Goal: Task Accomplishment & Management: Complete application form

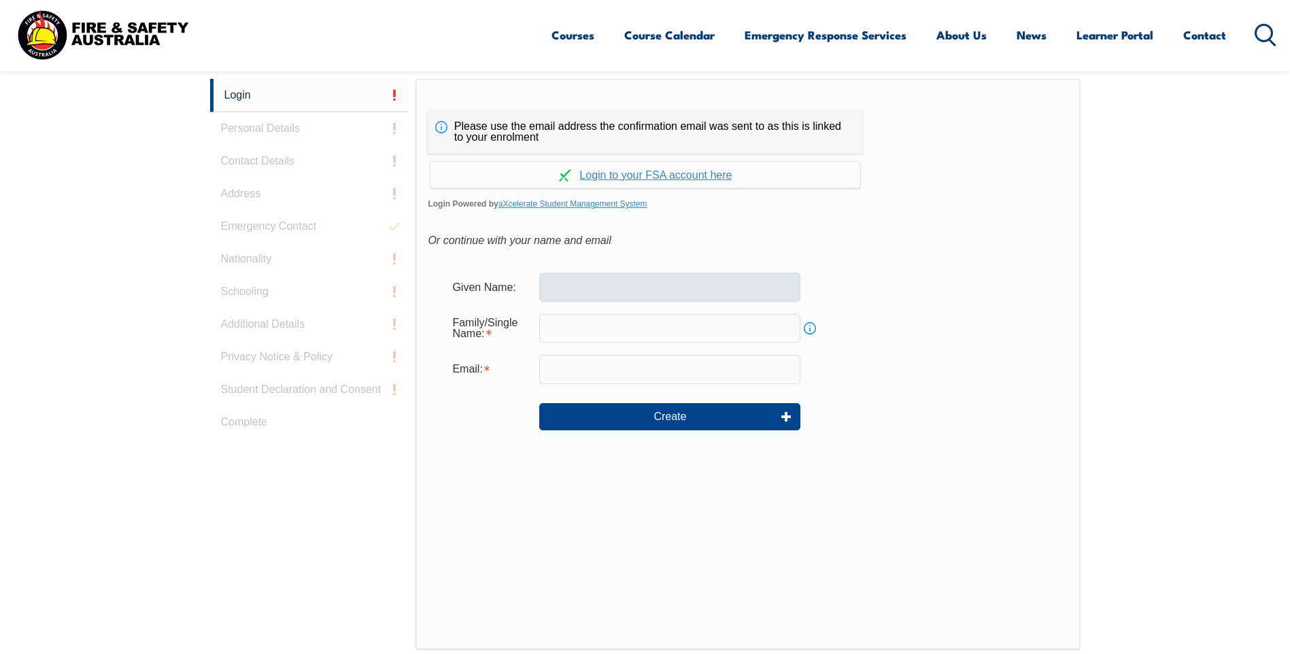
scroll to position [294, 0]
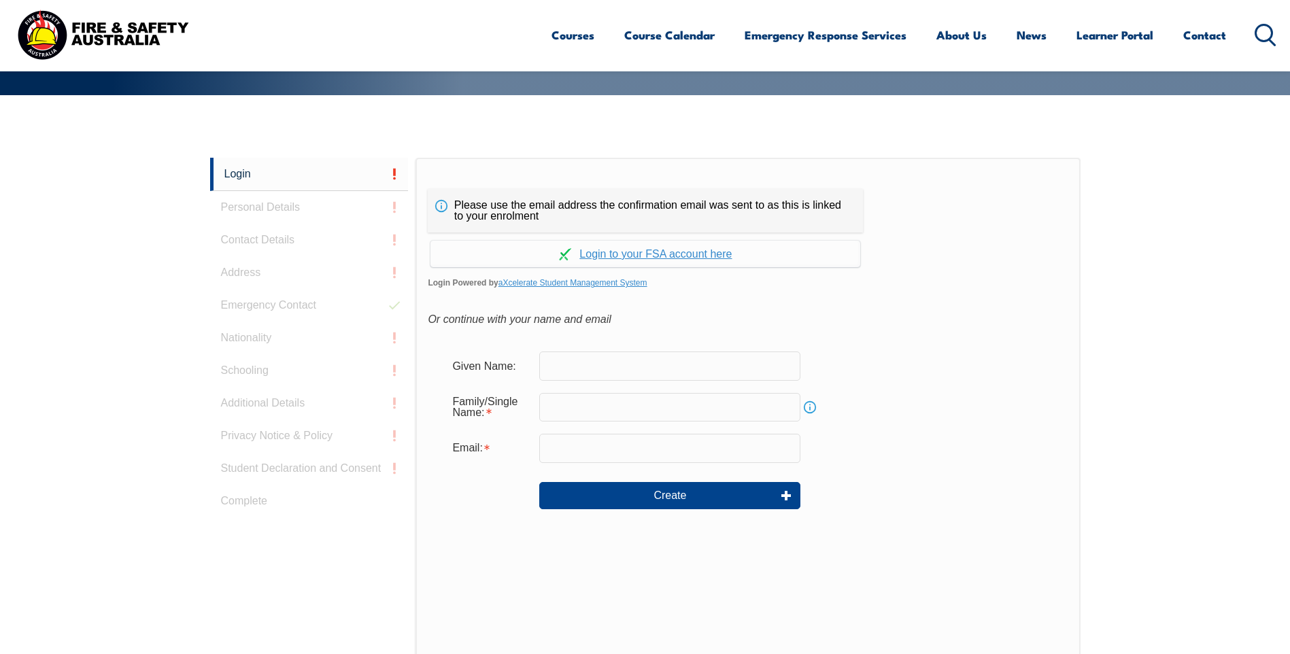
click at [577, 374] on input "text" at bounding box center [669, 365] width 261 height 29
type input "[PERSON_NAME]"
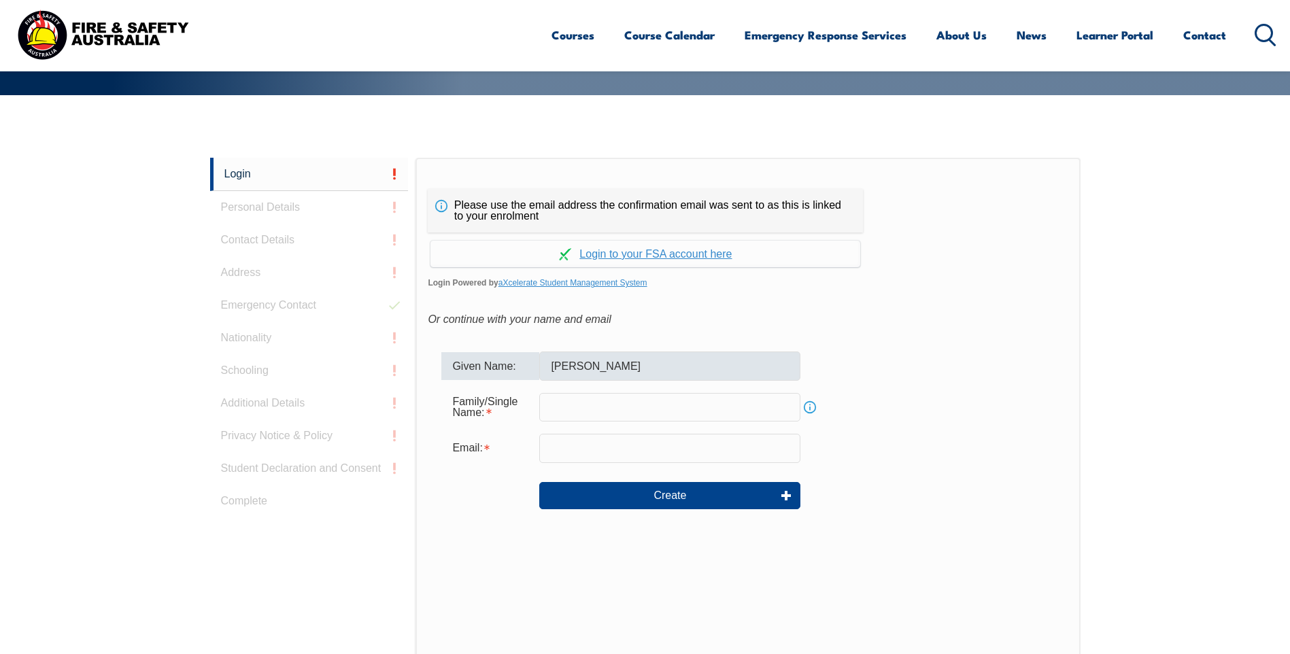
type input "[PERSON_NAME]"
type input "[EMAIL_ADDRESS][DOMAIN_NAME]"
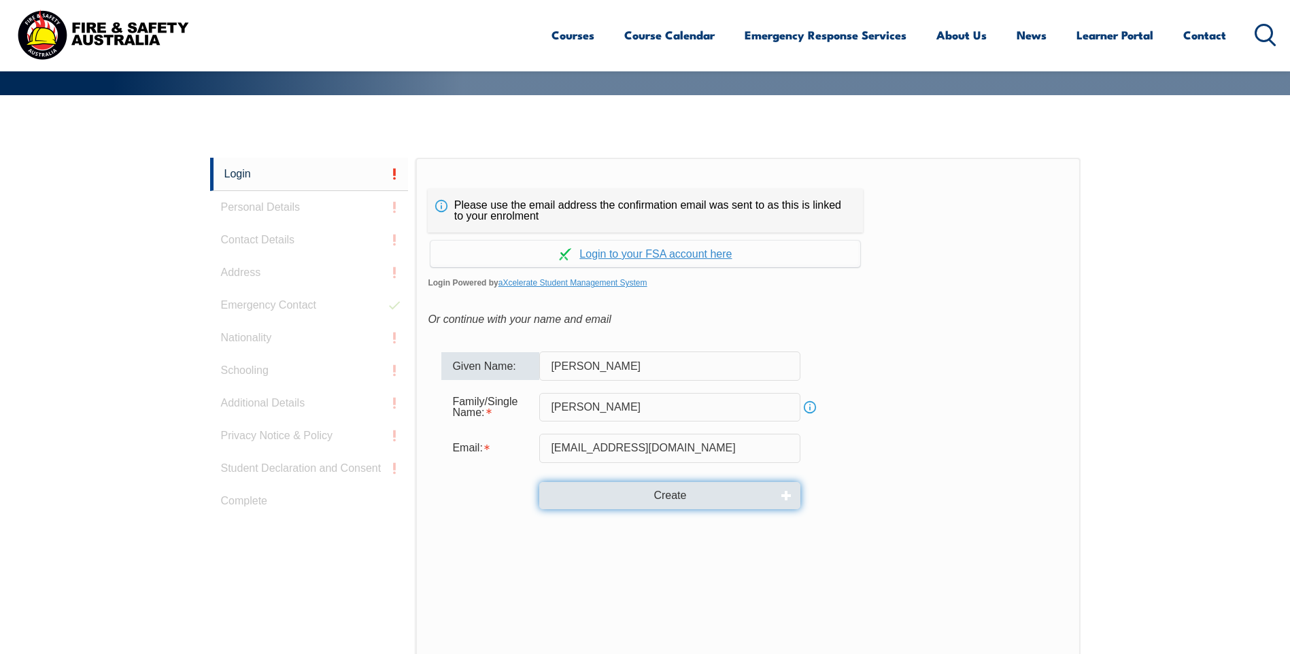
click at [666, 496] on button "Create" at bounding box center [669, 495] width 261 height 27
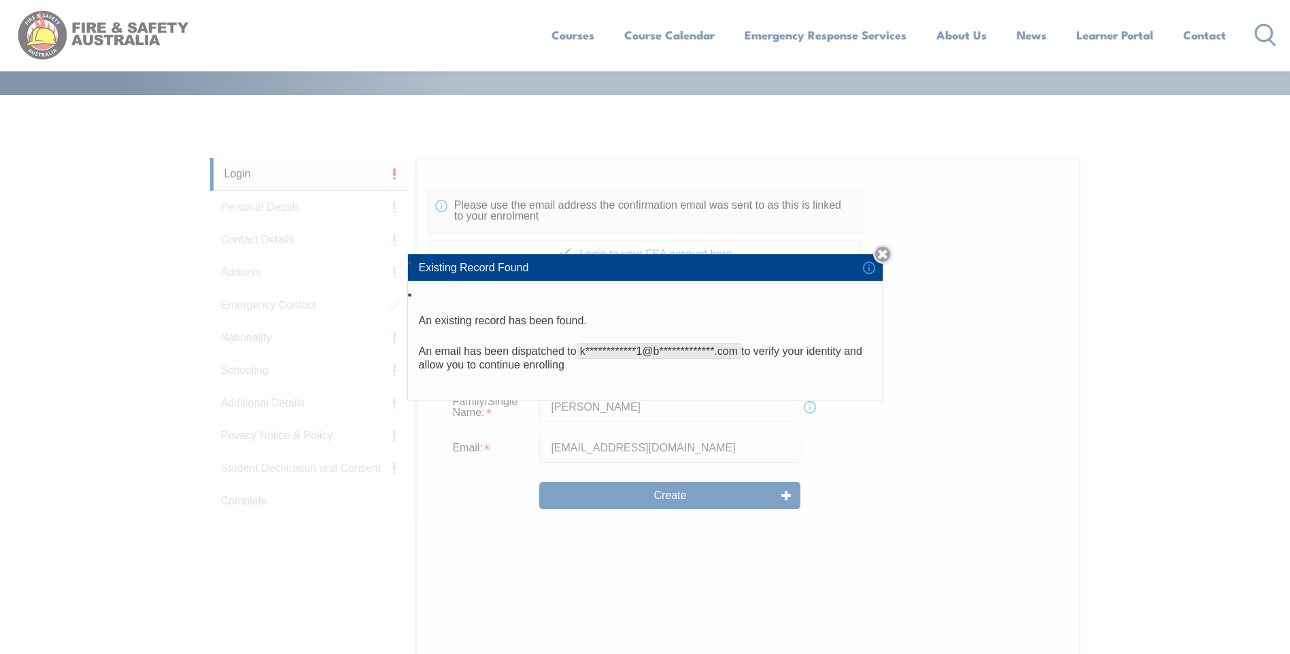
click at [883, 256] on link "Close" at bounding box center [882, 254] width 19 height 19
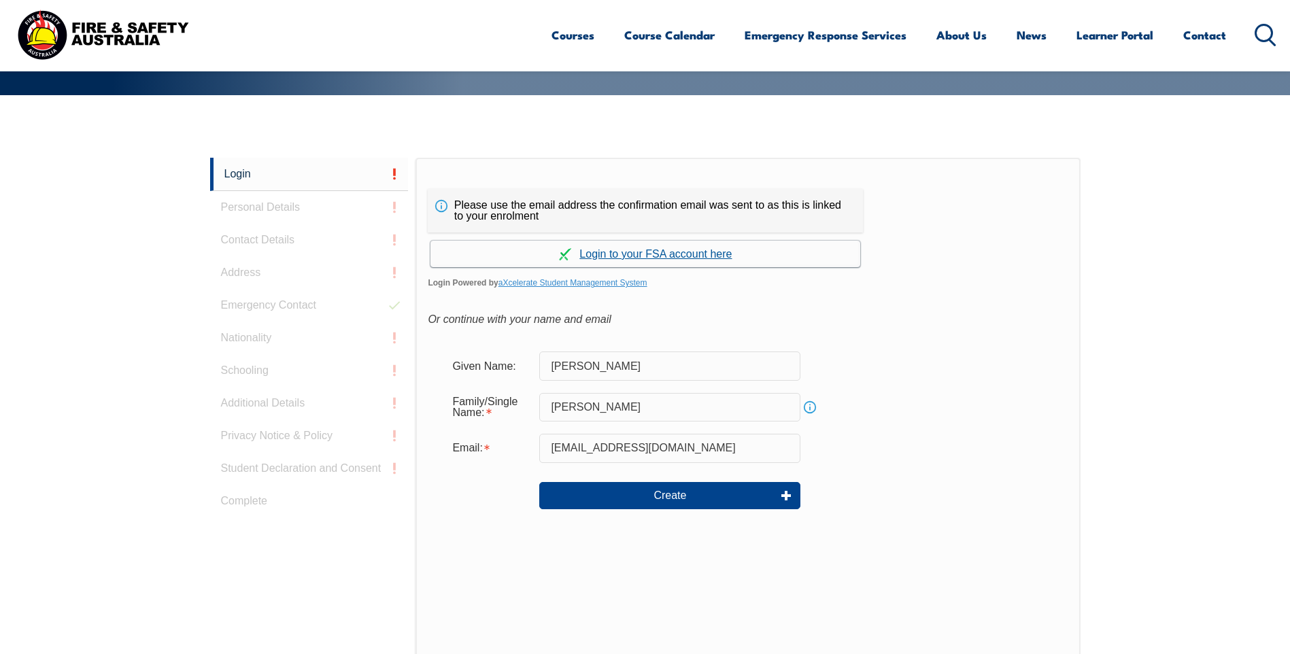
click at [689, 252] on link "Continue with aXcelerate" at bounding box center [645, 254] width 430 height 27
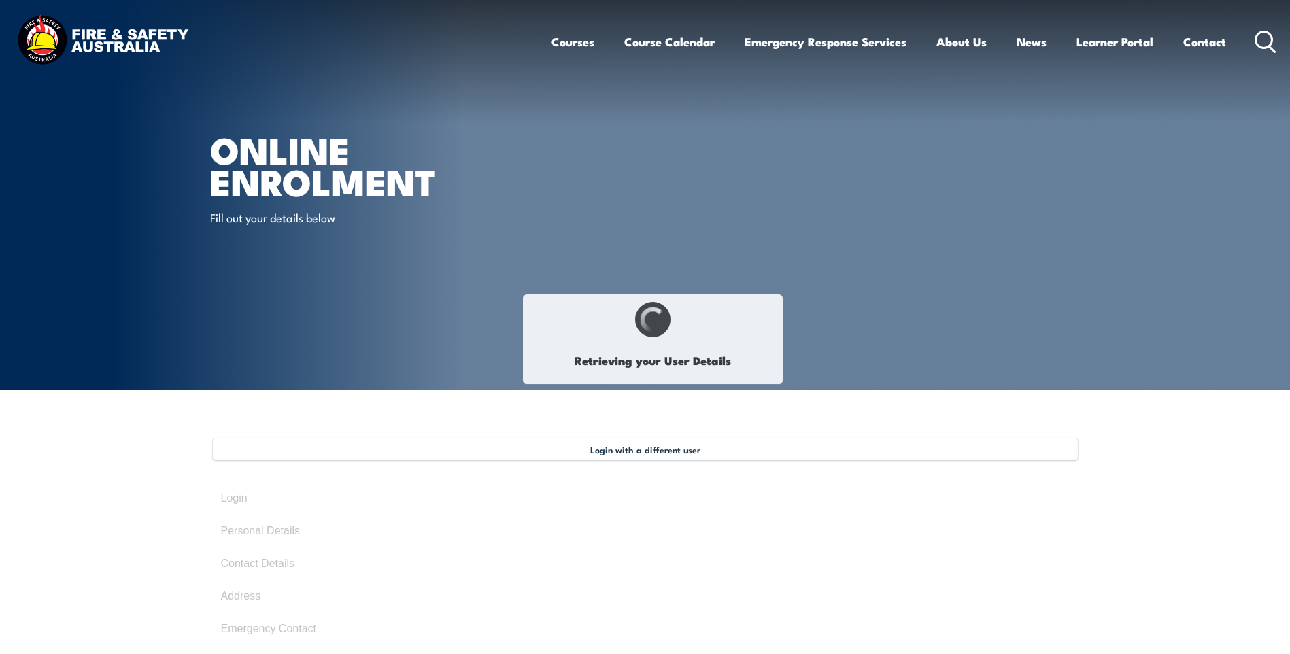
type input "[PERSON_NAME]"
type input "8MP8ADAWL6"
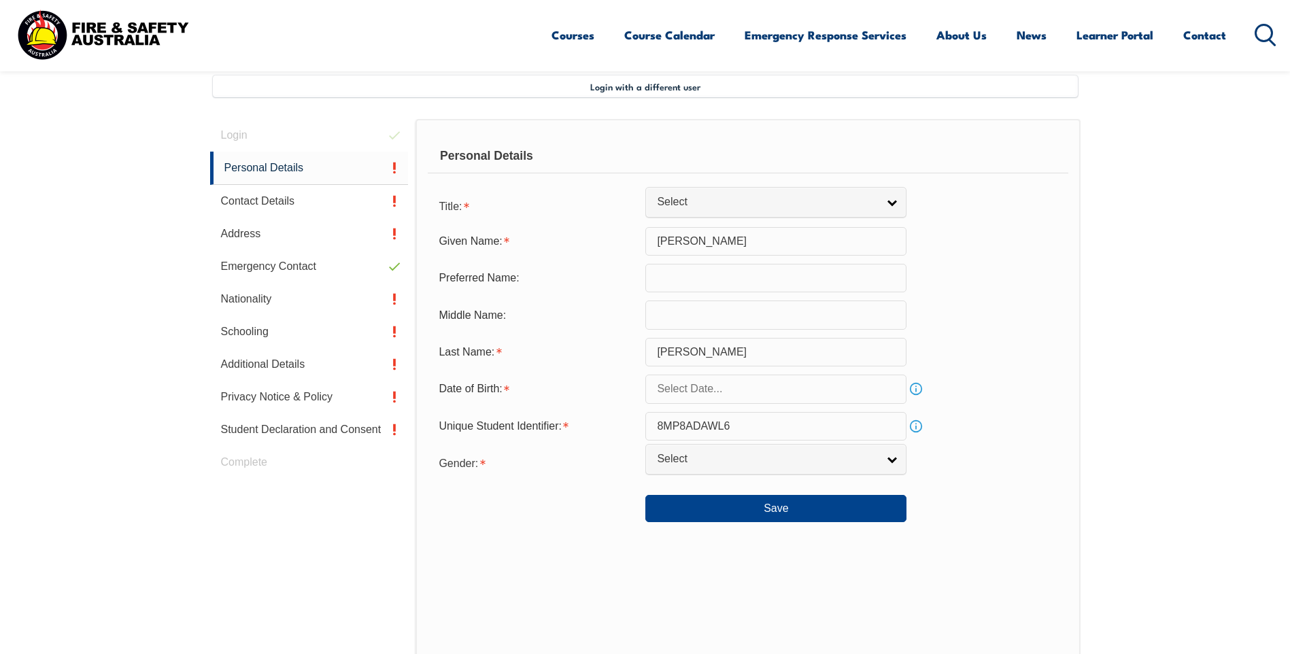
scroll to position [371, 0]
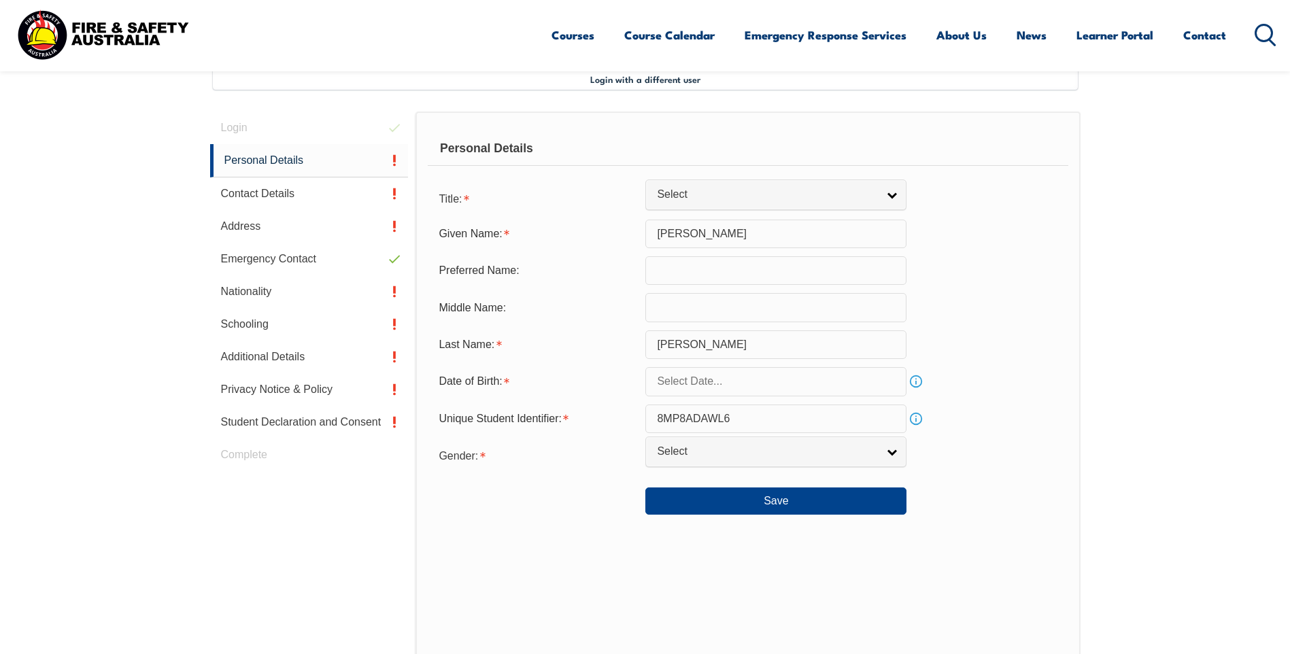
click at [735, 389] on input "text" at bounding box center [775, 381] width 261 height 29
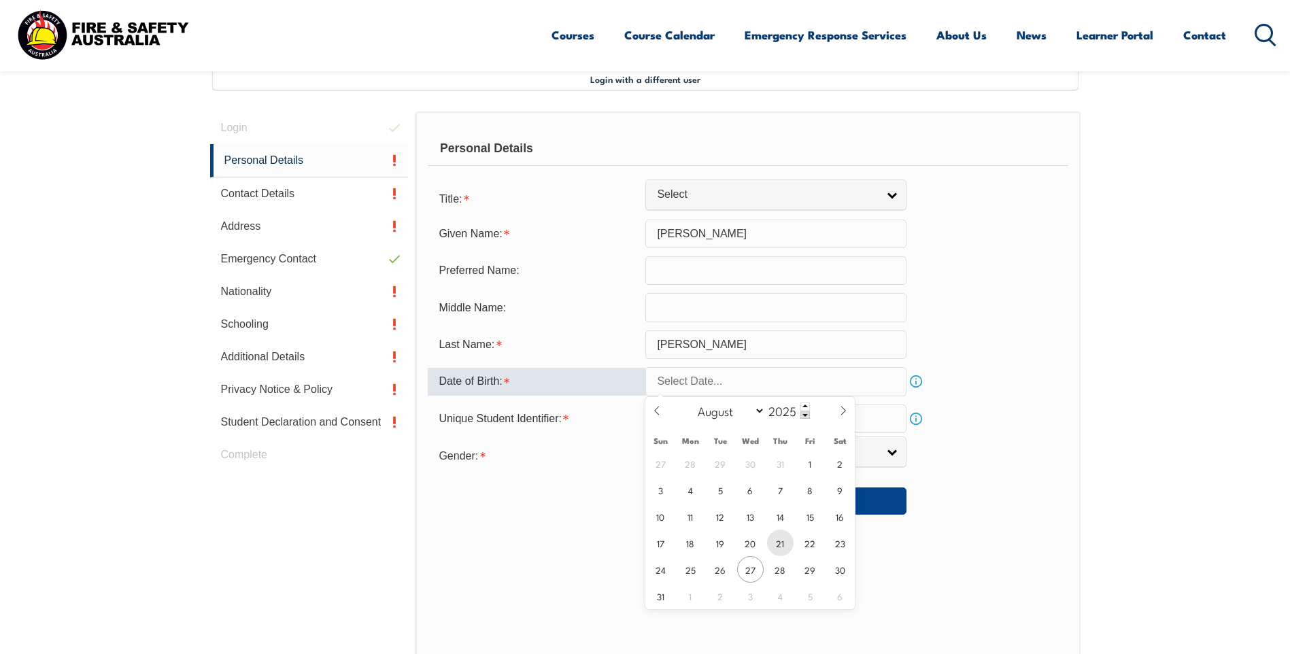
click at [782, 547] on span "21" at bounding box center [780, 543] width 27 height 27
type input "[DATE]"
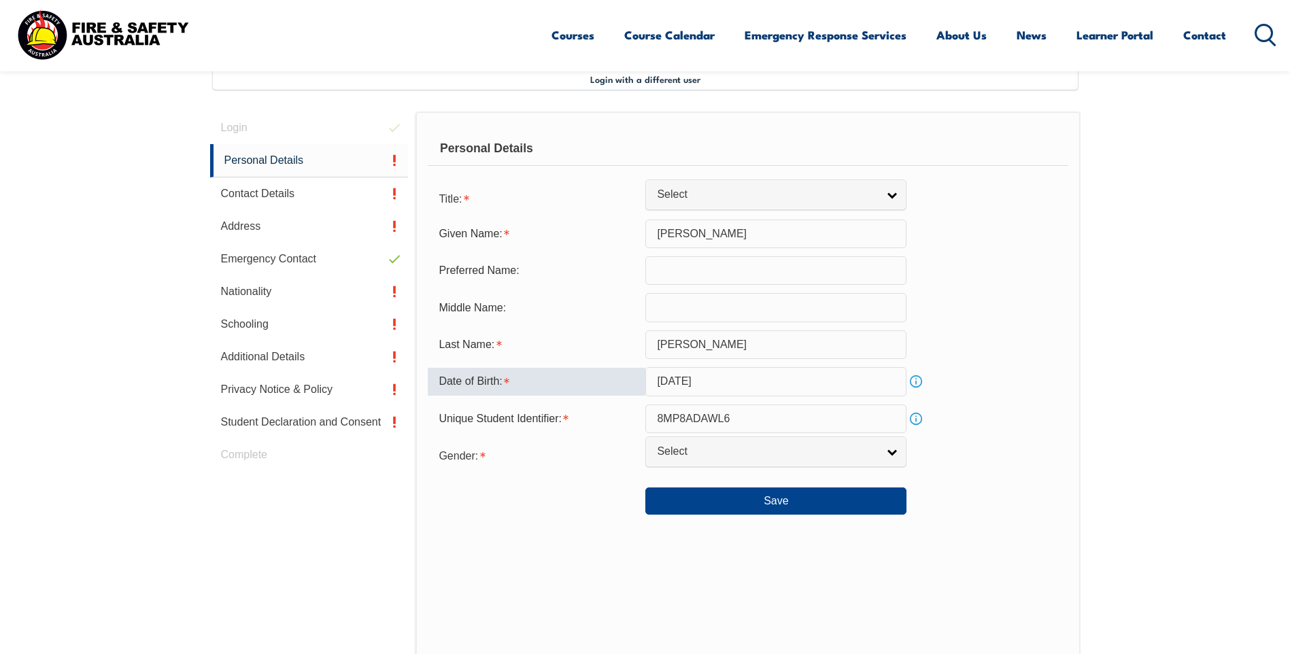
click at [699, 383] on input "[DATE]" at bounding box center [775, 381] width 261 height 29
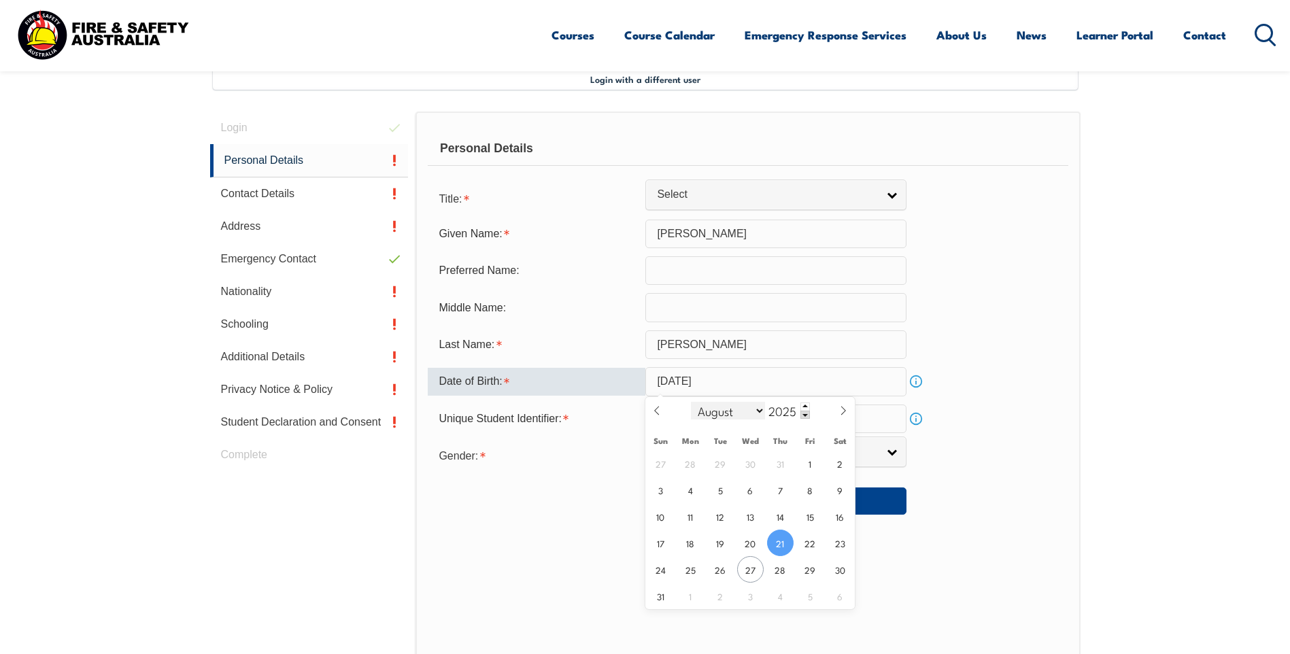
click at [758, 411] on select "January February March April May June July August September October November De…" at bounding box center [728, 411] width 74 height 18
select select "4"
click at [691, 402] on select "January February March April May June July August September October November De…" at bounding box center [728, 411] width 74 height 18
click at [791, 414] on input "2025" at bounding box center [787, 410] width 45 height 16
click at [804, 415] on span at bounding box center [805, 415] width 10 height 8
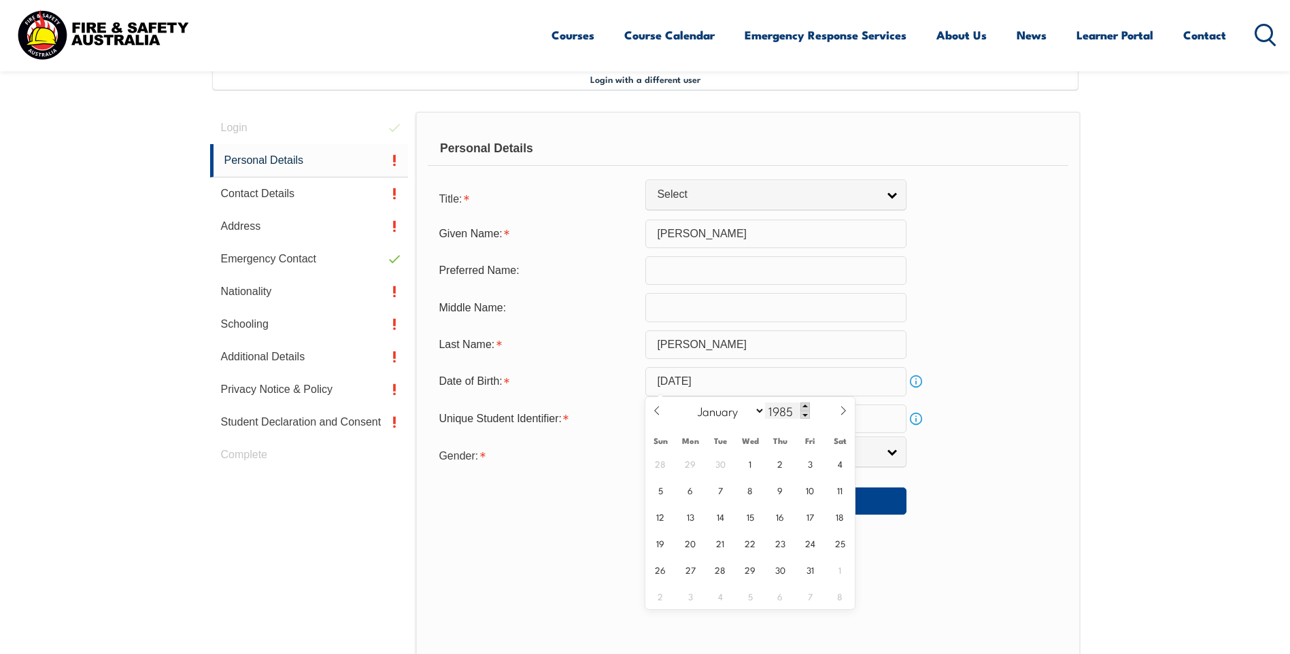
click at [801, 402] on span at bounding box center [805, 406] width 10 height 8
type input "1986"
click at [756, 543] on span "21" at bounding box center [750, 543] width 27 height 27
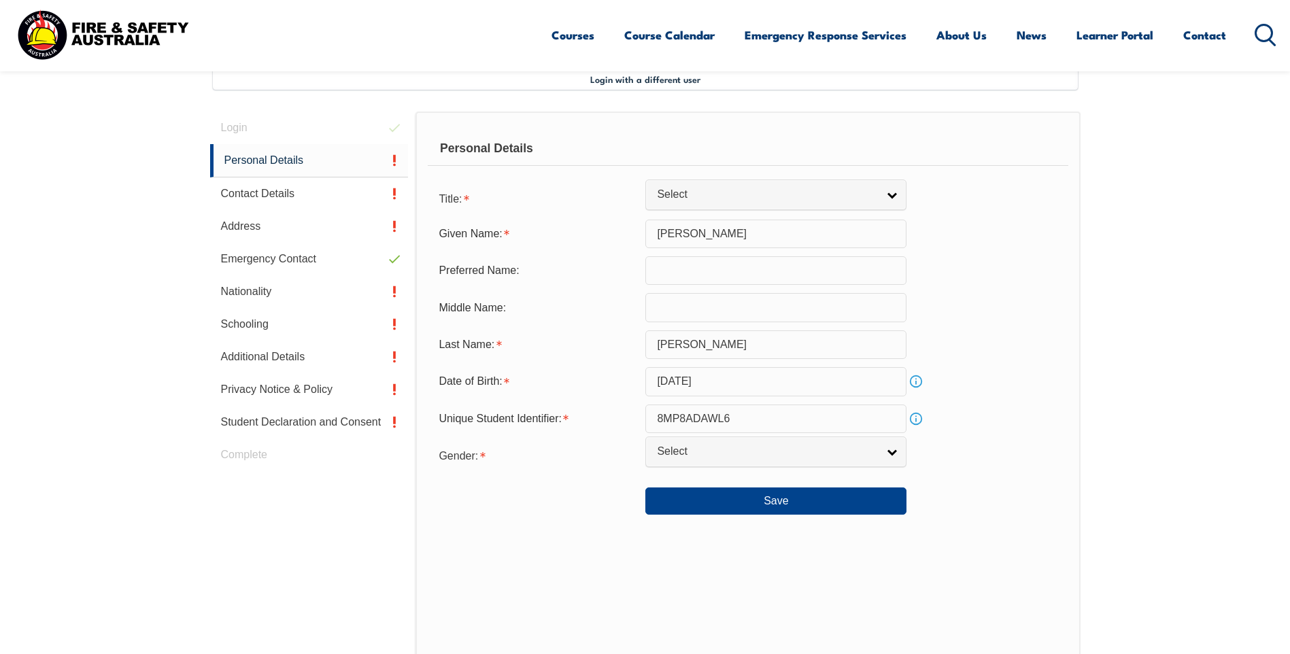
click at [0, 0] on span "30" at bounding box center [0, 0] width 0 height 0
type input "[DATE]"
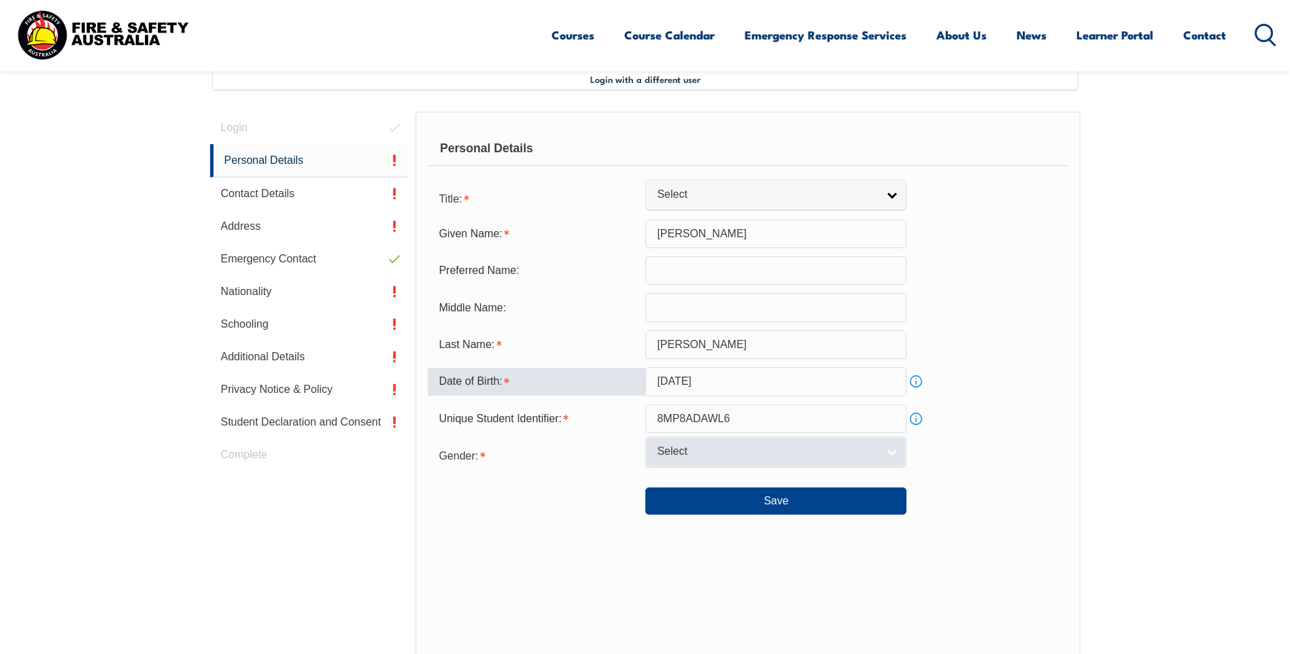
click at [752, 458] on span "Select" at bounding box center [767, 452] width 220 height 14
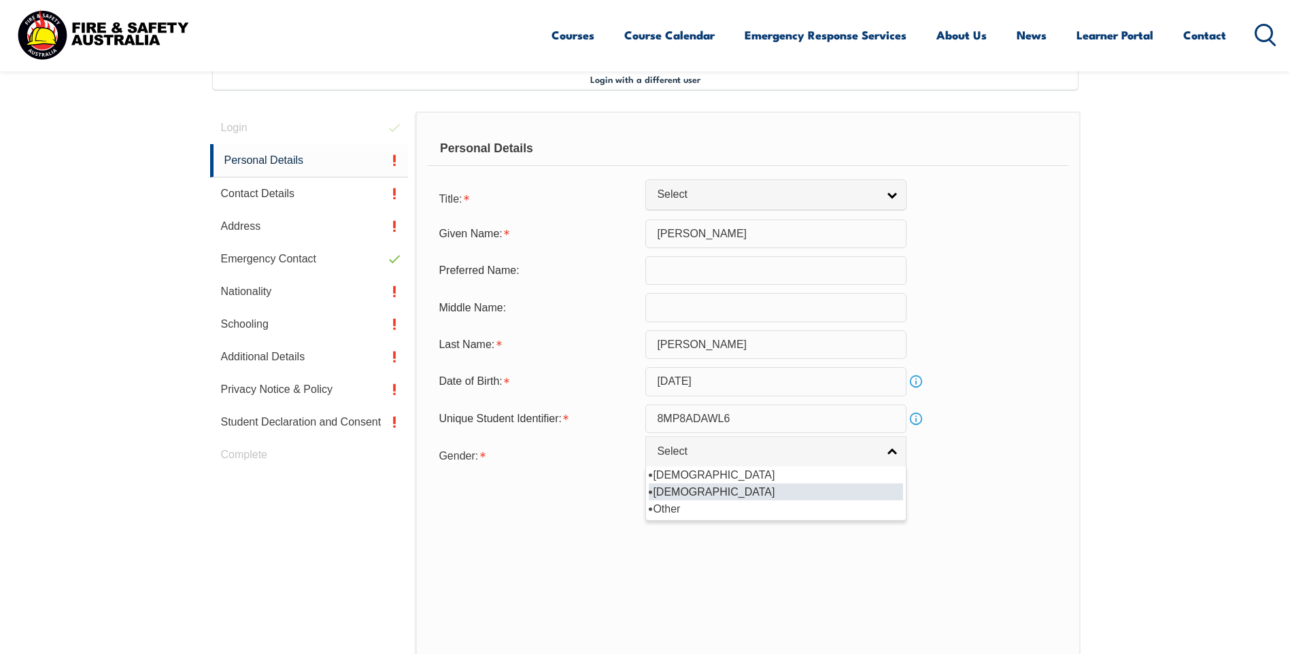
click at [704, 494] on li "[DEMOGRAPHIC_DATA]" at bounding box center [776, 491] width 254 height 17
select select "F"
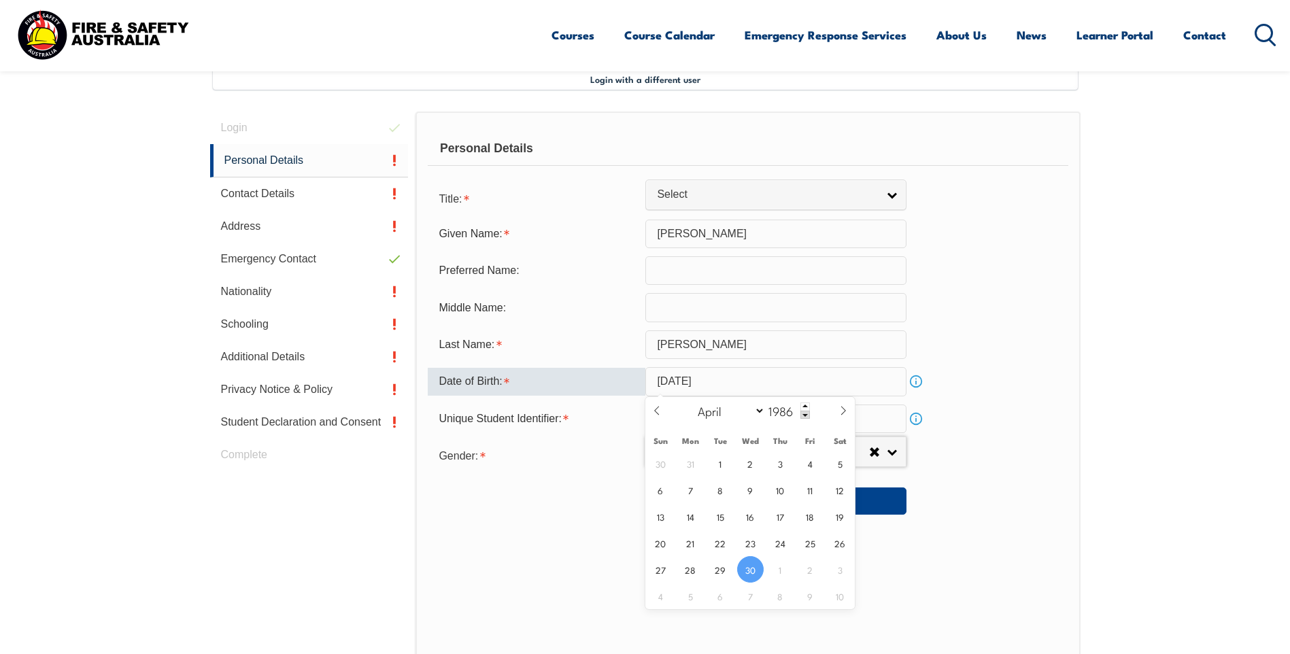
click at [681, 380] on input "[DATE]" at bounding box center [775, 381] width 261 height 29
click at [756, 411] on select "January February March April May June July August September October November De…" at bounding box center [728, 411] width 74 height 18
select select "4"
click at [691, 402] on select "January February March April May June July August September October November De…" at bounding box center [728, 411] width 74 height 18
click at [749, 536] on span "21" at bounding box center [750, 543] width 27 height 27
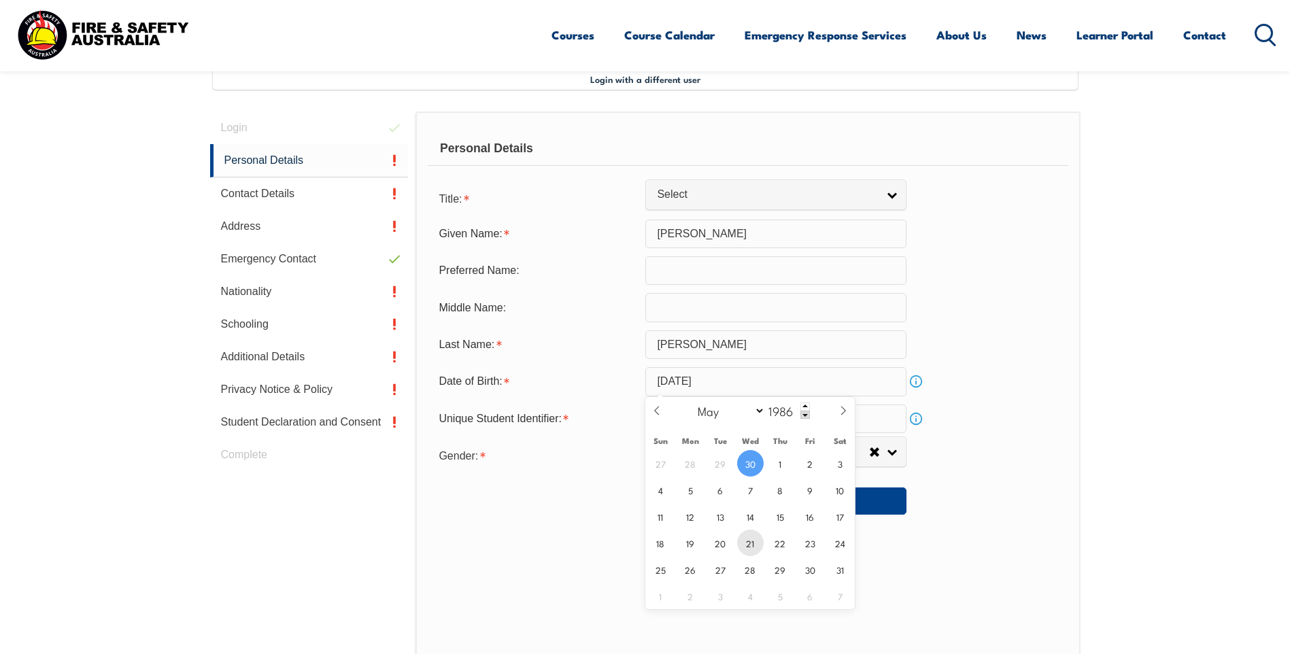
type input "[DATE]"
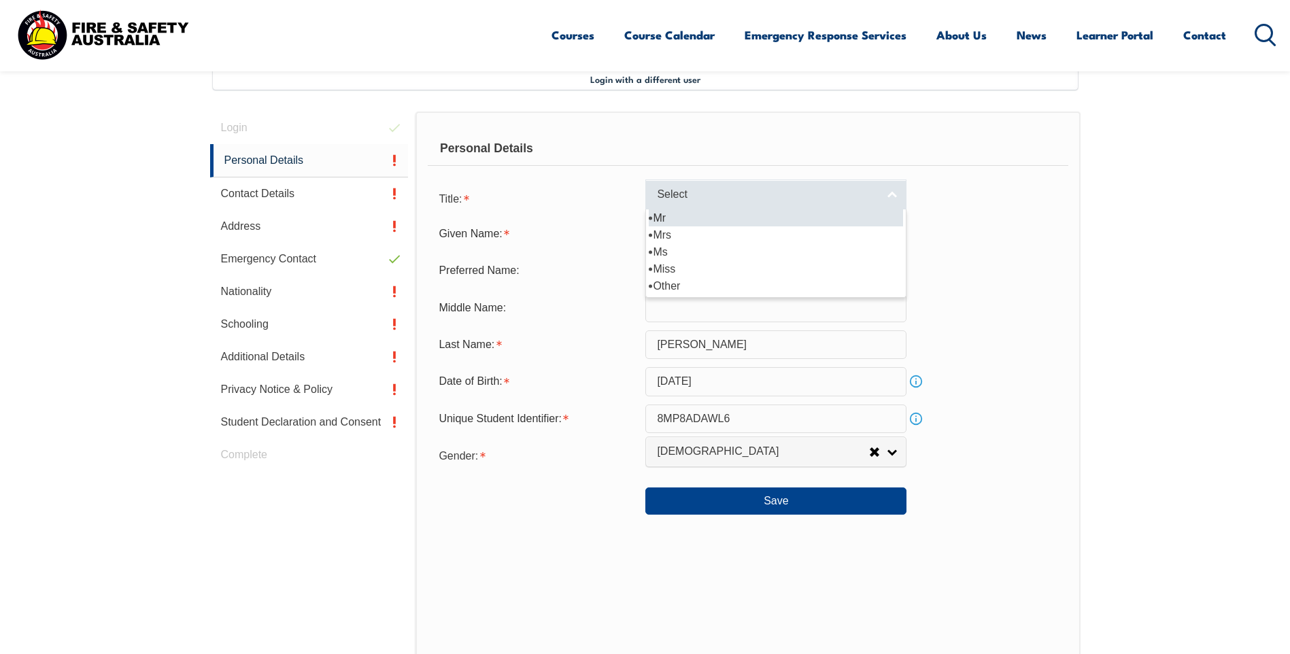
click at [810, 194] on span "Select" at bounding box center [767, 195] width 220 height 14
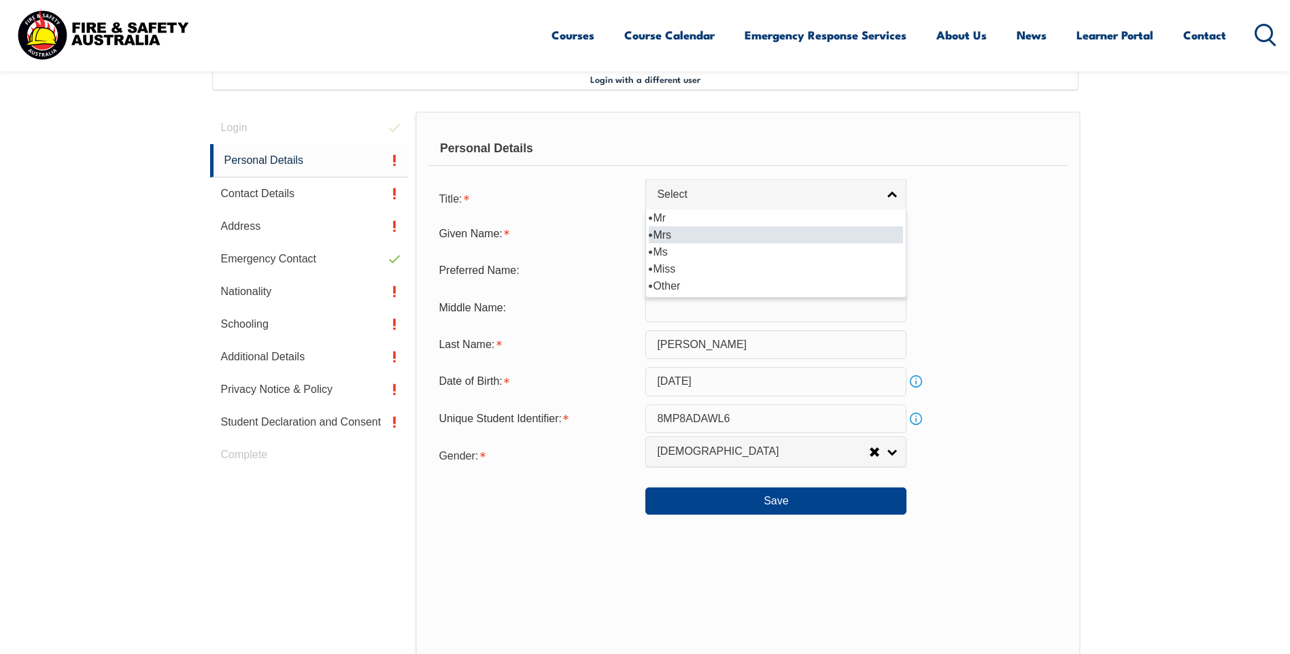
click at [667, 231] on li "Mrs" at bounding box center [776, 234] width 254 height 17
select select "Mrs"
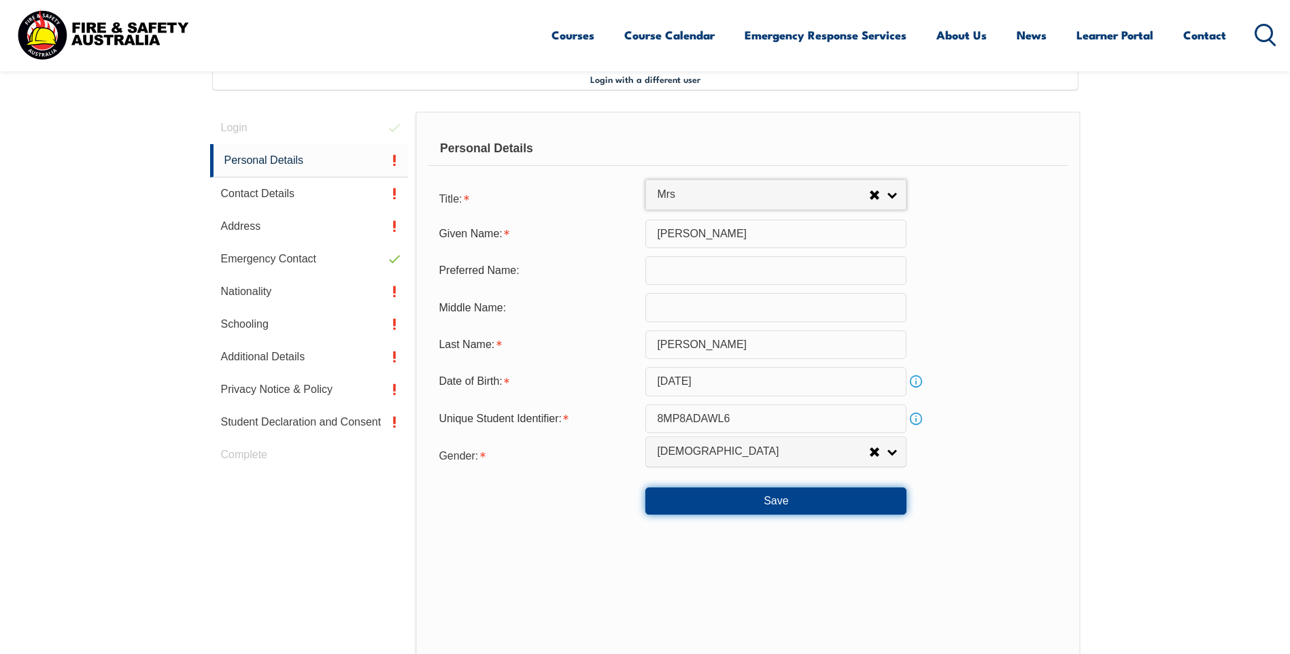
click at [800, 508] on button "Save" at bounding box center [775, 500] width 261 height 27
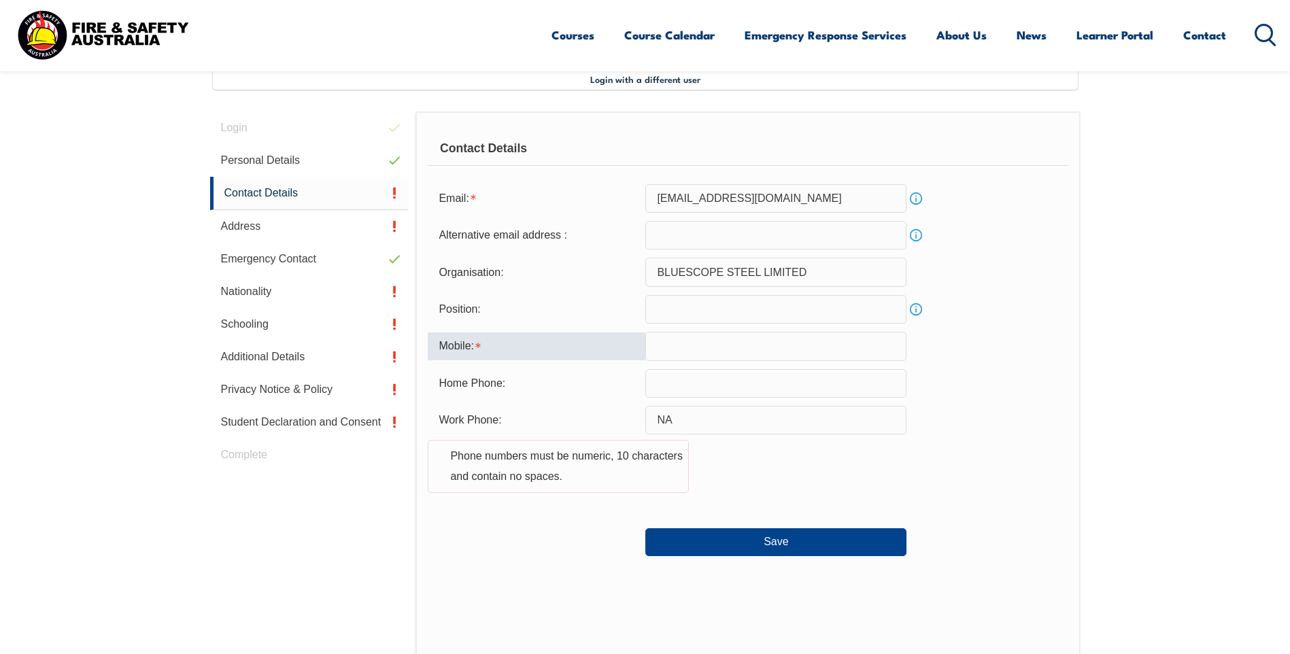
click at [719, 353] on input "text" at bounding box center [775, 346] width 261 height 29
type input "0424643568"
type input "[EMAIL_ADDRESS][DOMAIN_NAME]"
click at [801, 547] on button "Save" at bounding box center [775, 541] width 261 height 27
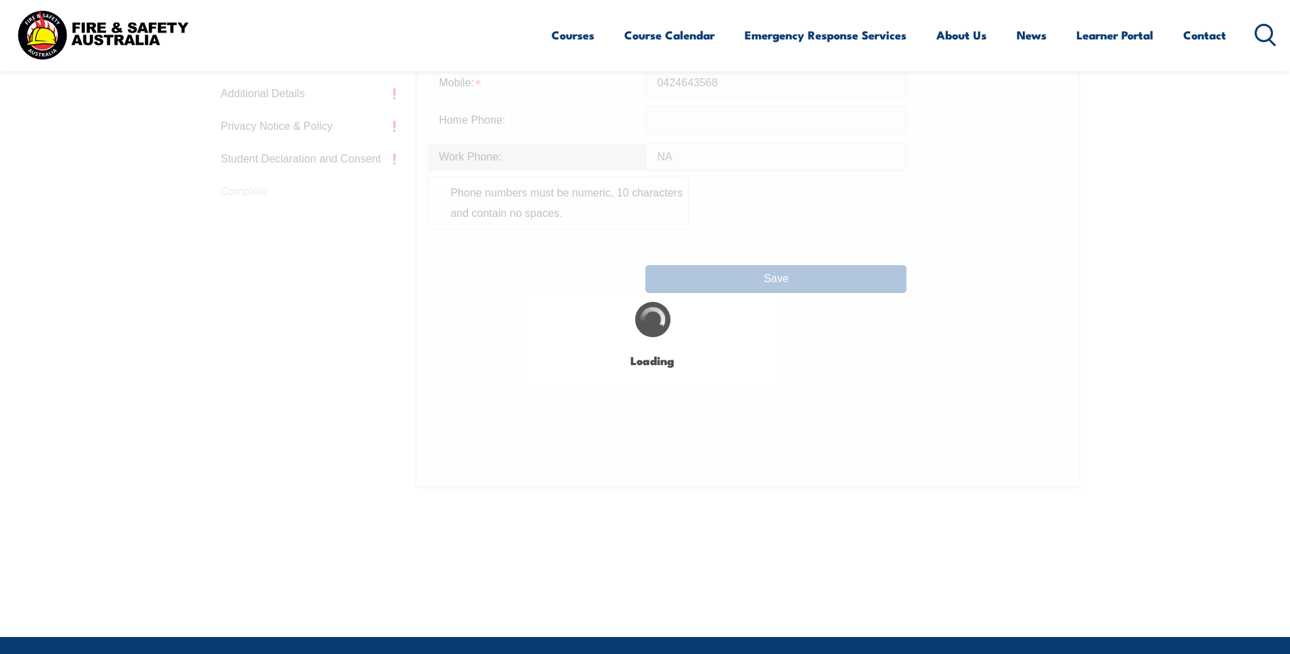
scroll to position [708, 0]
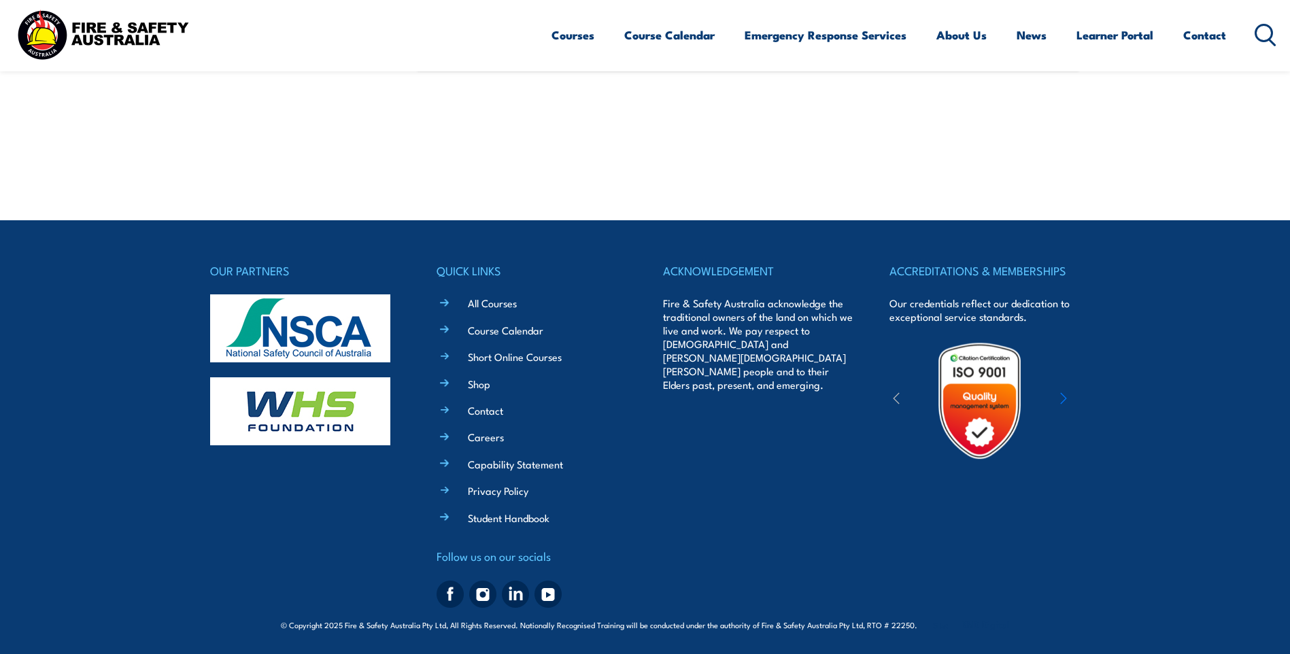
drag, startPoint x: 773, startPoint y: 329, endPoint x: 772, endPoint y: 517, distance: 188.3
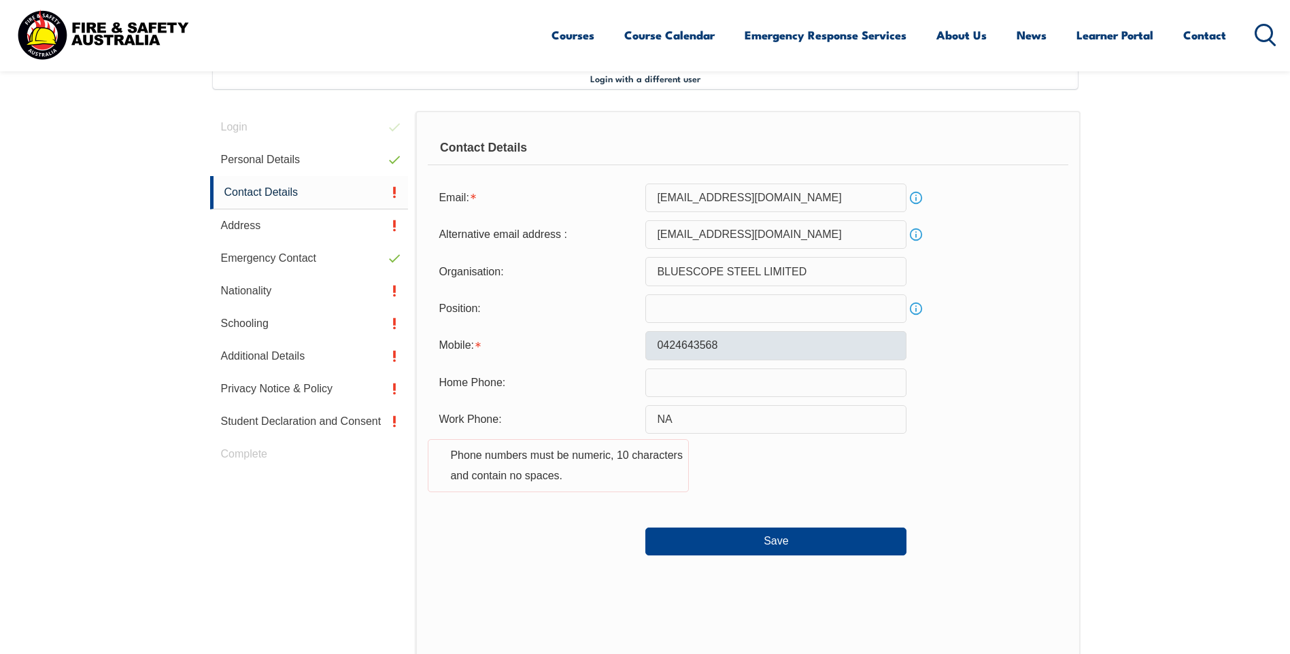
scroll to position [371, 0]
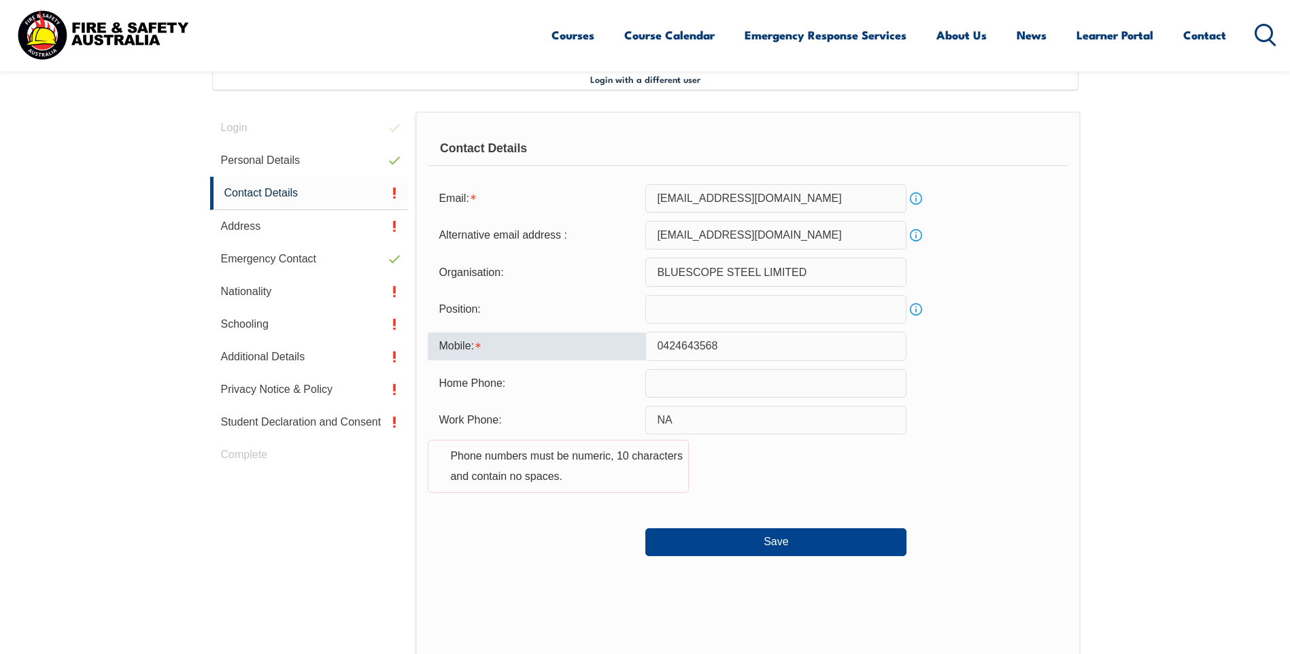
click at [657, 339] on input "0424643568" at bounding box center [775, 346] width 261 height 29
click at [604, 486] on div "Phone numbers must be numeric, 10 characters and contain no spaces." at bounding box center [558, 466] width 261 height 53
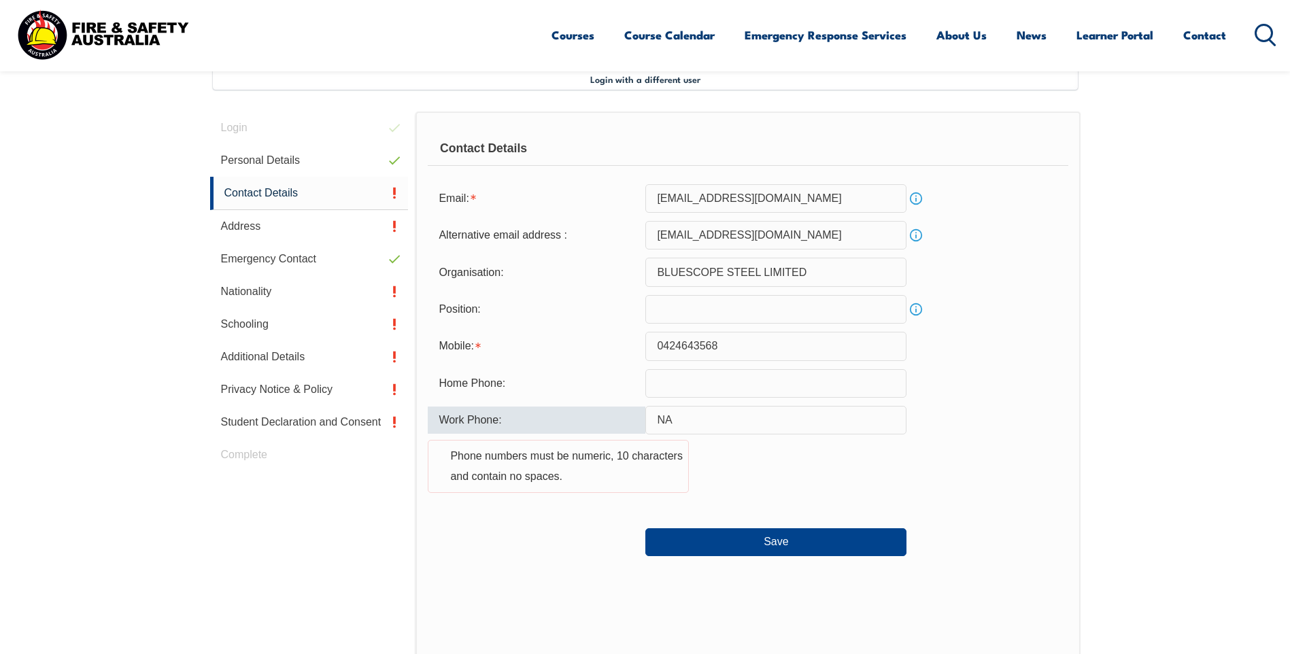
drag, startPoint x: 715, startPoint y: 421, endPoint x: 413, endPoint y: 410, distance: 302.1
click at [413, 410] on div "Login Personal Details Contact Details Address Emergency Contact Nationality Sc…" at bounding box center [645, 485] width 870 height 748
click at [778, 548] on button "Save" at bounding box center [775, 541] width 261 height 27
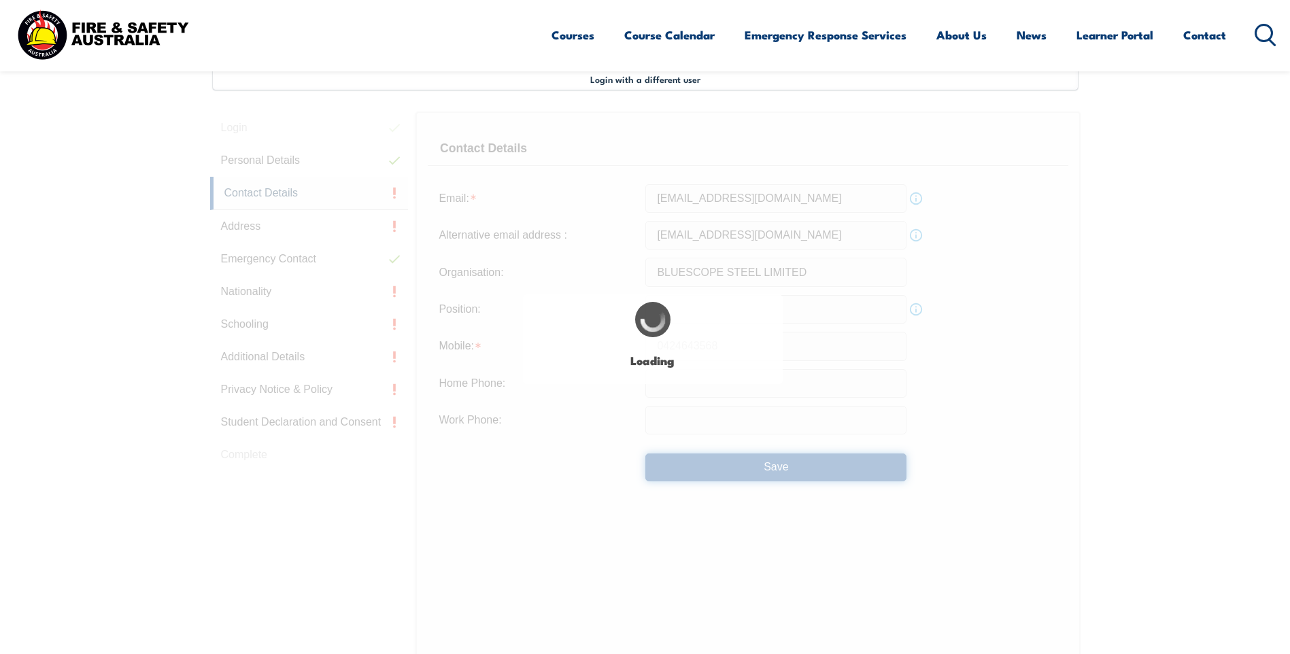
type input "NA"
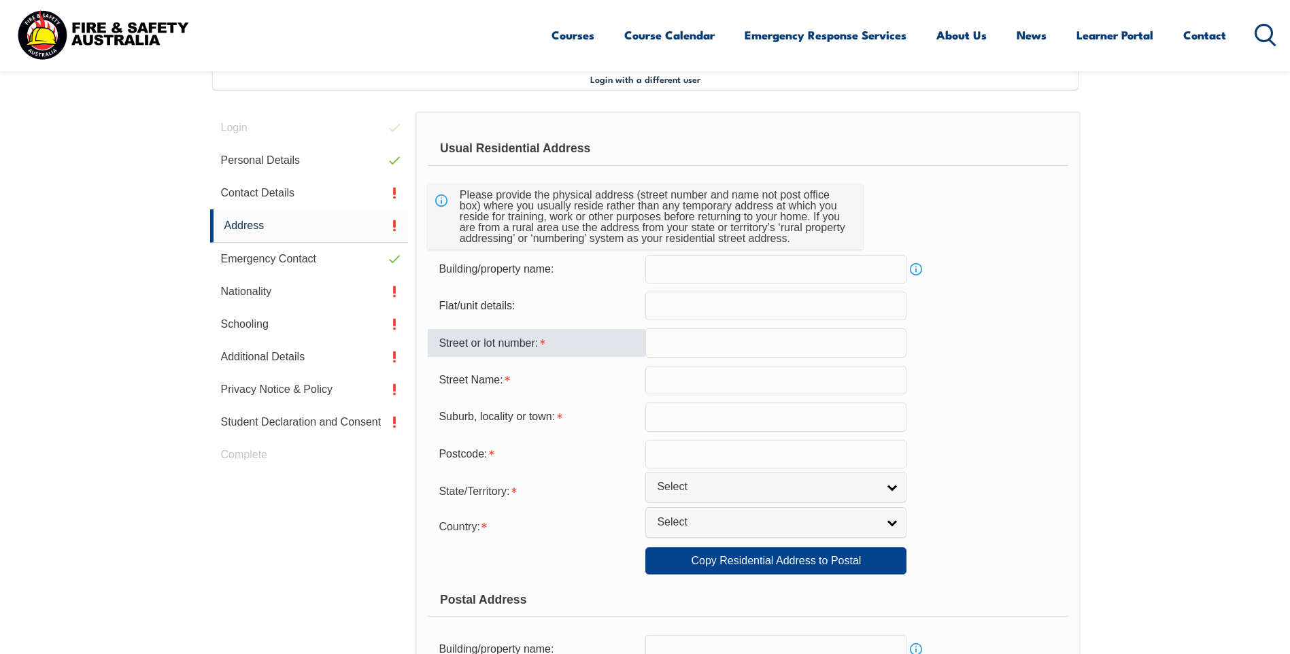
click at [719, 344] on input "text" at bounding box center [775, 342] width 261 height 29
type input "7"
click at [686, 371] on input "text" at bounding box center [775, 380] width 261 height 29
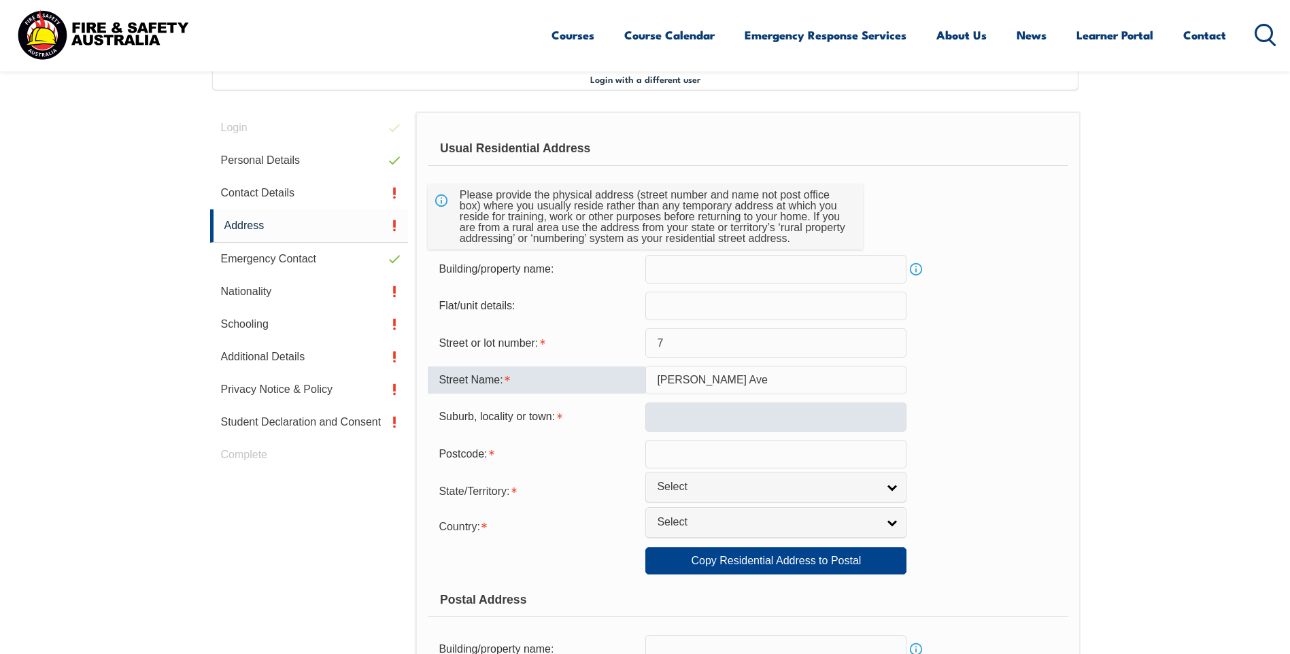
type input "[PERSON_NAME] Ave"
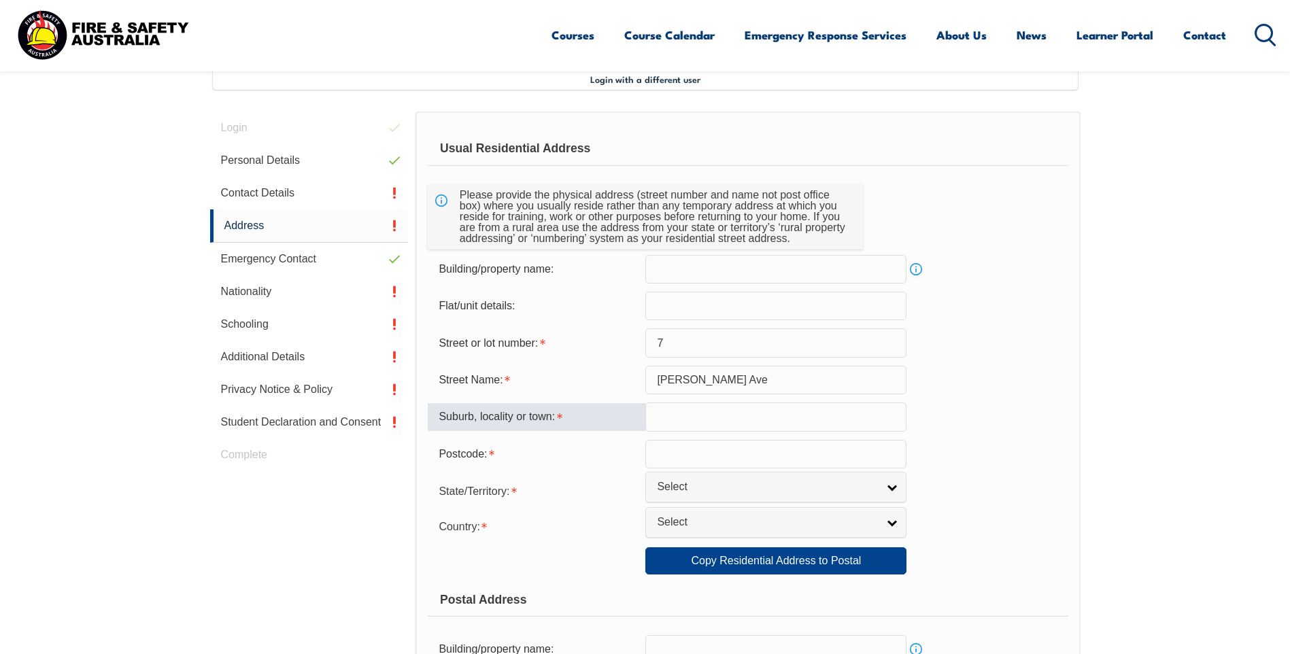
click at [755, 414] on input "text" at bounding box center [775, 416] width 261 height 29
type input "Tyabb"
click at [728, 449] on input "text" at bounding box center [775, 454] width 261 height 29
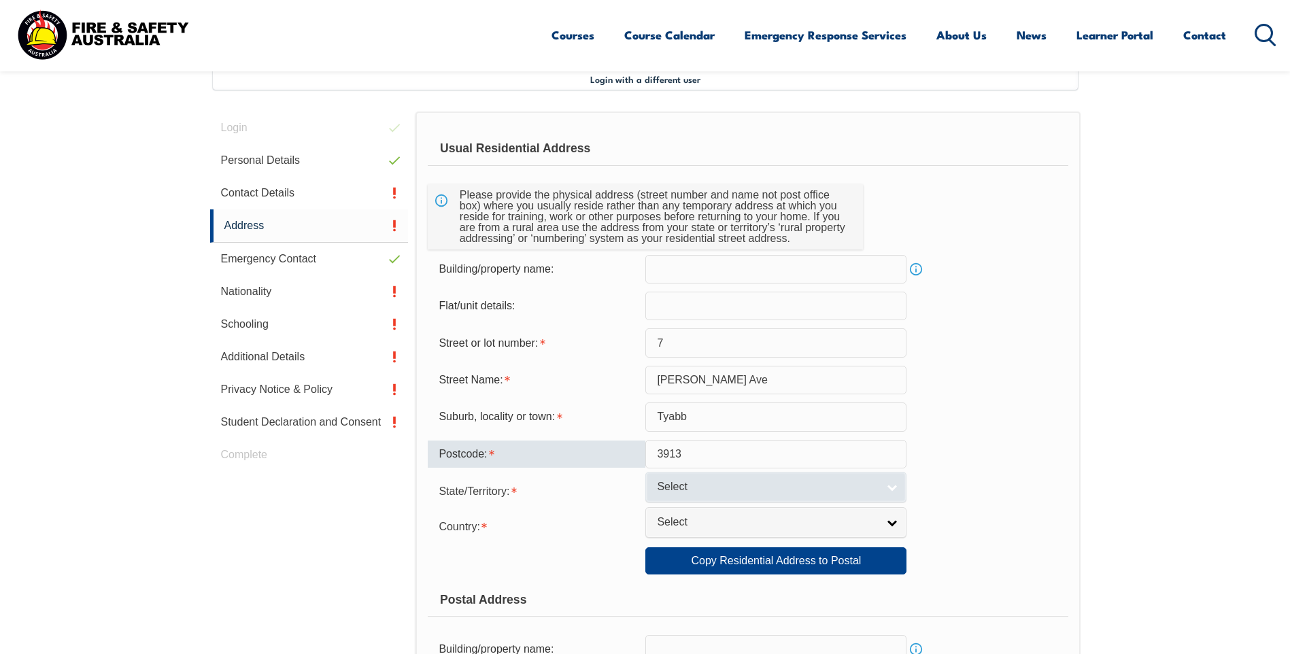
type input "3913"
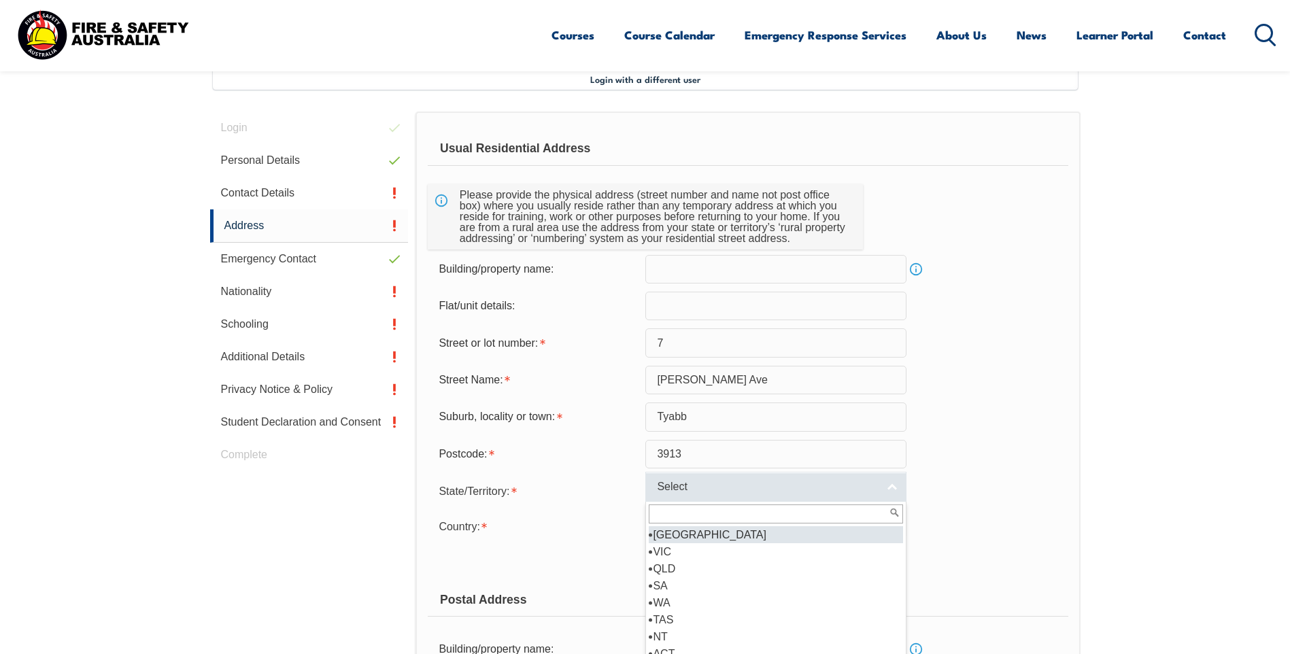
click at [725, 490] on span "Select" at bounding box center [767, 487] width 220 height 14
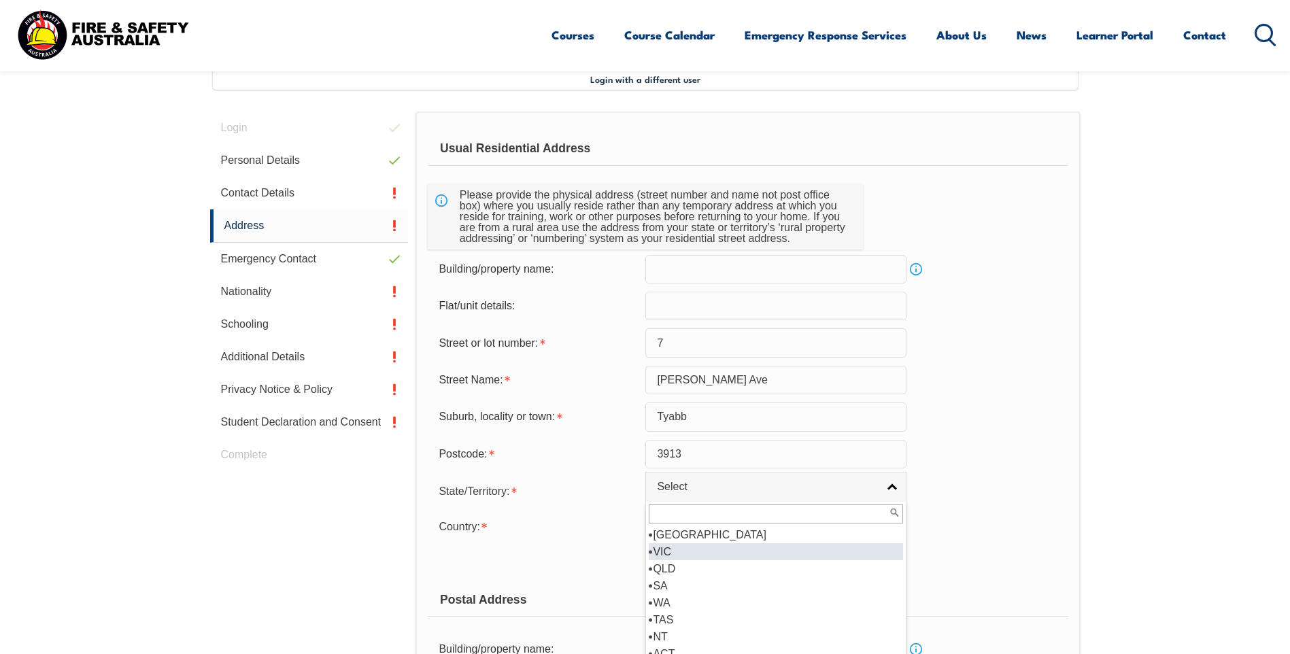
click at [676, 554] on li "VIC" at bounding box center [776, 551] width 254 height 17
select select "VIC"
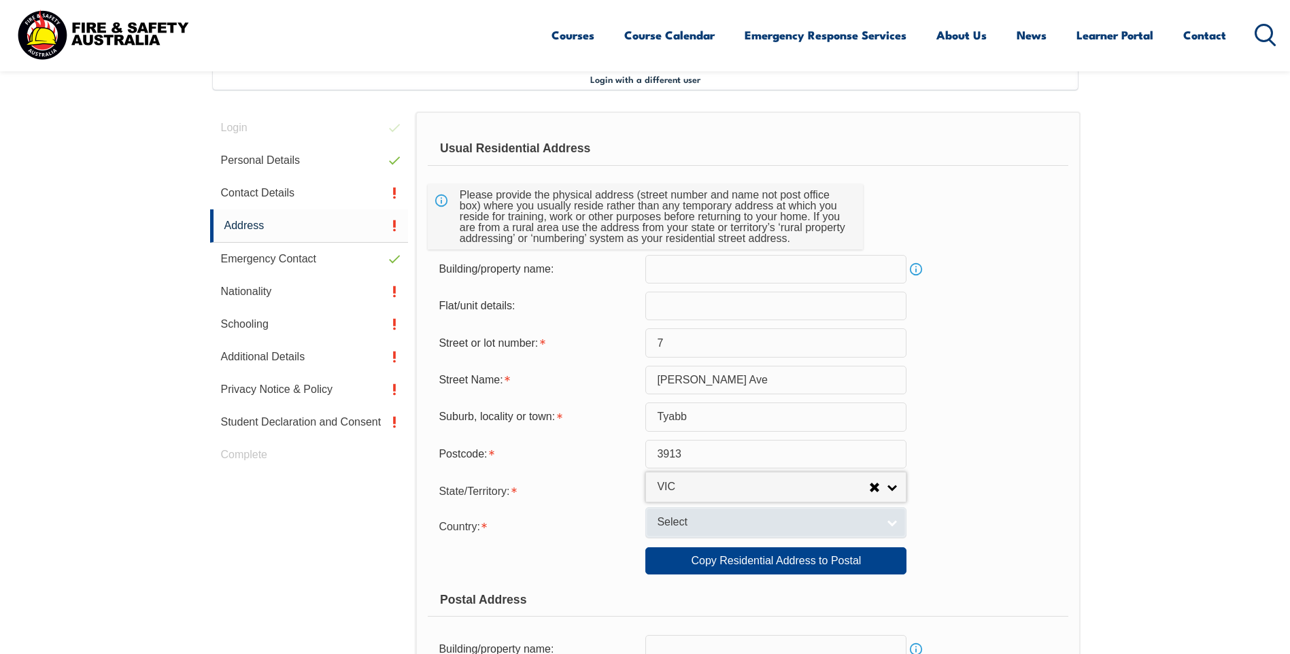
click at [692, 527] on span "Select" at bounding box center [767, 522] width 220 height 14
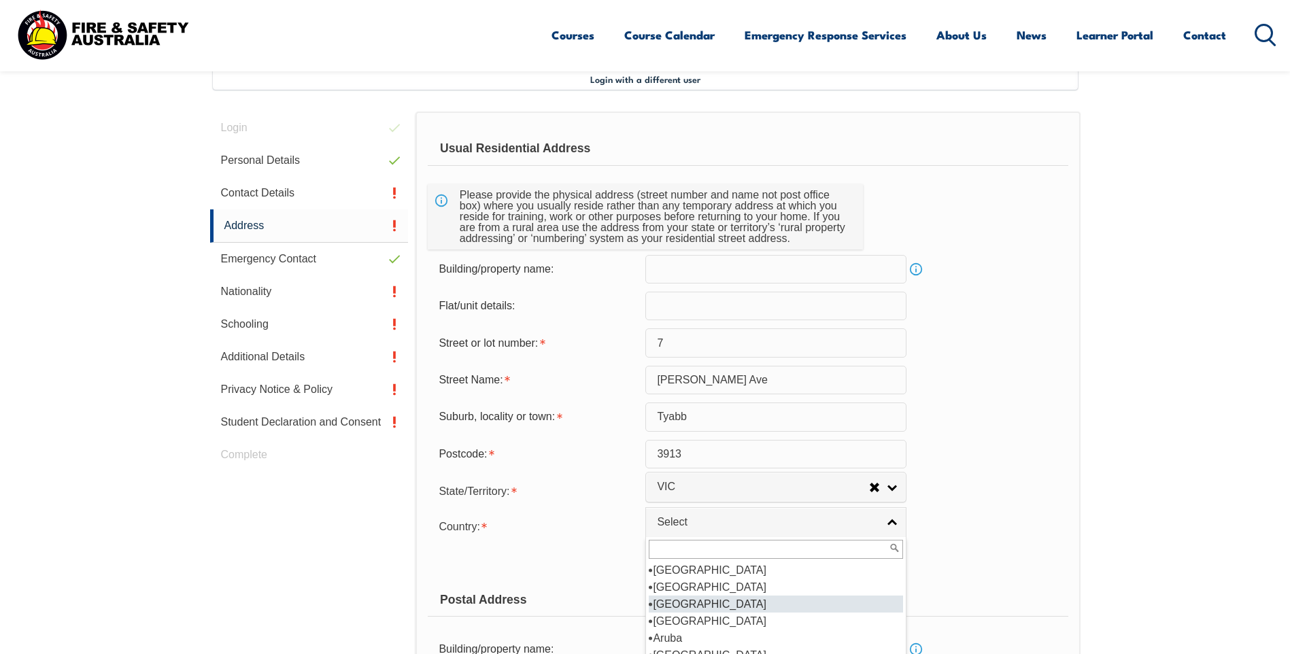
scroll to position [204, 0]
click at [707, 591] on li "[GEOGRAPHIC_DATA]" at bounding box center [776, 587] width 254 height 17
select select "1101"
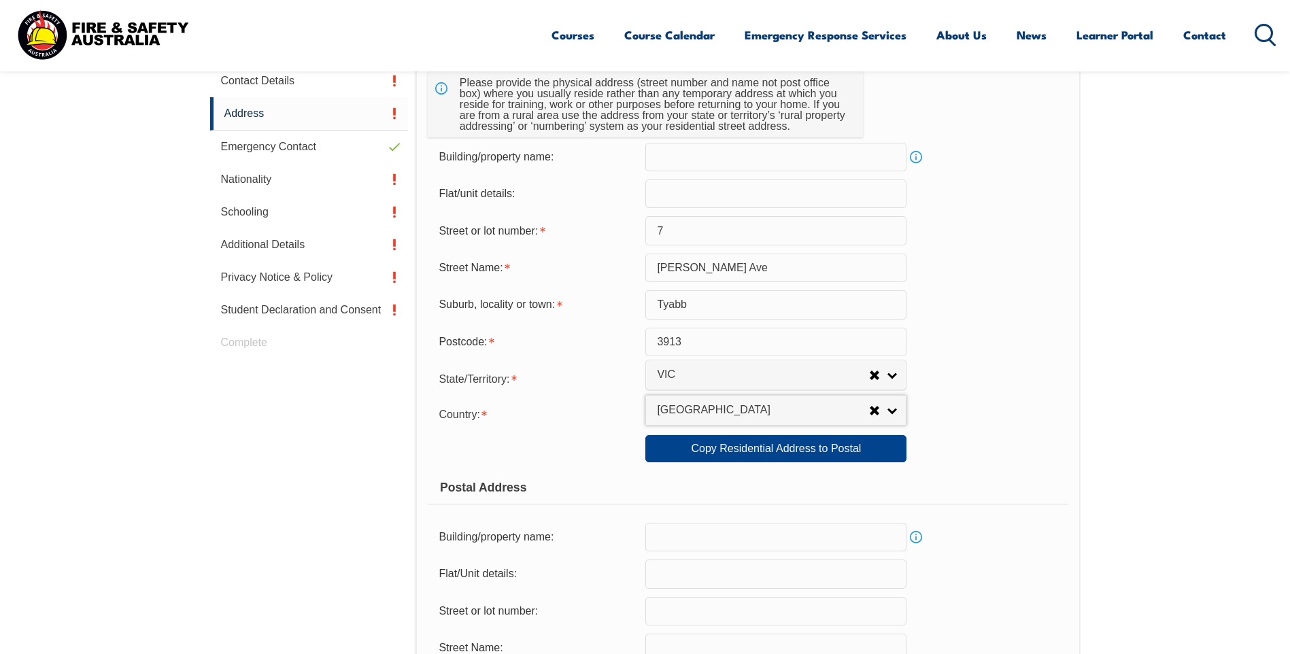
scroll to position [507, 0]
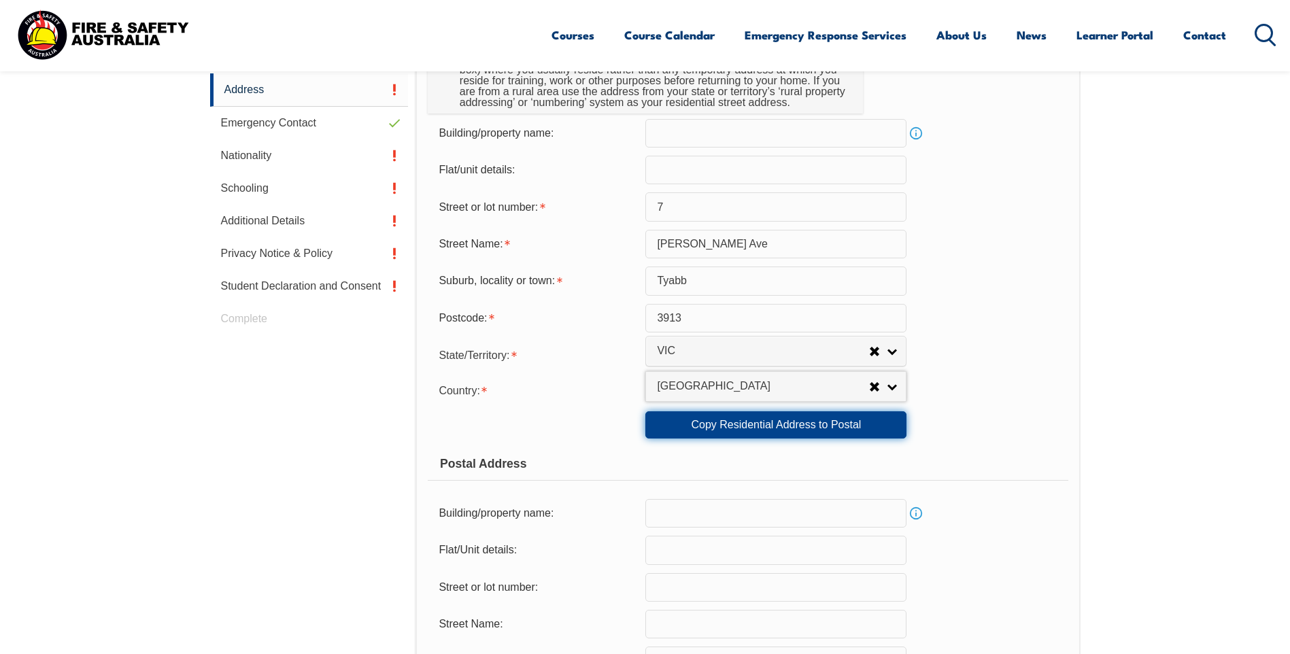
click at [818, 422] on link "Copy Residential Address to Postal" at bounding box center [775, 424] width 261 height 27
type input "7"
type input "[PERSON_NAME] Ave"
type input "Tyabb"
select select "VIC"
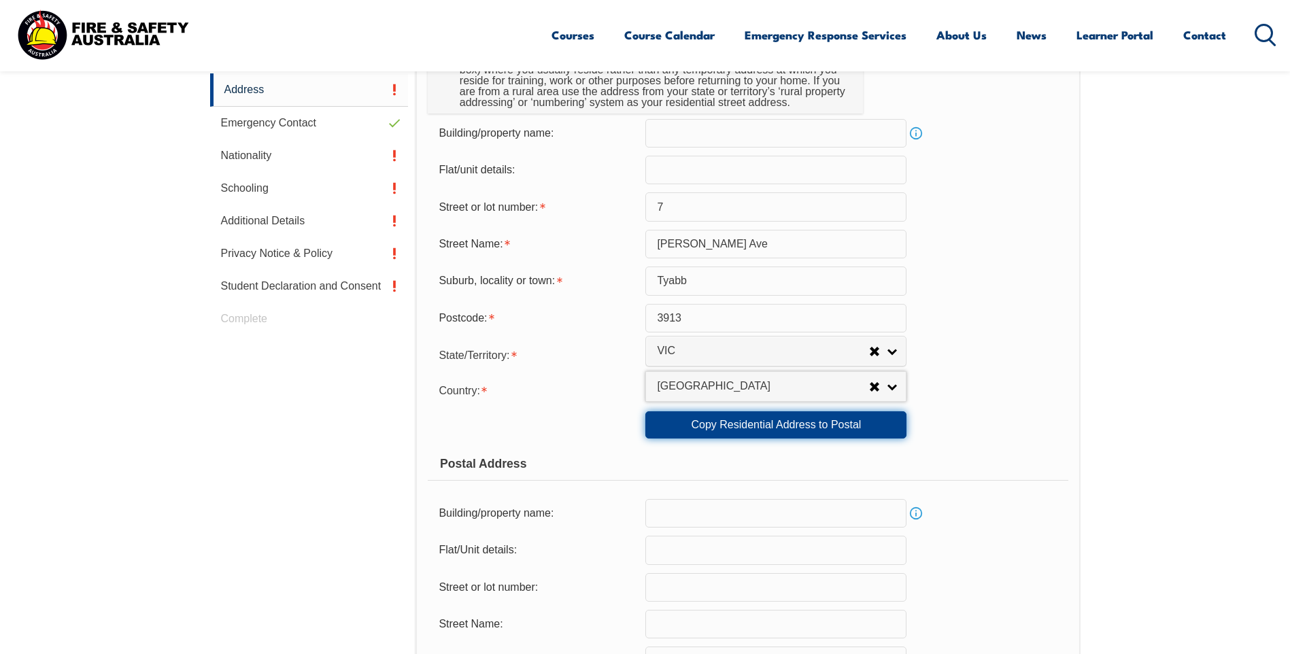
type input "3913"
select select "1101"
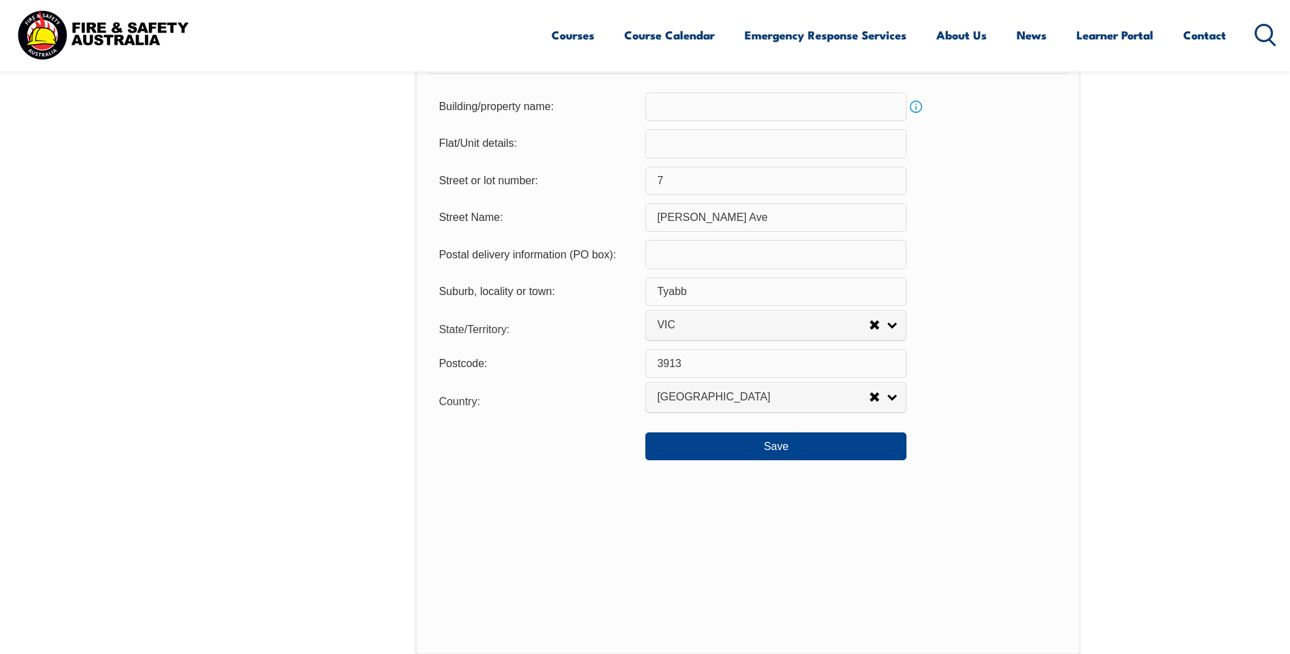
scroll to position [914, 0]
click at [763, 451] on button "Save" at bounding box center [775, 444] width 261 height 27
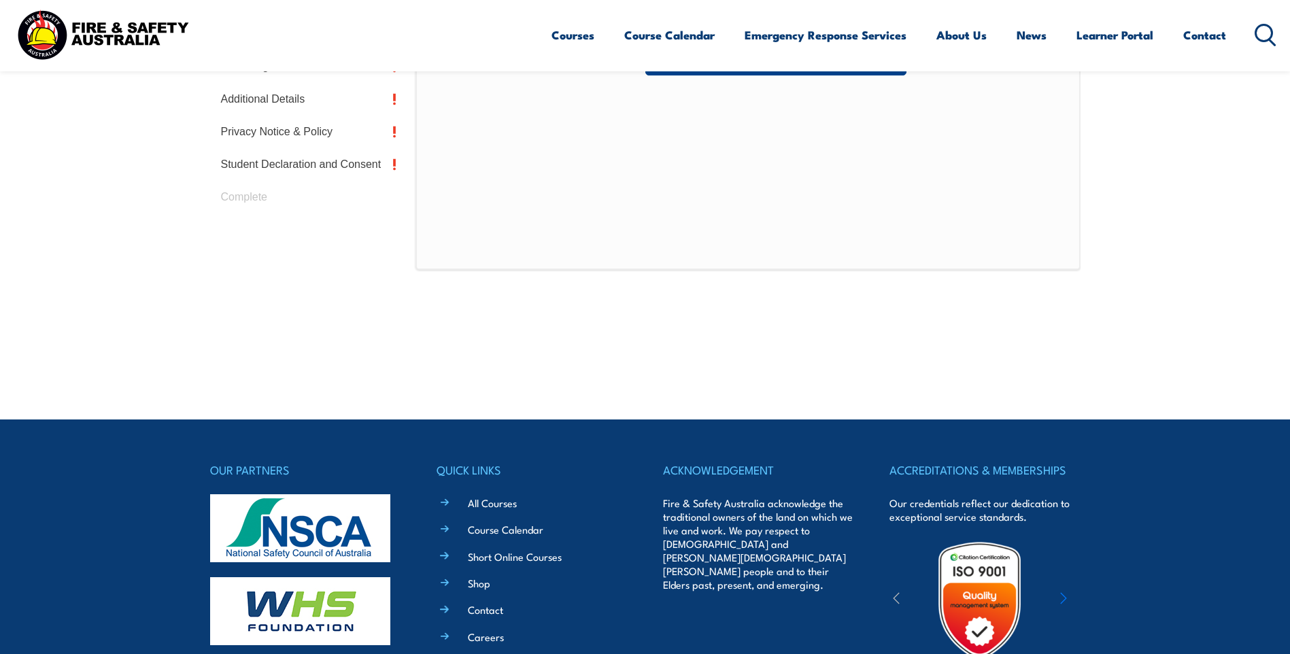
scroll to position [371, 0]
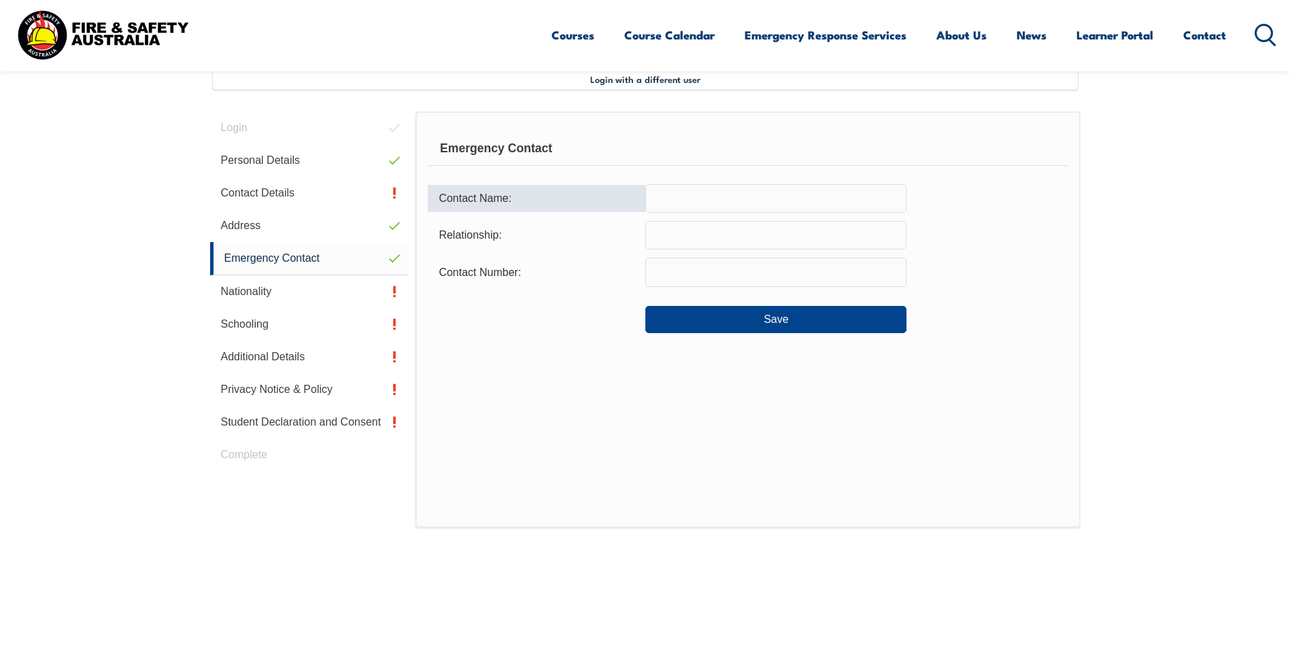
click at [679, 207] on input "text" at bounding box center [775, 198] width 261 height 29
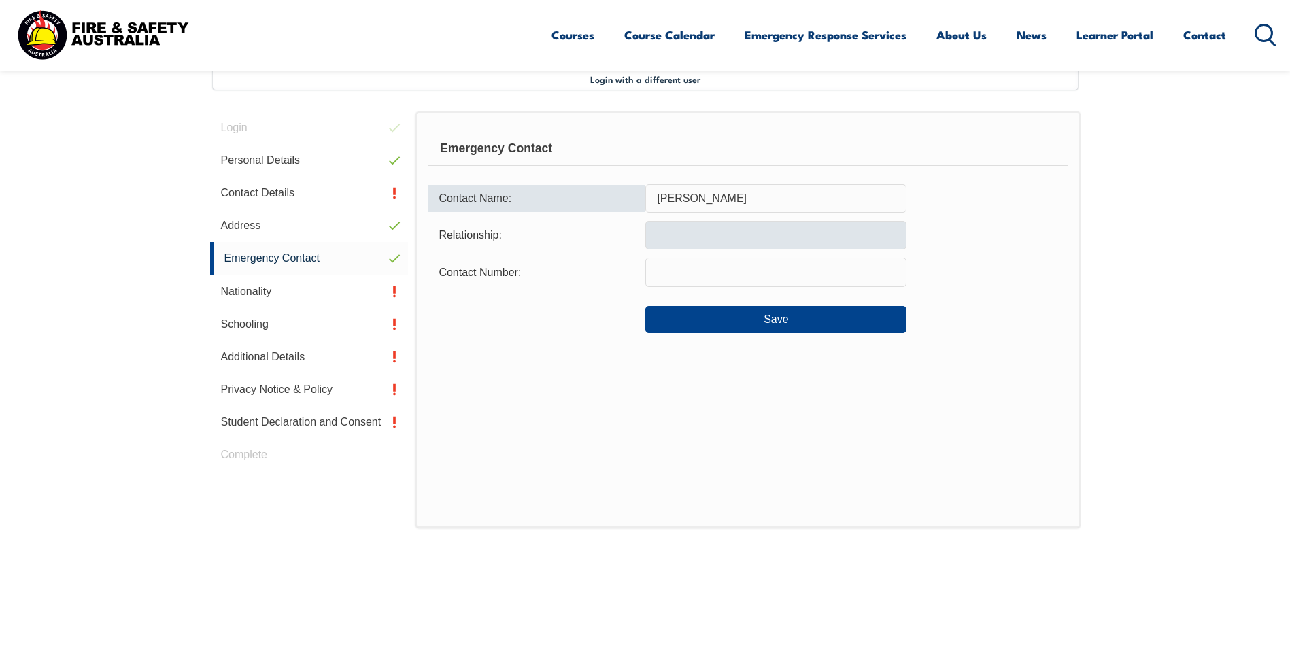
type input "[PERSON_NAME]"
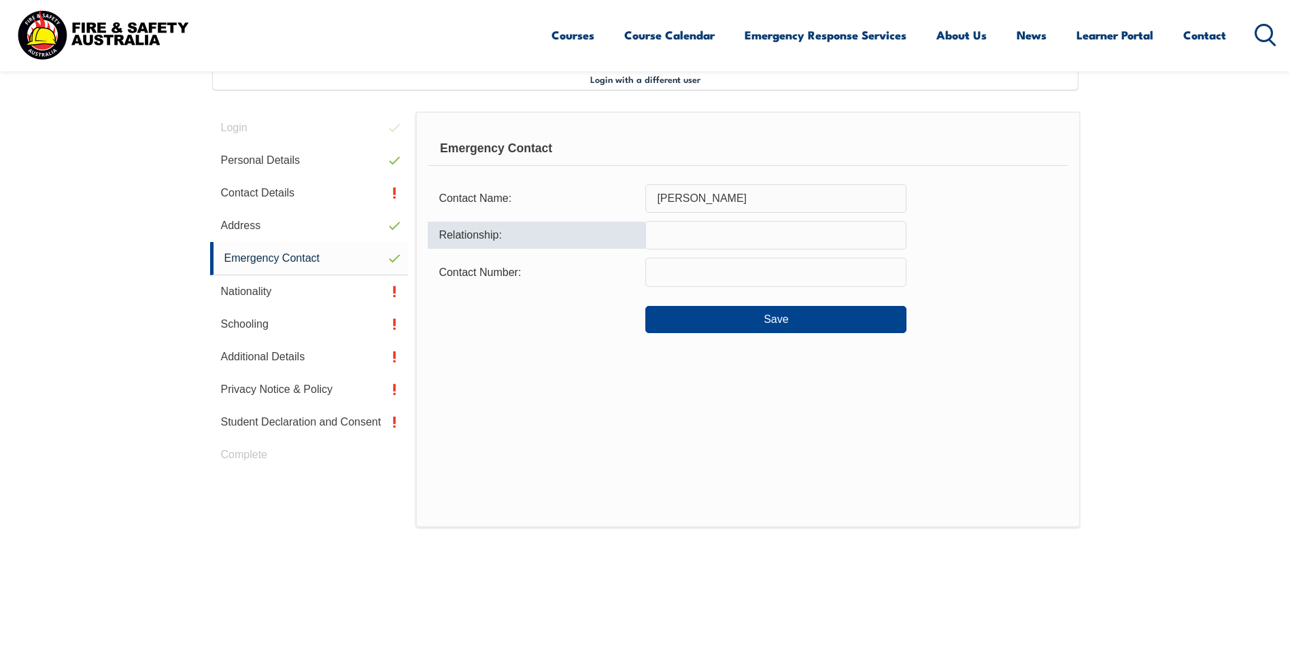
click at [674, 230] on input "text" at bounding box center [775, 235] width 261 height 29
type input "Wife"
click at [694, 269] on input "text" at bounding box center [775, 272] width 261 height 29
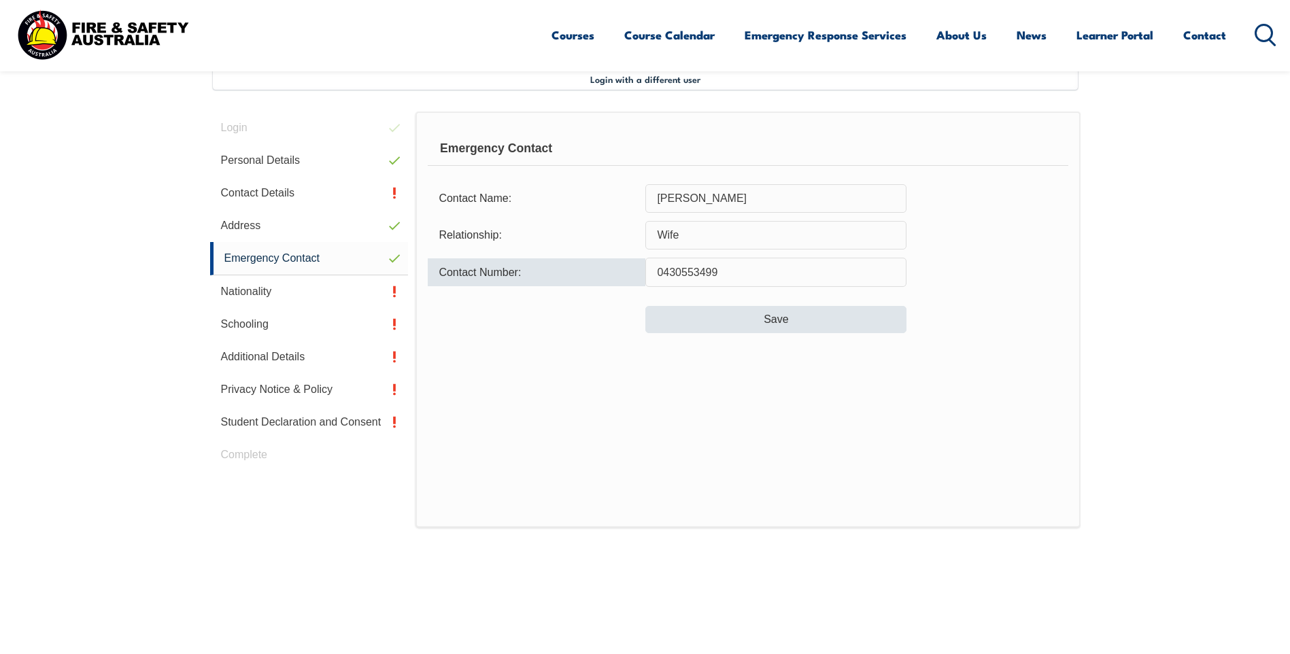
type input "0430553499"
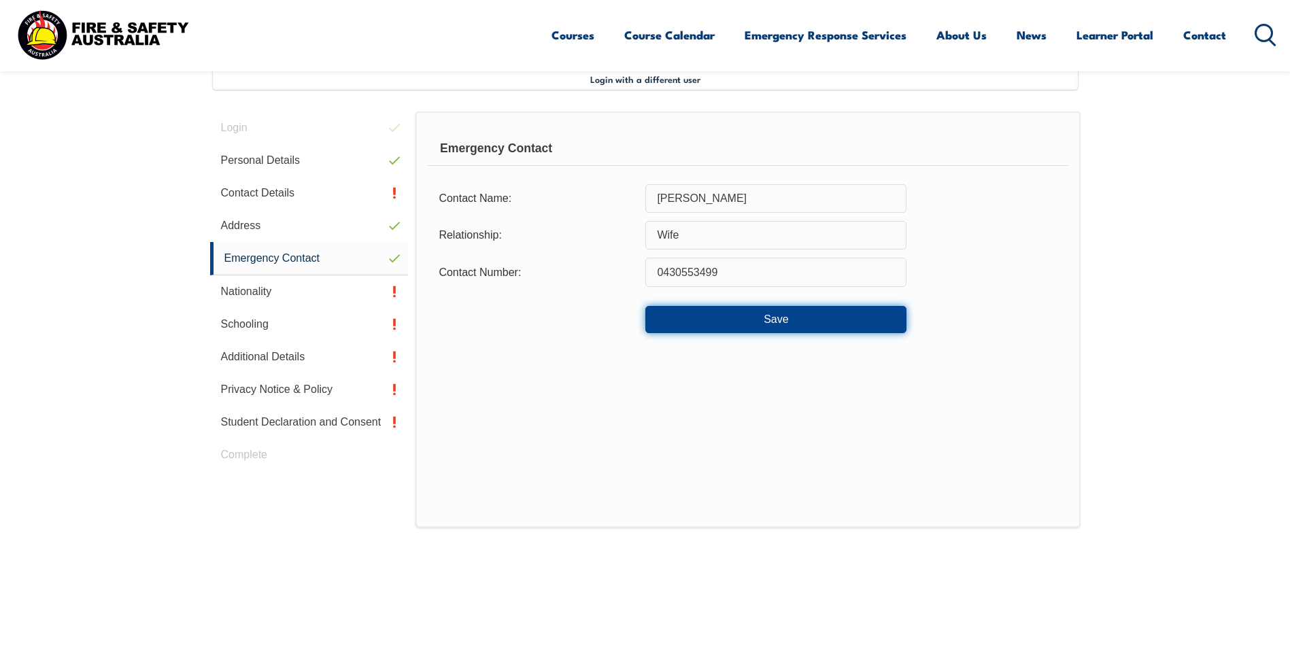
click at [815, 311] on button "Save" at bounding box center [775, 319] width 261 height 27
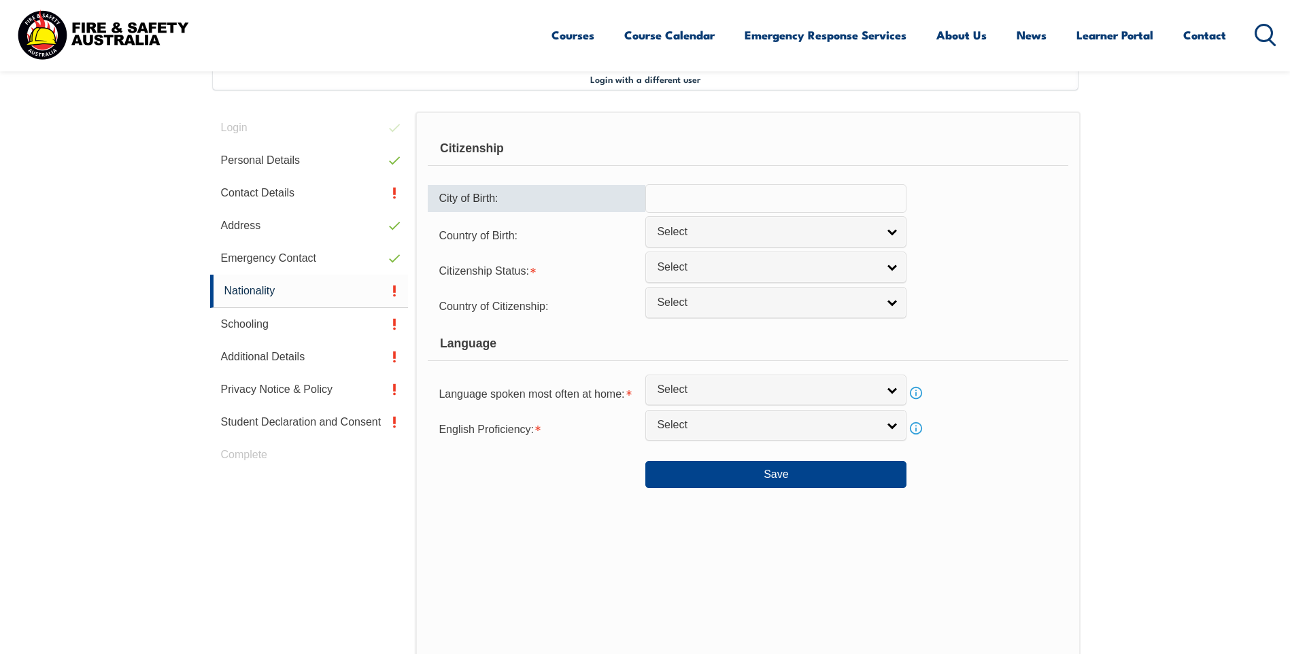
click at [692, 202] on input "text" at bounding box center [775, 198] width 261 height 29
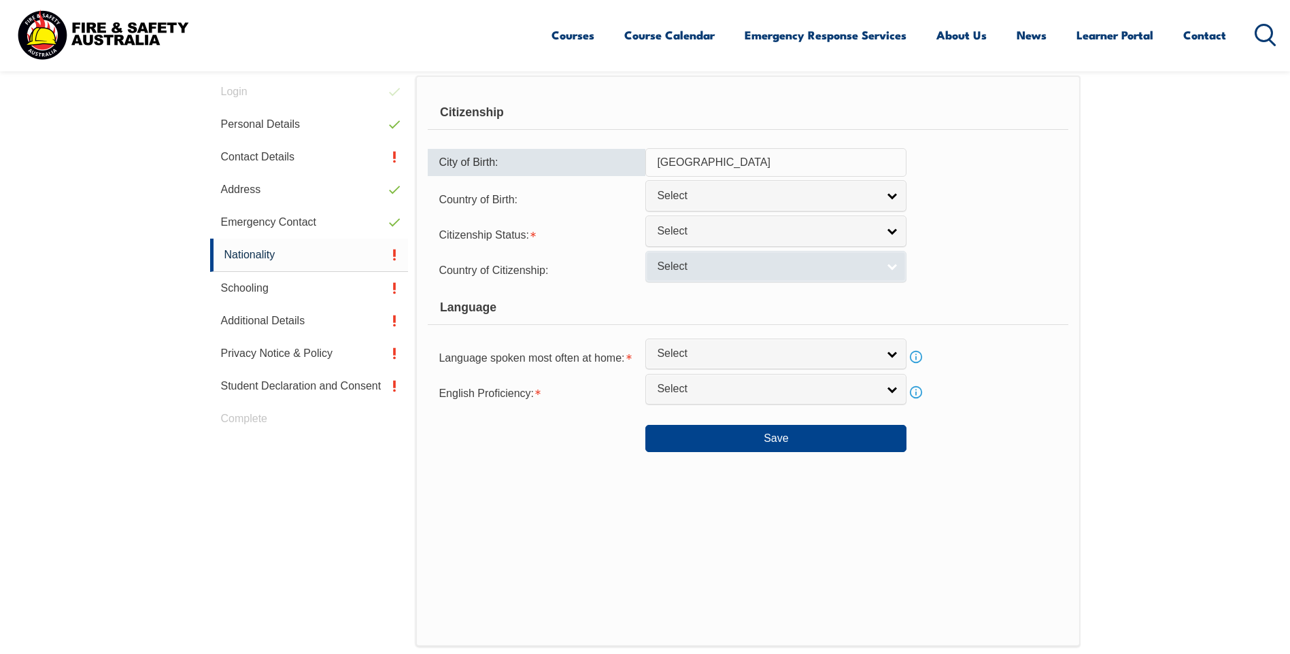
scroll to position [439, 0]
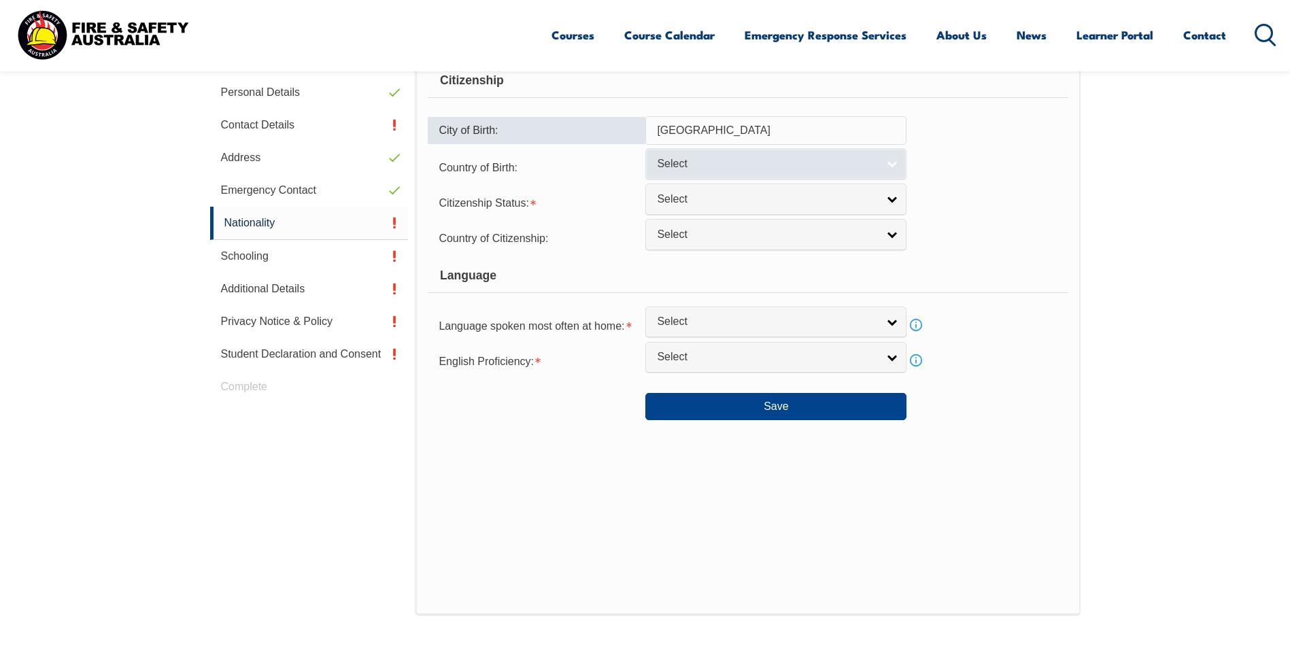
click at [740, 154] on link "Select" at bounding box center [775, 163] width 261 height 31
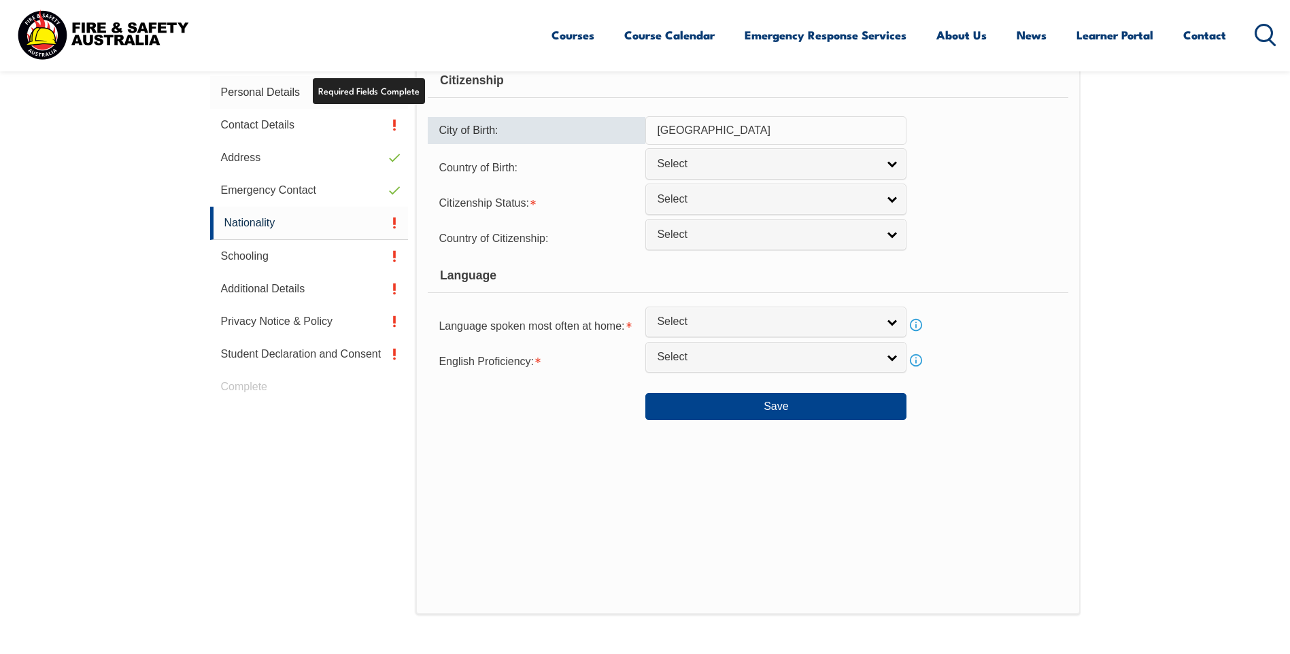
drag, startPoint x: 566, startPoint y: 116, endPoint x: 372, endPoint y: 95, distance: 195.7
click at [372, 95] on div "Login Personal Details Contact Details Address Emergency Contact Nationality Sc…" at bounding box center [645, 384] width 870 height 680
type input "[GEOGRAPHIC_DATA]"
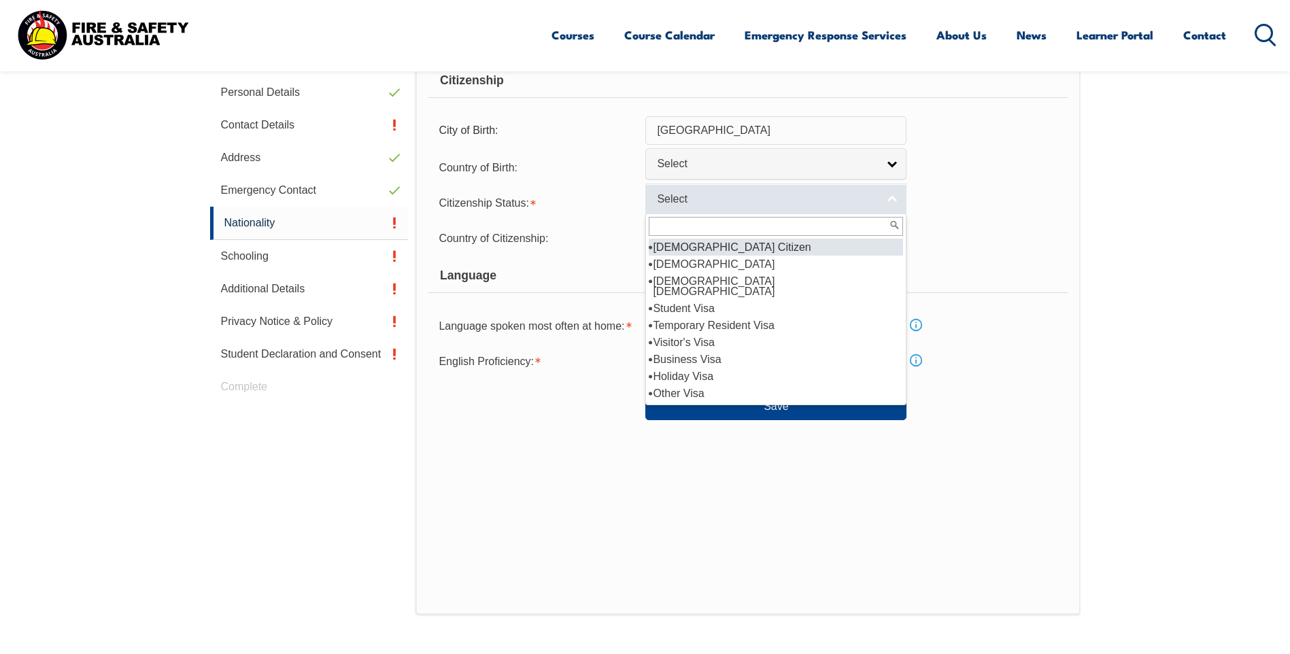
click at [712, 199] on span "Select" at bounding box center [767, 199] width 220 height 14
click at [728, 245] on li "[DEMOGRAPHIC_DATA] Citizen" at bounding box center [776, 247] width 254 height 17
select select "1"
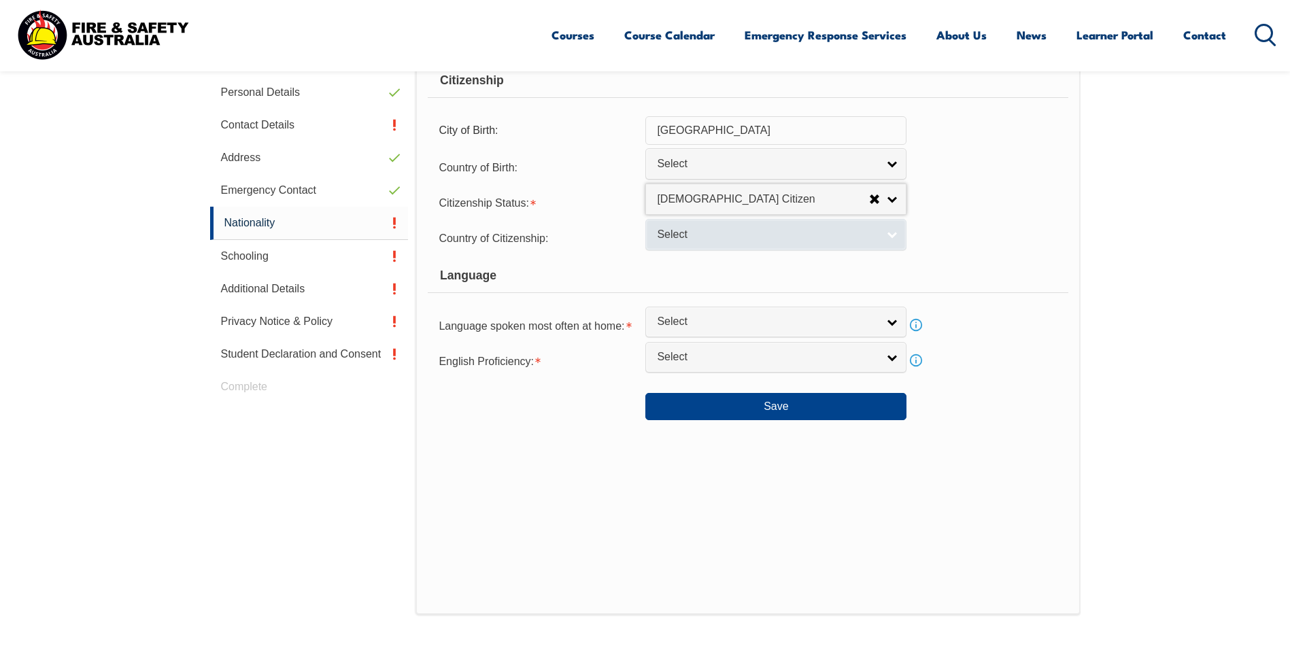
click at [700, 239] on span "Select" at bounding box center [767, 235] width 220 height 14
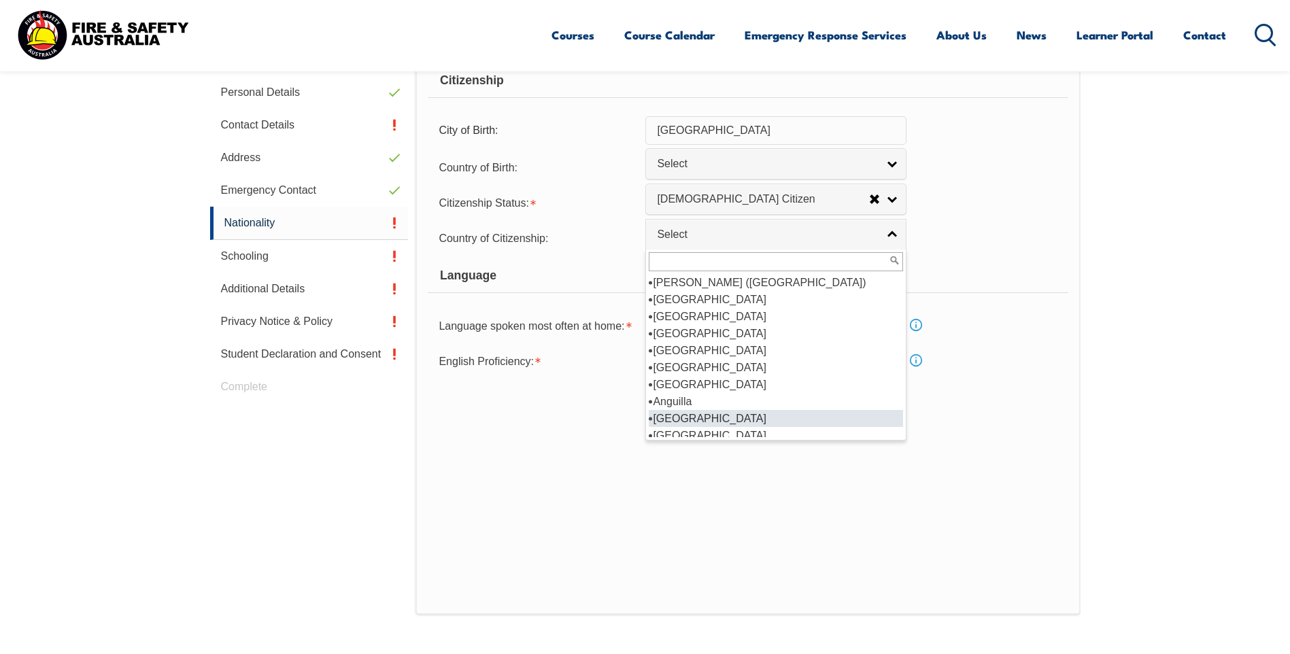
scroll to position [136, 0]
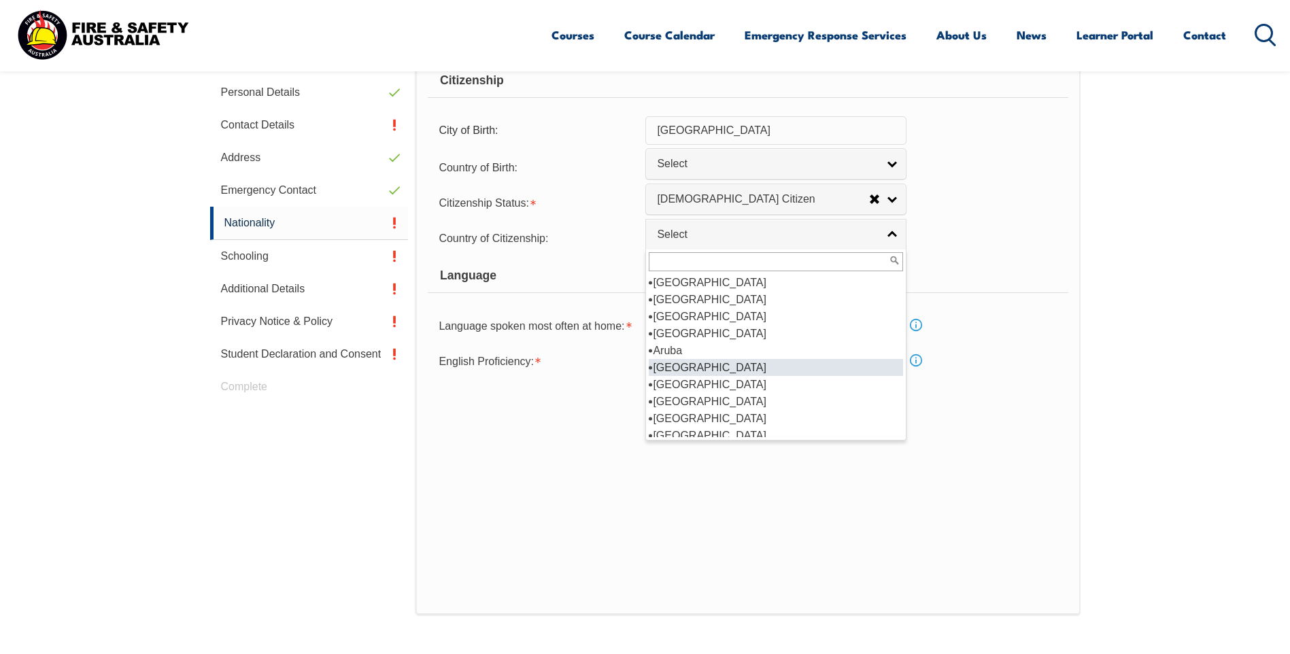
click at [752, 371] on li "[GEOGRAPHIC_DATA]" at bounding box center [776, 367] width 254 height 17
select select "1101"
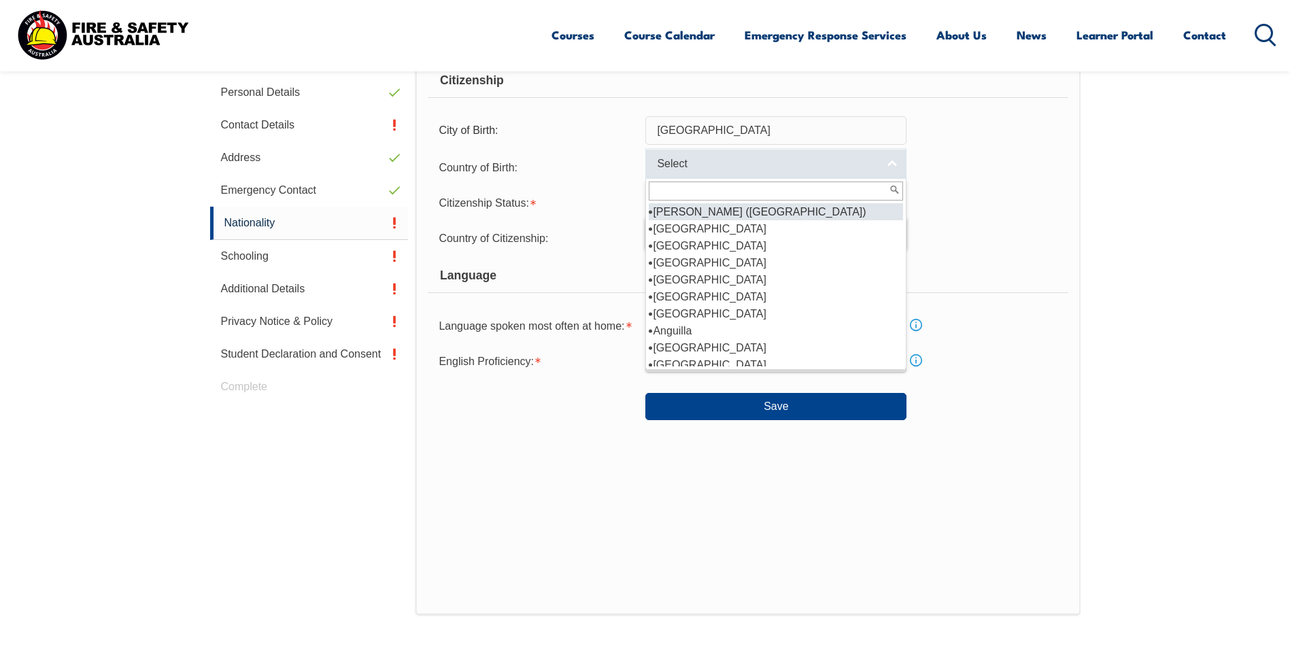
click at [723, 161] on span "Select" at bounding box center [767, 164] width 220 height 14
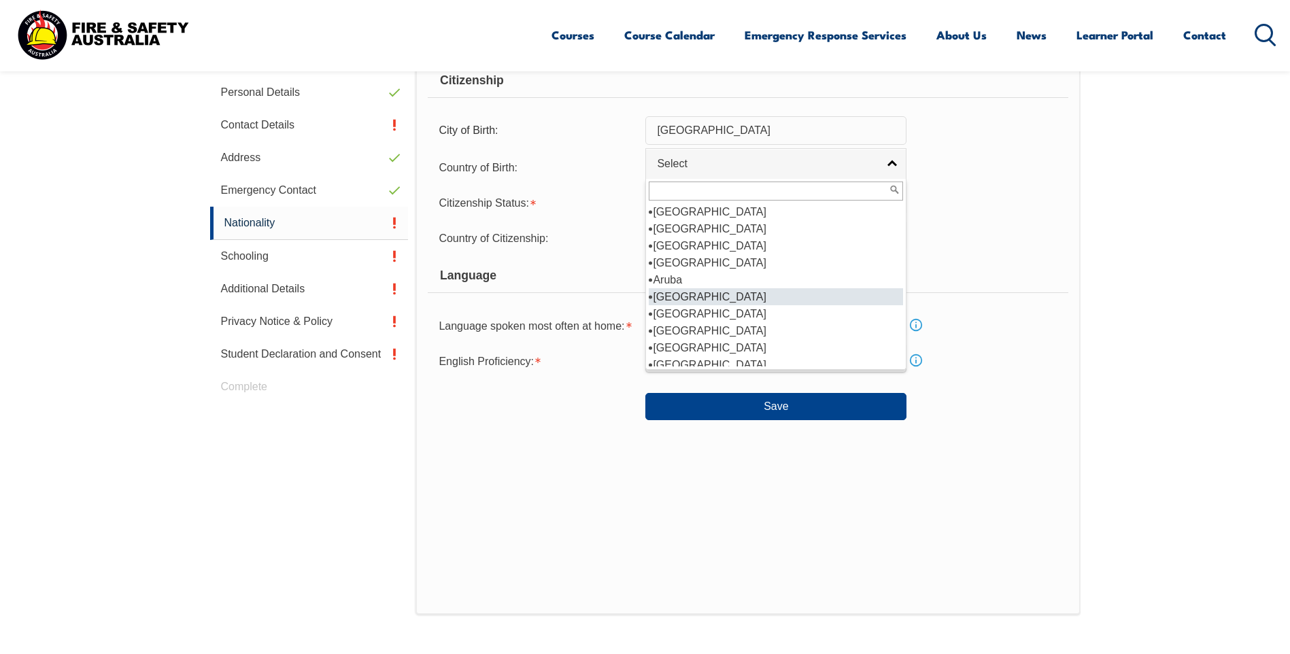
scroll to position [204, 0]
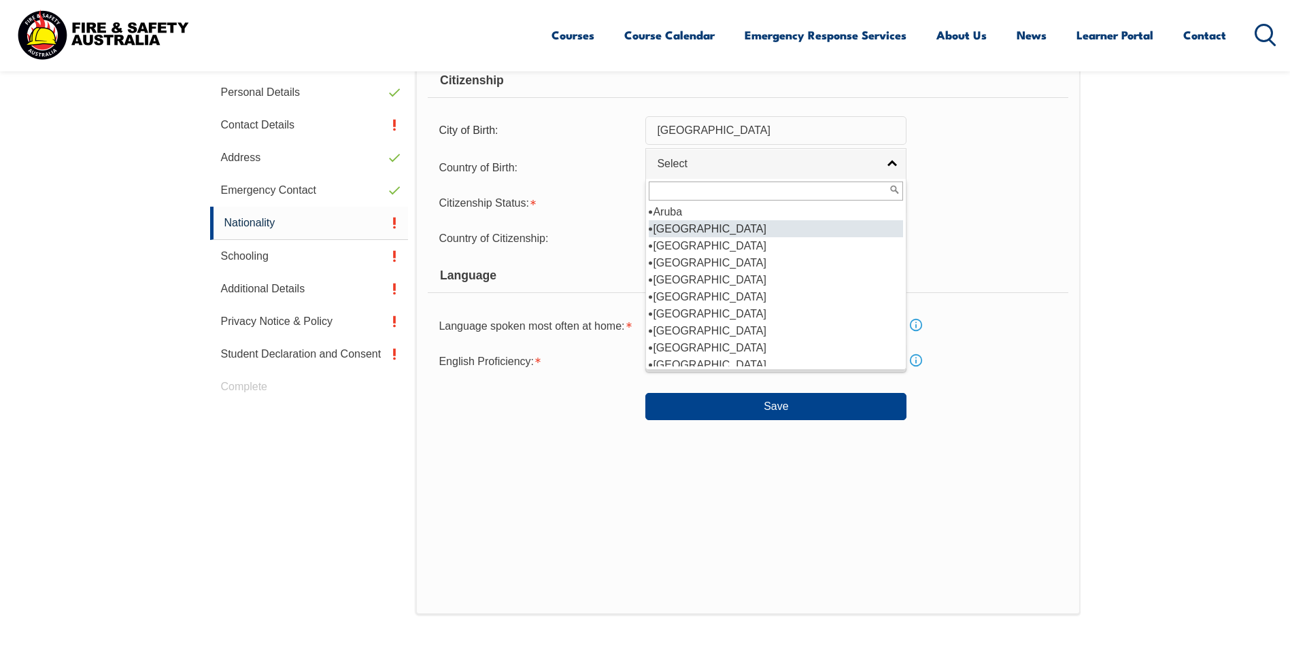
click at [693, 230] on li "[GEOGRAPHIC_DATA]" at bounding box center [776, 228] width 254 height 17
select select "1101"
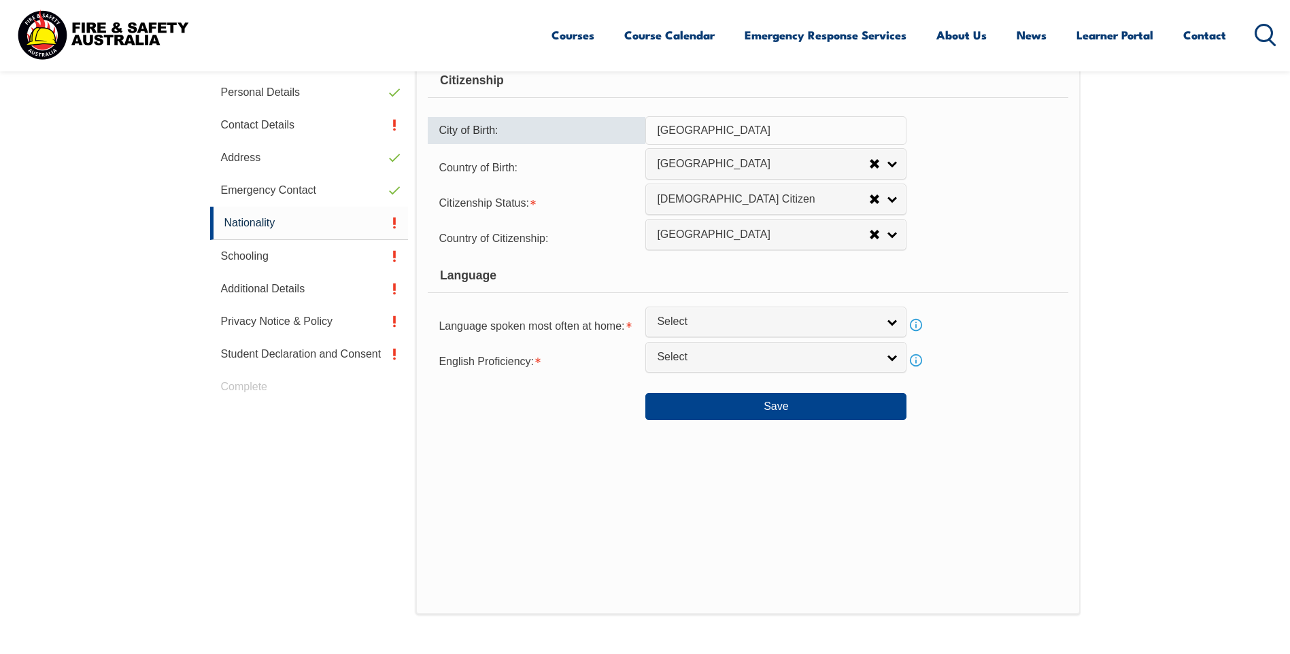
drag, startPoint x: 762, startPoint y: 128, endPoint x: 192, endPoint y: 63, distance: 573.5
type input "Frankston"
click at [726, 328] on span "Select" at bounding box center [767, 322] width 220 height 14
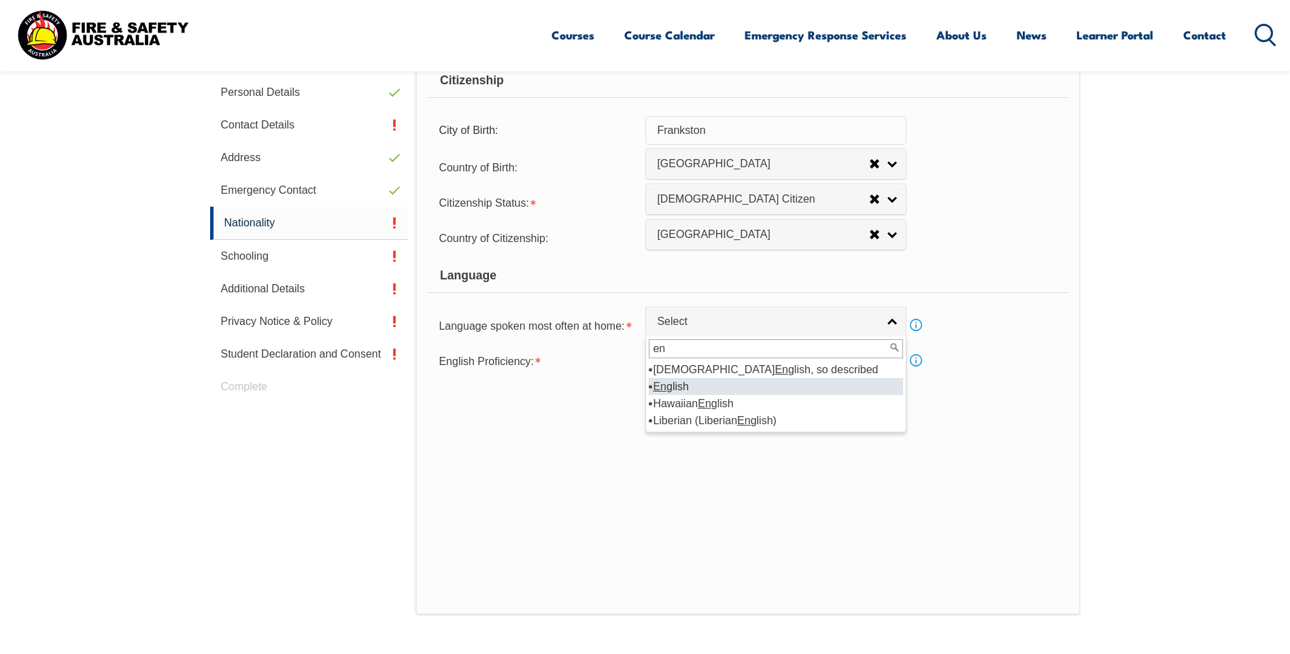
type input "en"
click at [696, 383] on li "En glish" at bounding box center [776, 386] width 254 height 17
select select "1201"
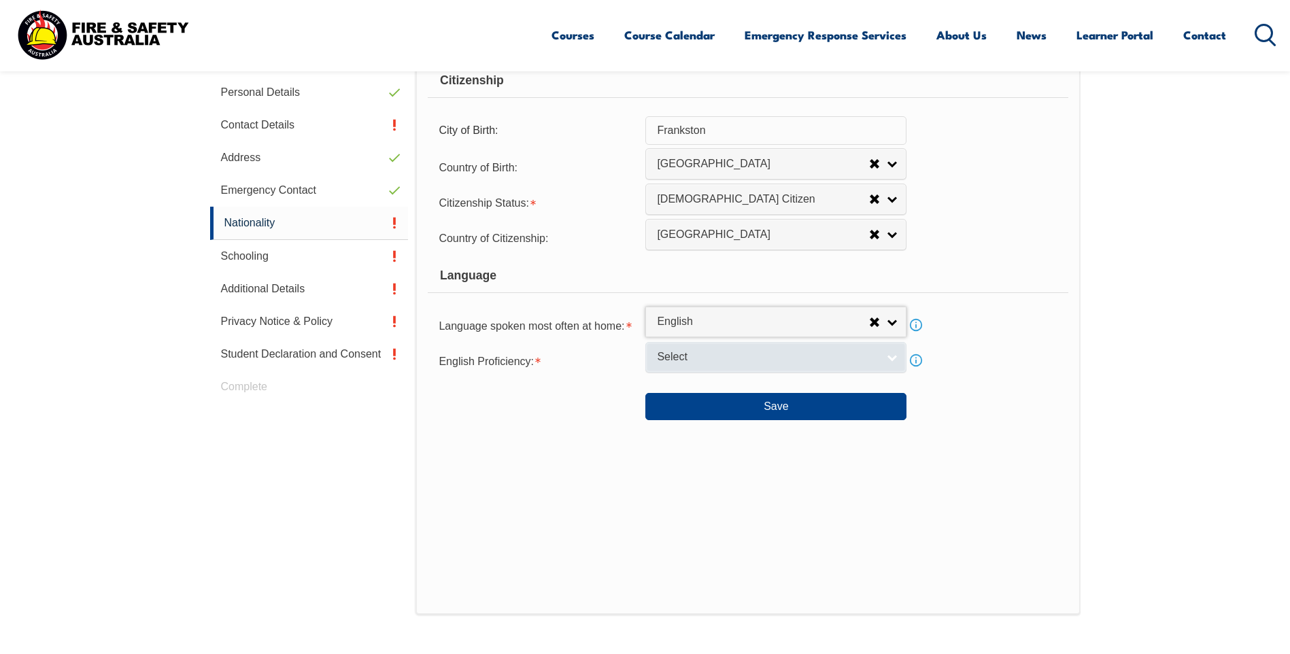
click at [691, 358] on span "Select" at bounding box center [767, 357] width 220 height 14
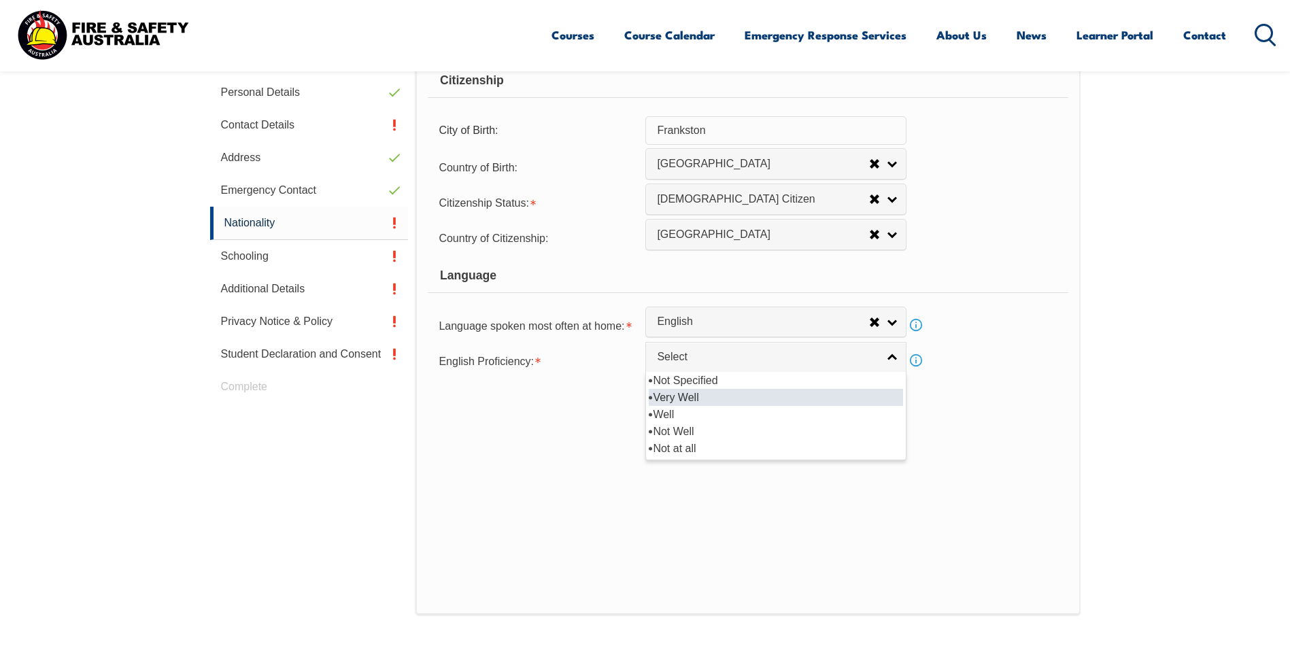
click at [685, 392] on li "Very Well" at bounding box center [776, 397] width 254 height 17
select select "1"
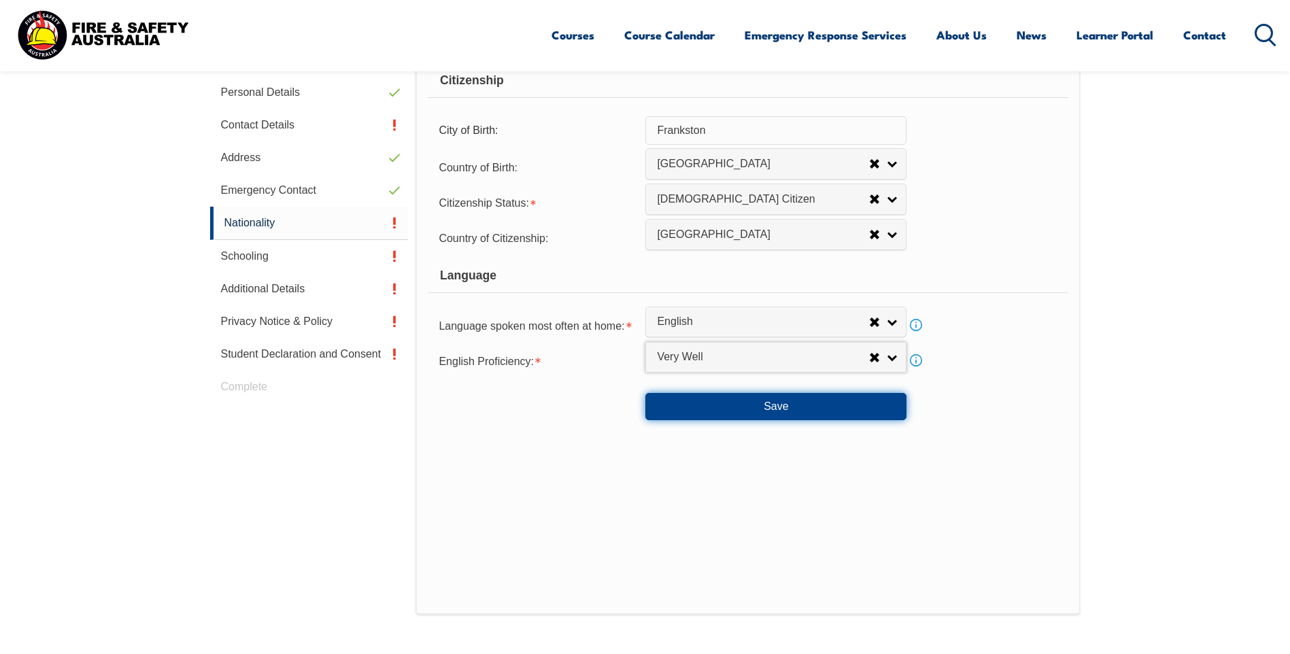
click at [740, 411] on button "Save" at bounding box center [775, 406] width 261 height 27
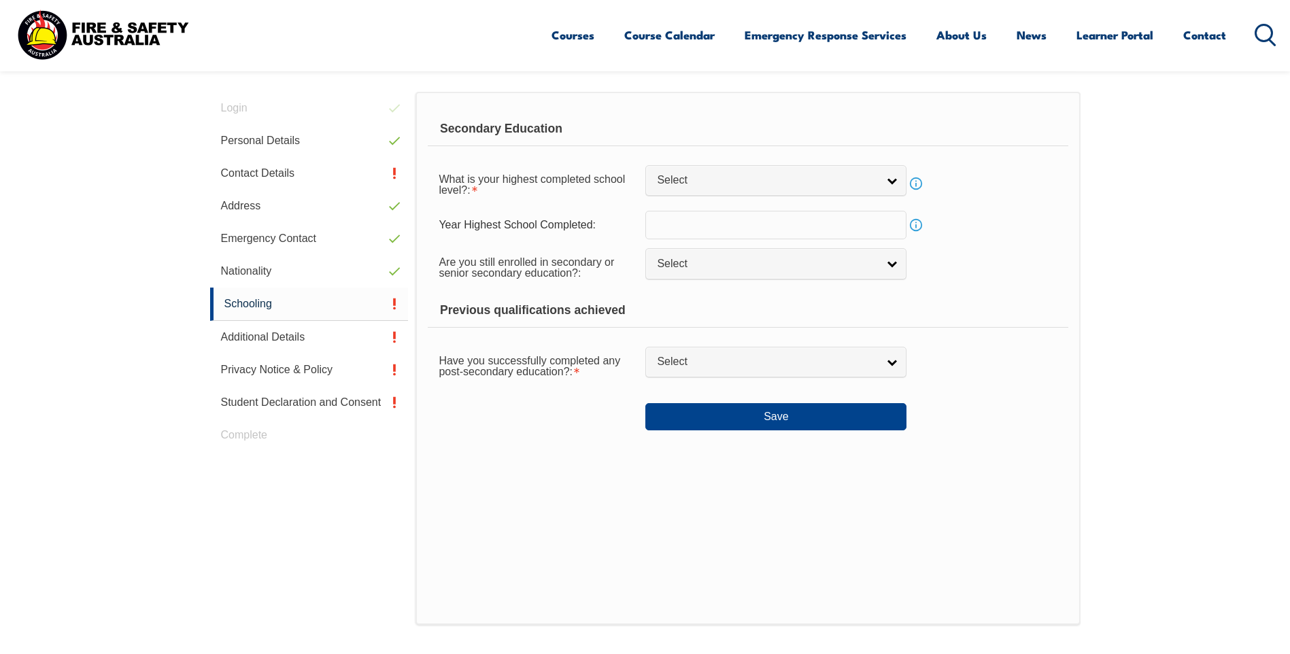
scroll to position [371, 0]
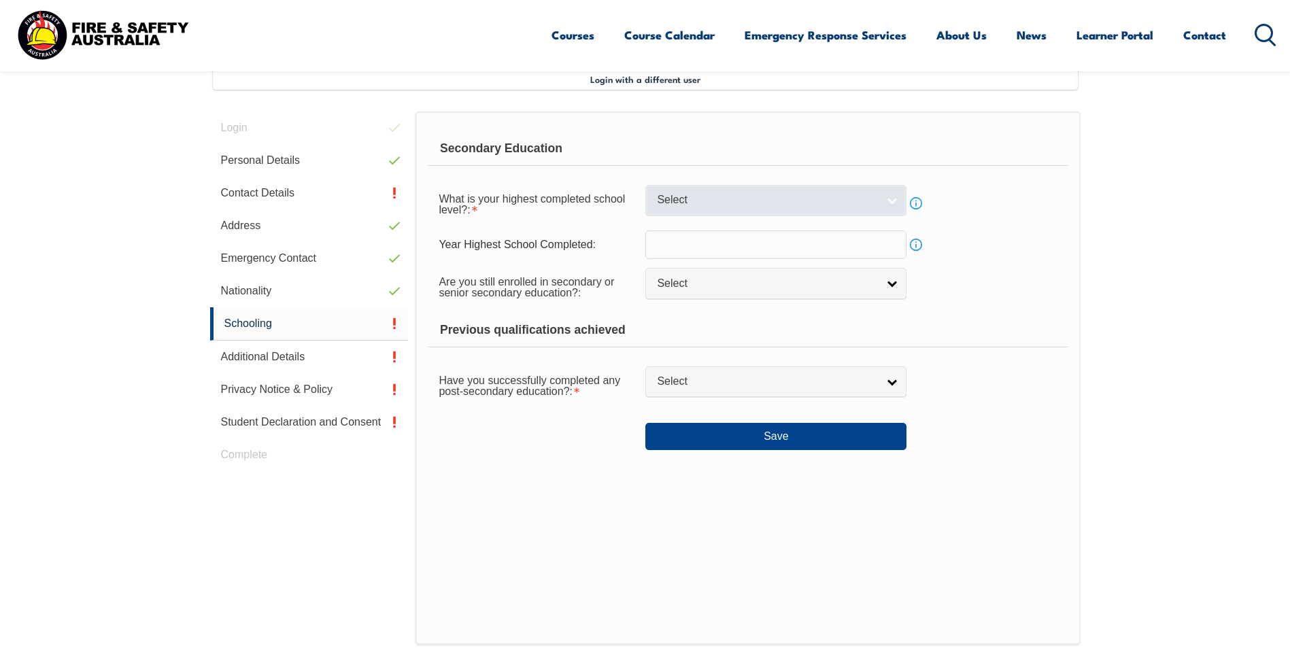
click at [704, 195] on span "Select" at bounding box center [767, 200] width 220 height 14
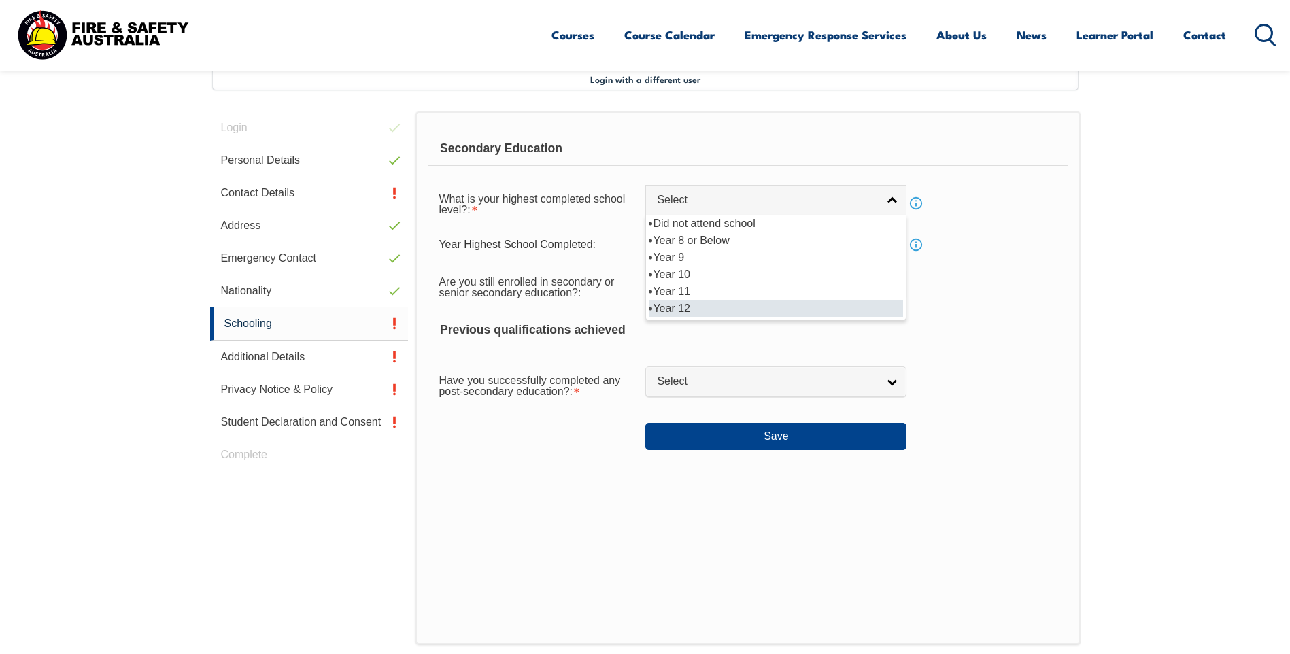
click at [703, 308] on li "Year 12" at bounding box center [776, 308] width 254 height 17
select select "12"
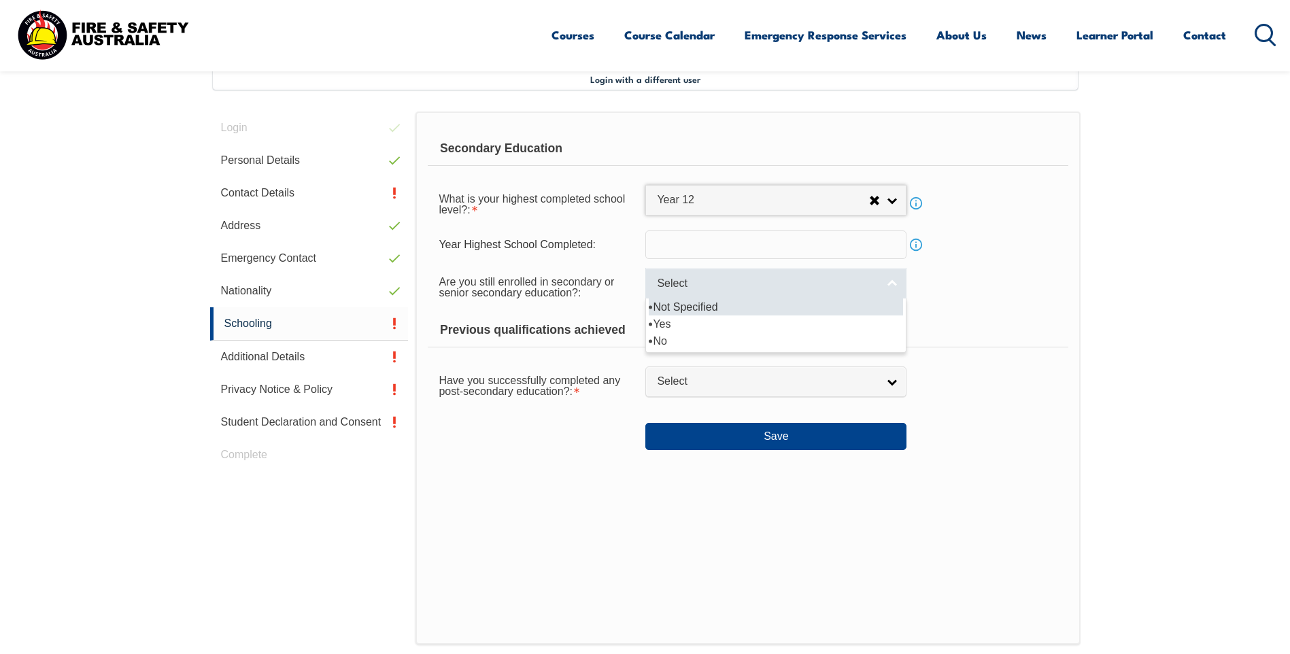
click at [698, 291] on link "Select" at bounding box center [775, 283] width 261 height 31
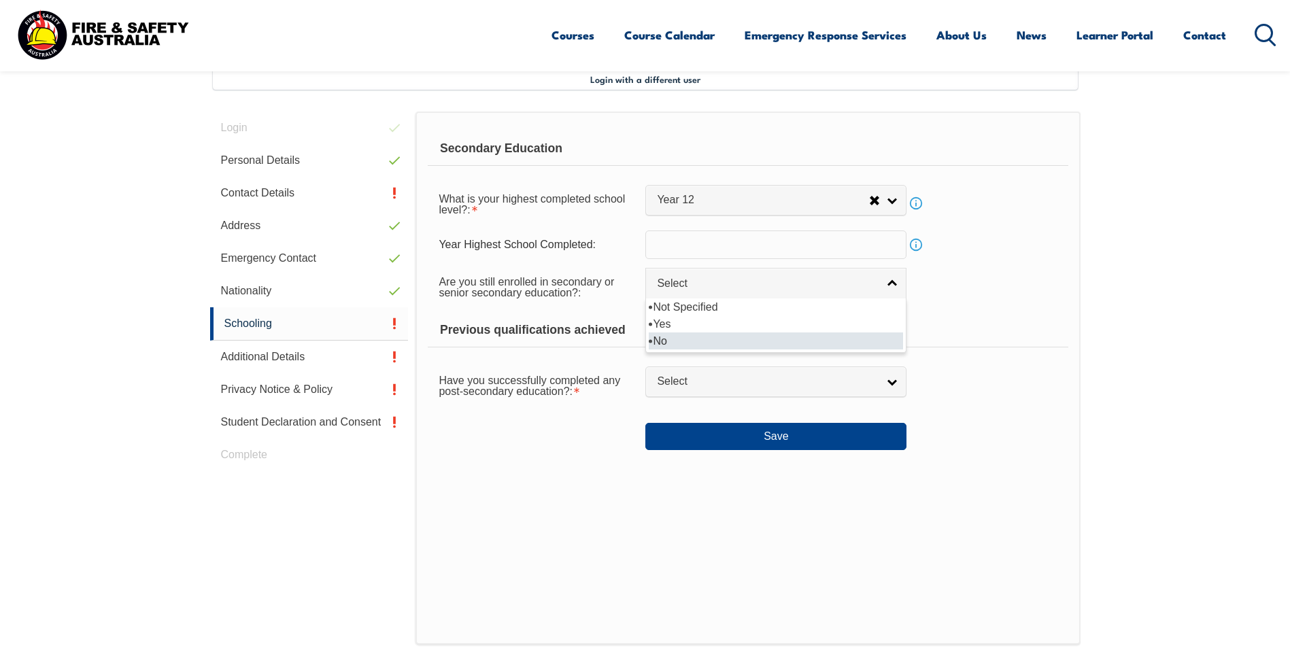
click at [687, 335] on li "No" at bounding box center [776, 340] width 254 height 17
select select "false"
click at [914, 246] on link "Info" at bounding box center [915, 244] width 19 height 19
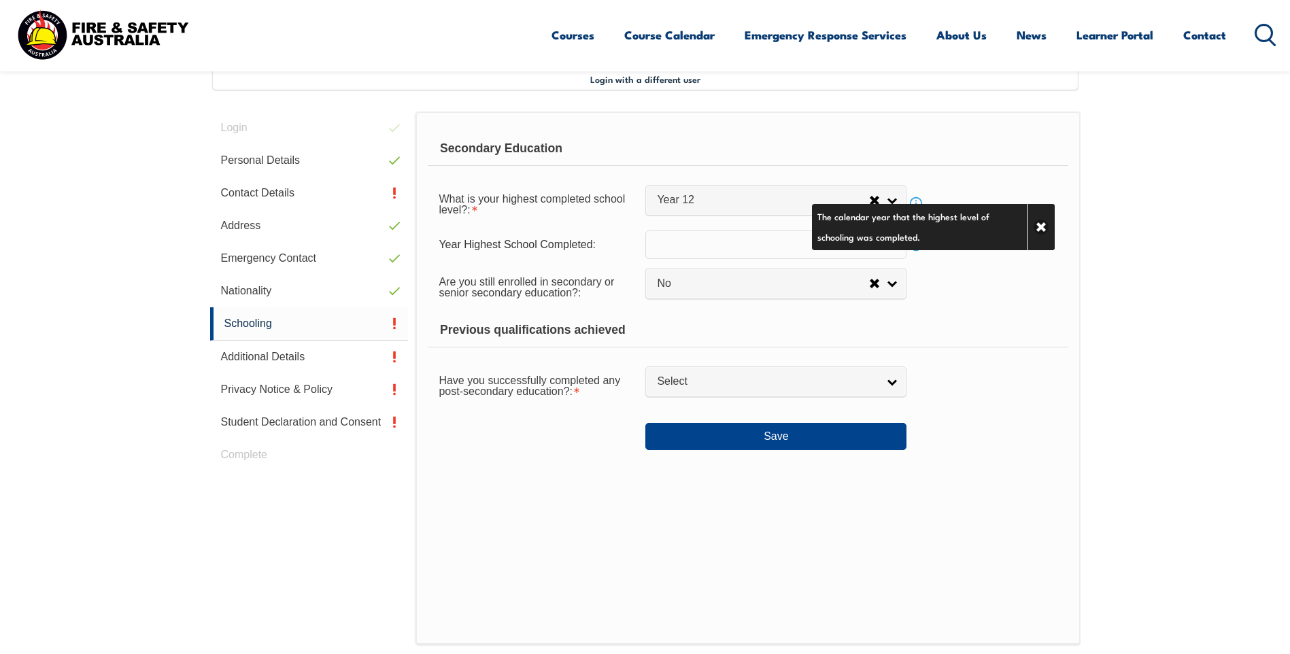
click at [730, 251] on input "text" at bounding box center [775, 244] width 261 height 29
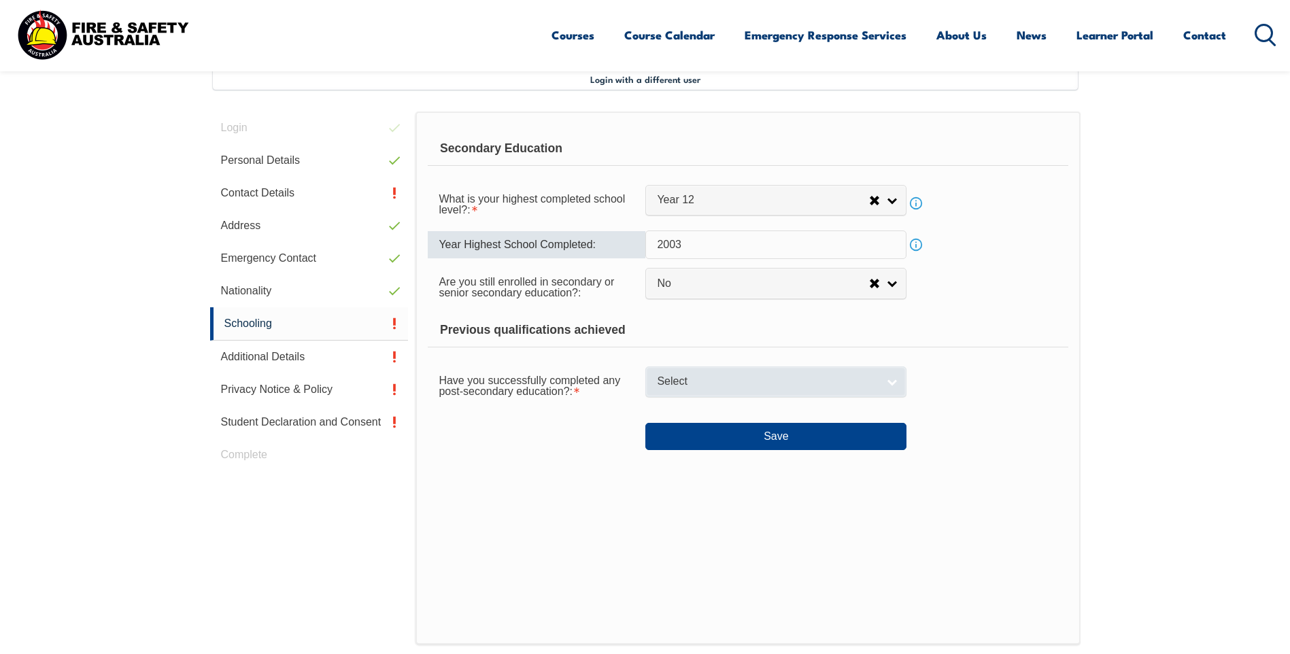
type input "2003"
click at [702, 371] on link "Select" at bounding box center [775, 381] width 261 height 31
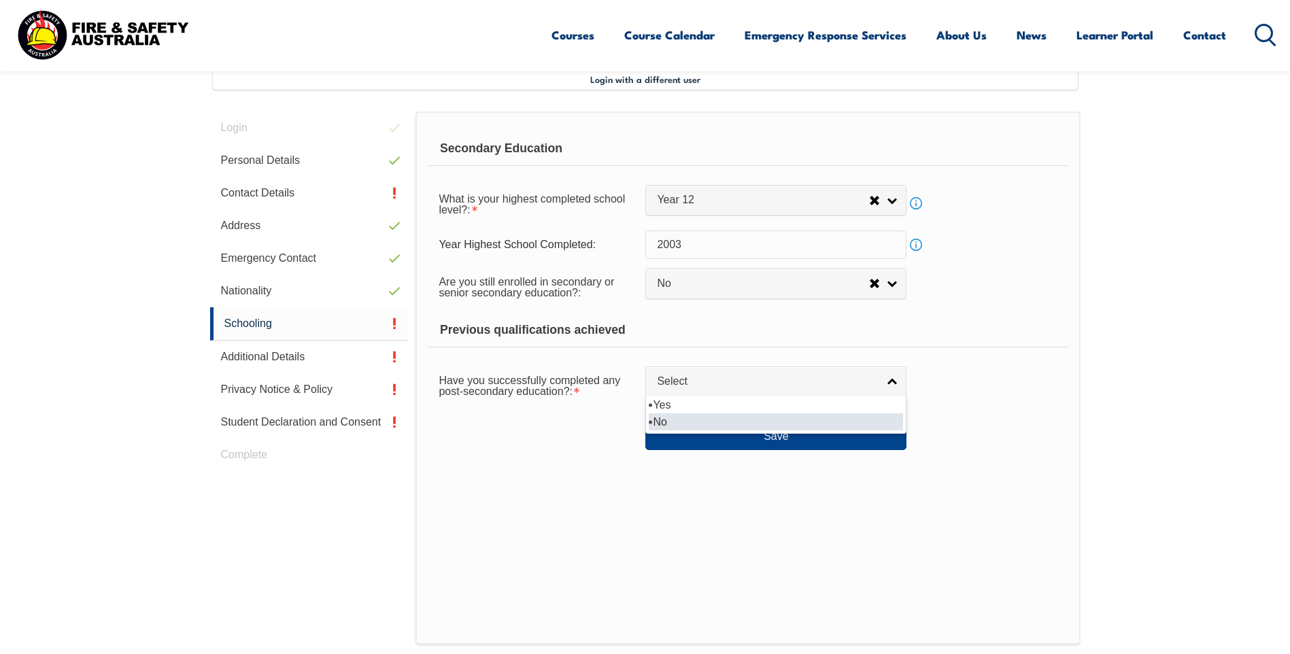
click at [708, 417] on li "No" at bounding box center [776, 421] width 254 height 17
select select "false"
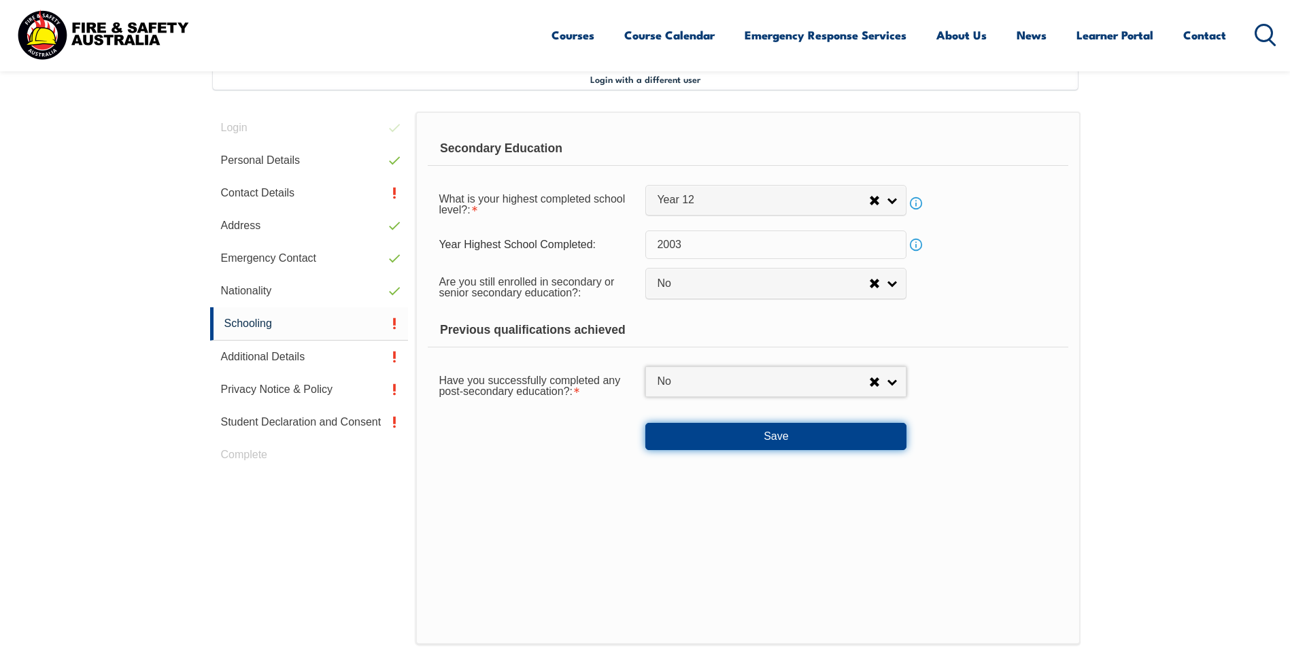
click at [725, 444] on button "Save" at bounding box center [775, 436] width 261 height 27
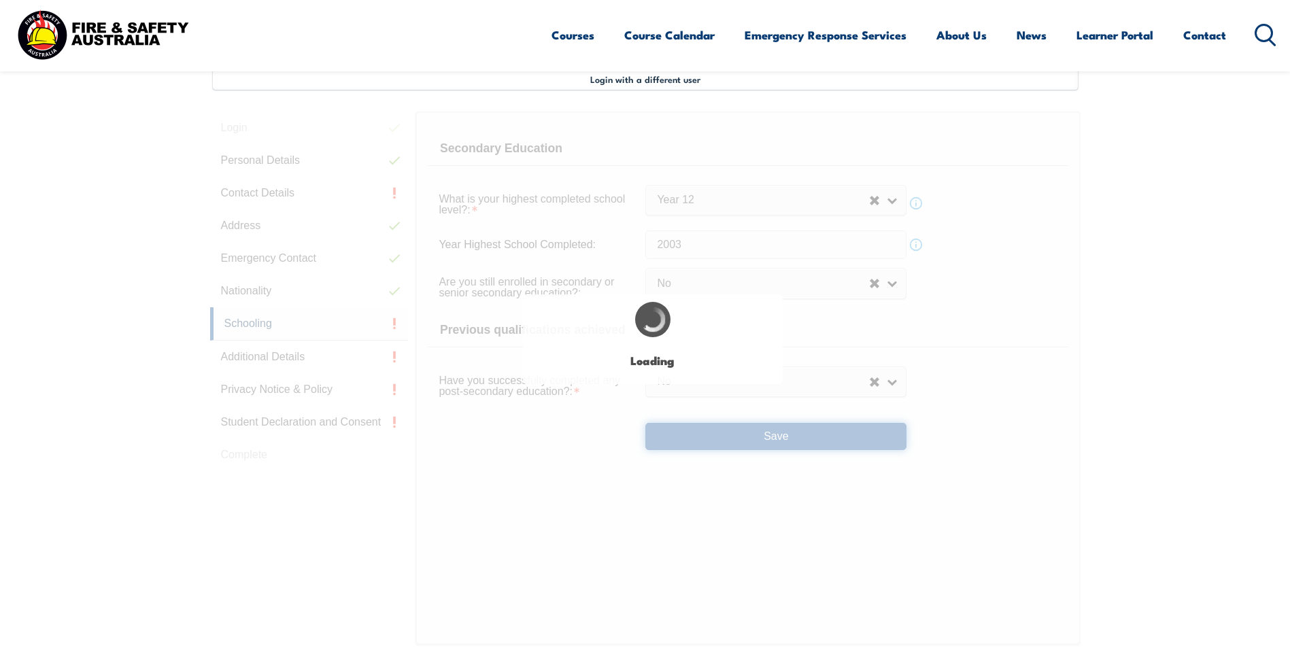
select select
select select "false"
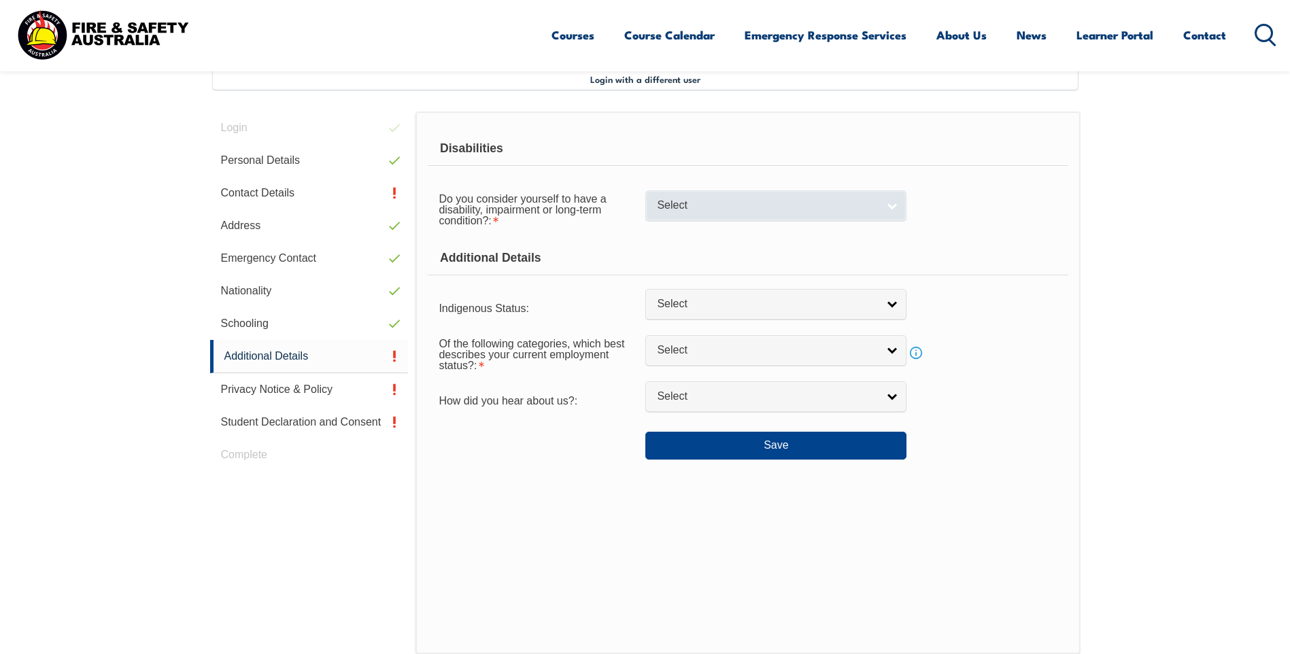
click at [690, 202] on span "Select" at bounding box center [767, 206] width 220 height 14
click at [679, 224] on li "No" at bounding box center [776, 228] width 254 height 17
select select "false"
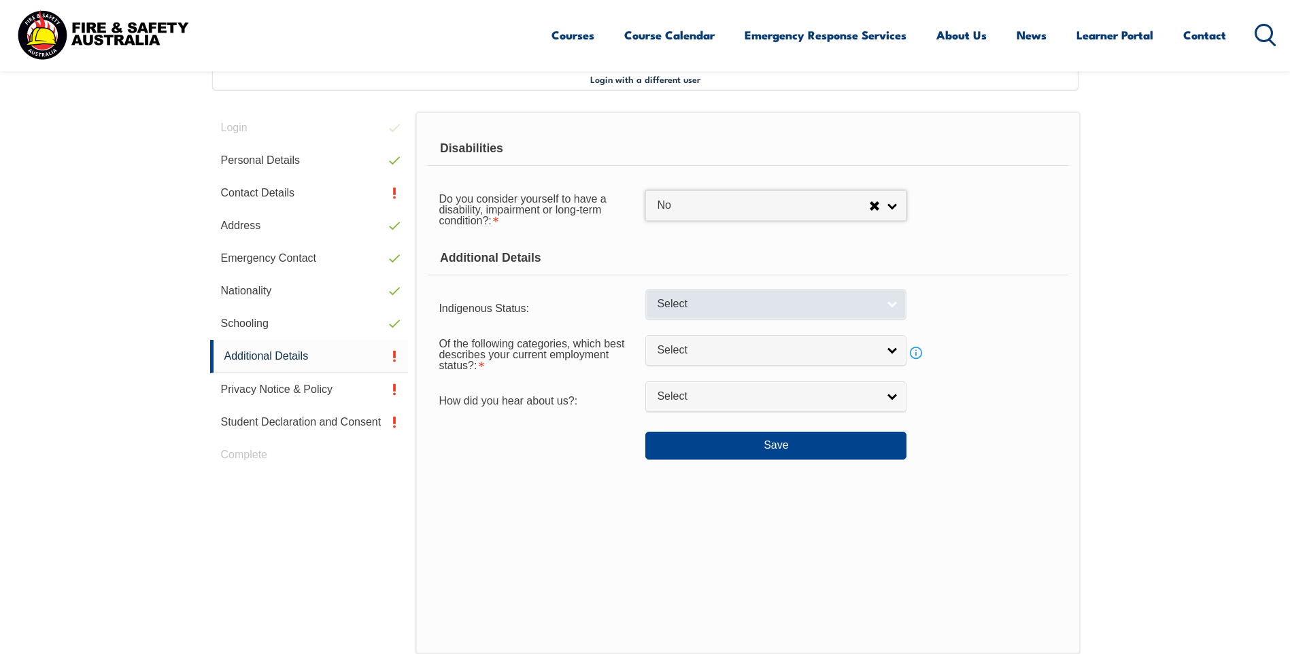
click at [719, 302] on span "Select" at bounding box center [767, 304] width 220 height 14
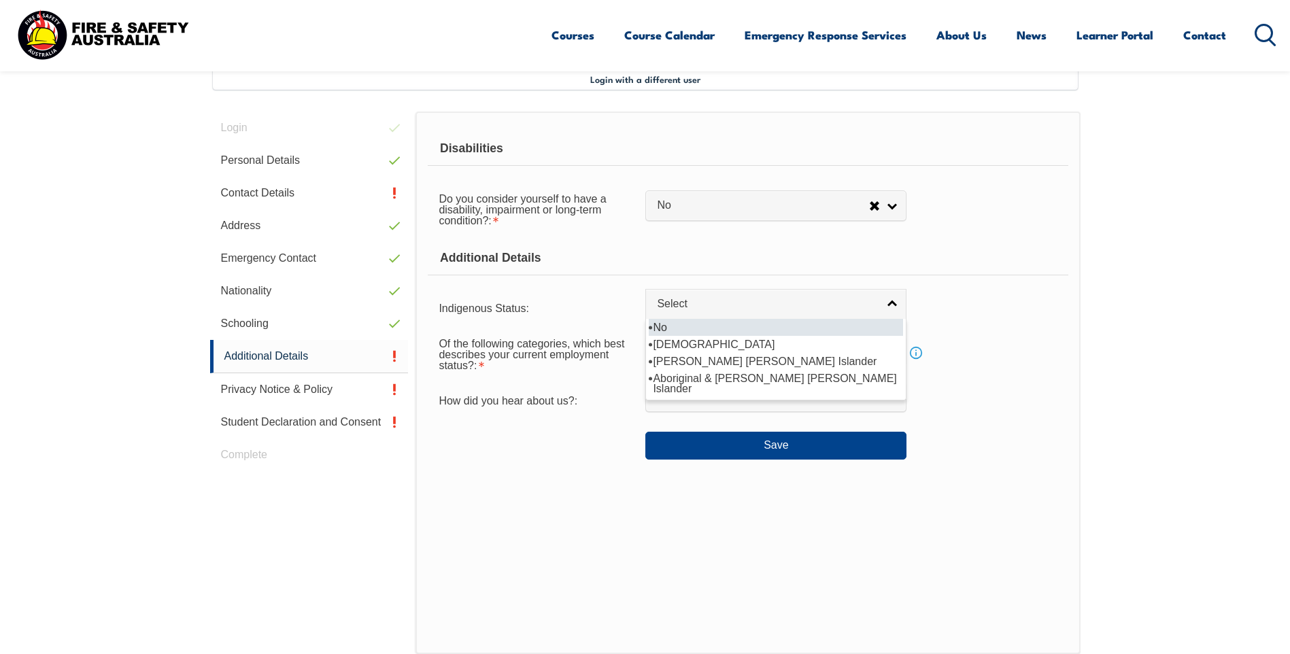
click at [699, 322] on li "No" at bounding box center [776, 327] width 254 height 17
select select "4"
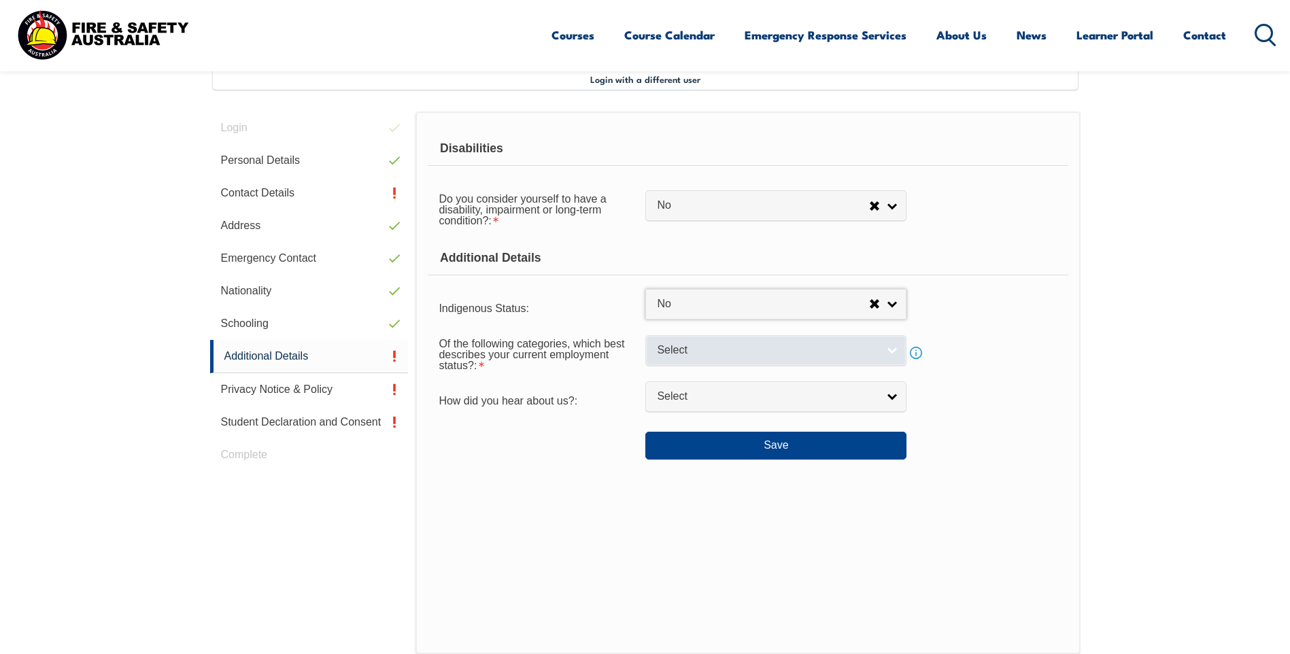
click at [681, 349] on span "Select" at bounding box center [767, 350] width 220 height 14
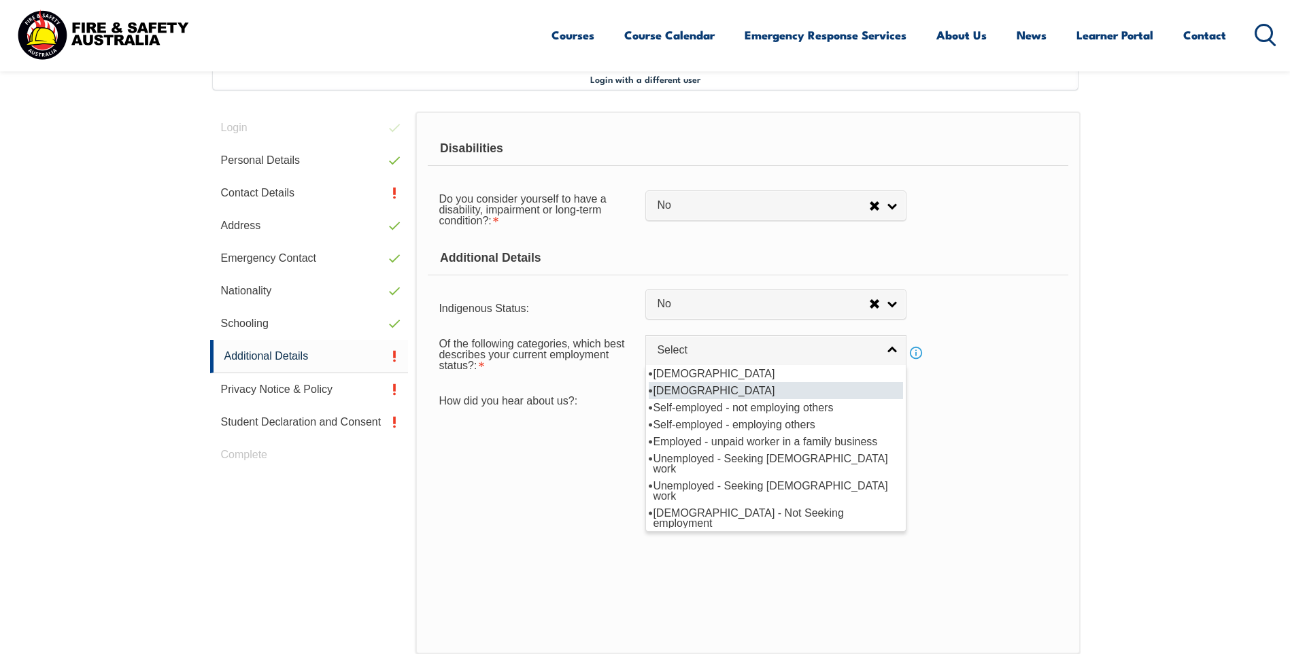
click at [748, 388] on li "[DEMOGRAPHIC_DATA]" at bounding box center [776, 390] width 254 height 17
select select "2"
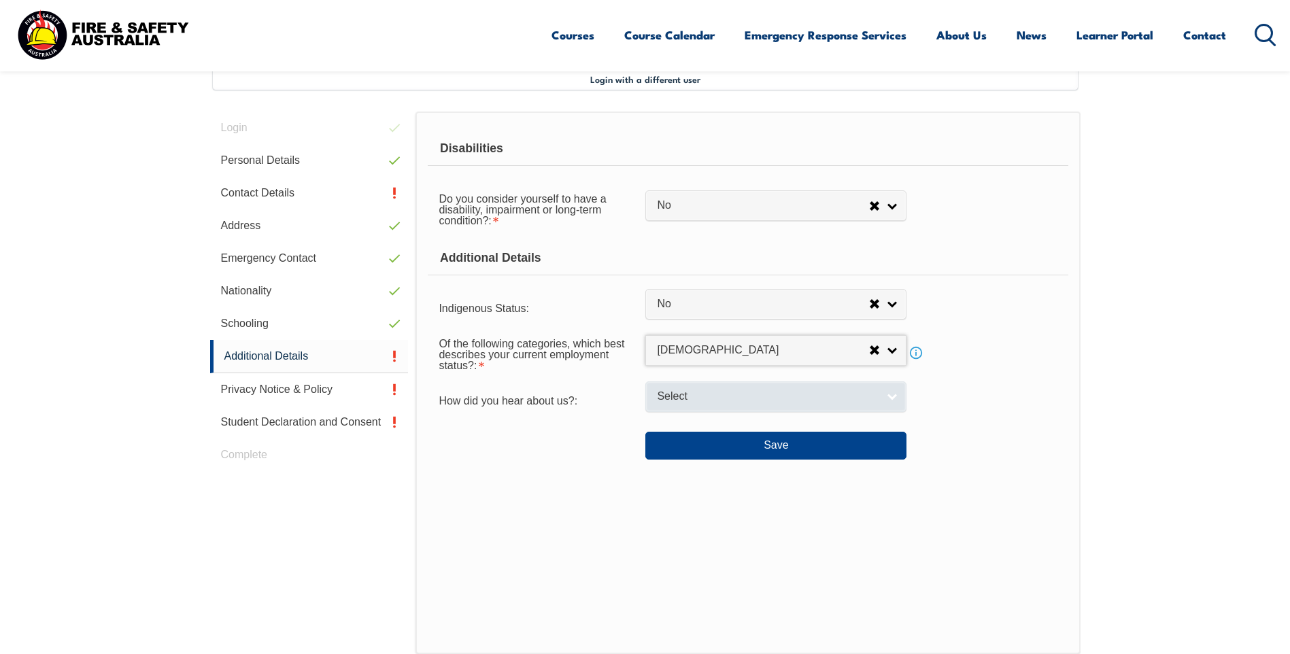
click at [824, 394] on span "Select" at bounding box center [767, 397] width 220 height 14
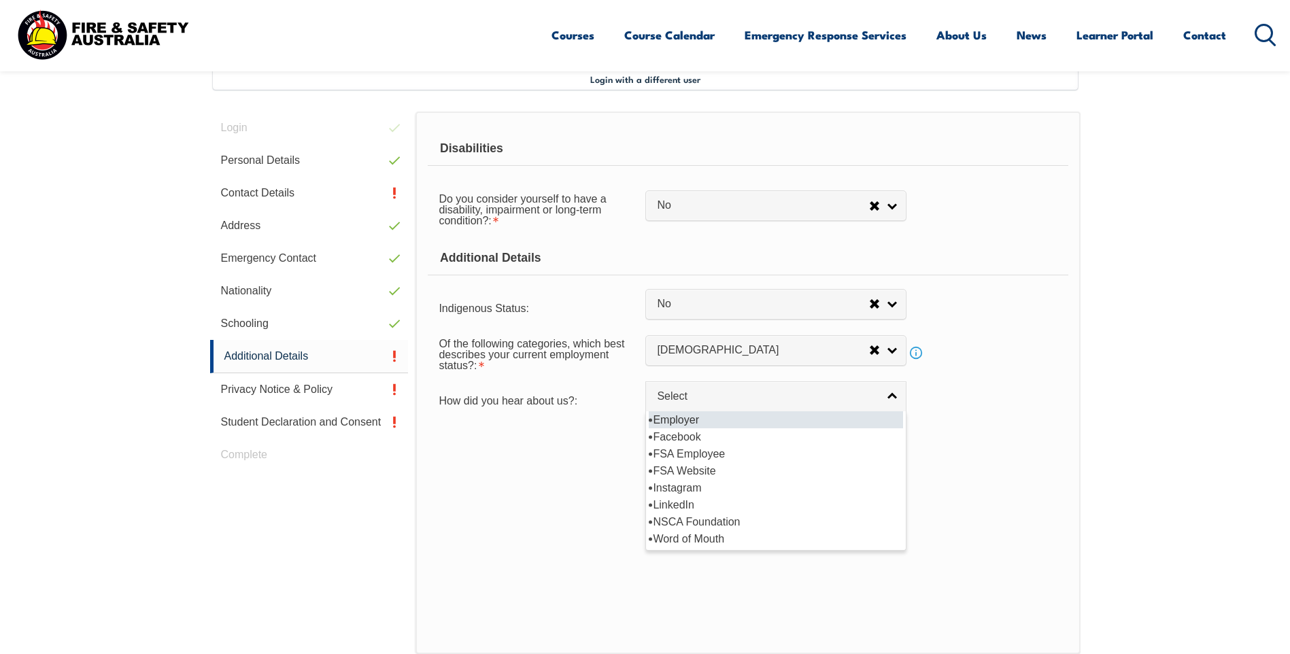
click at [704, 424] on li "Employer" at bounding box center [776, 419] width 254 height 17
select select "8019"
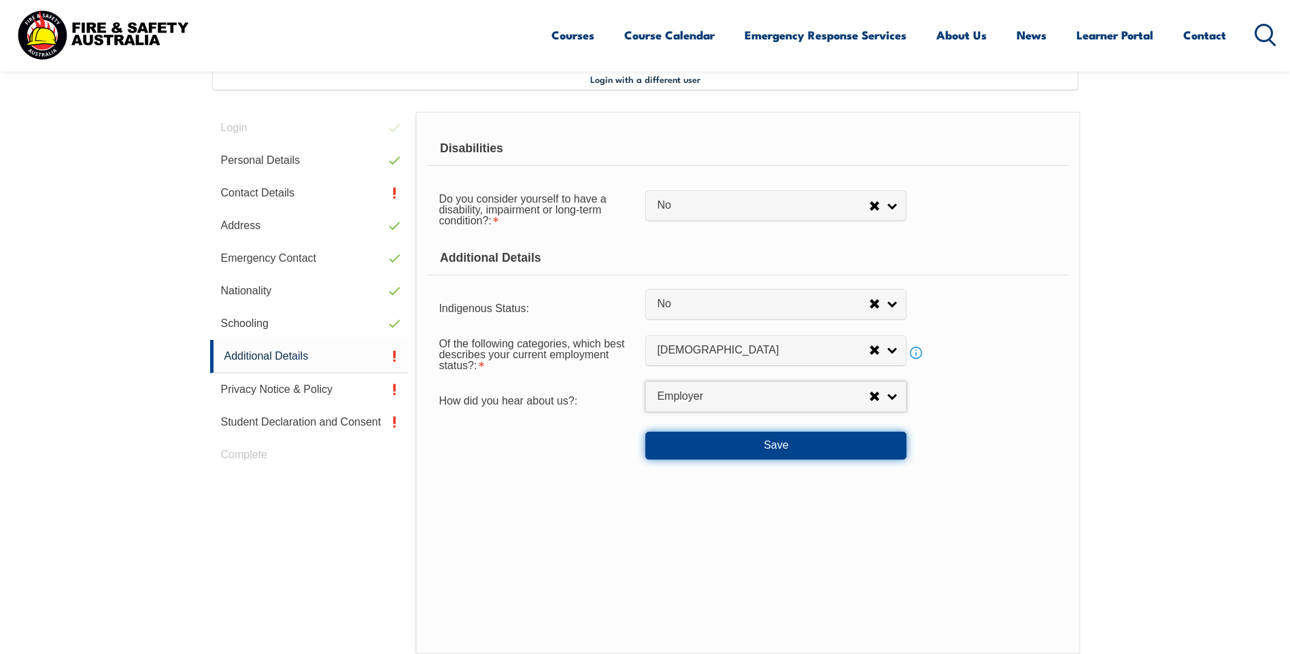
click at [721, 441] on button "Save" at bounding box center [775, 445] width 261 height 27
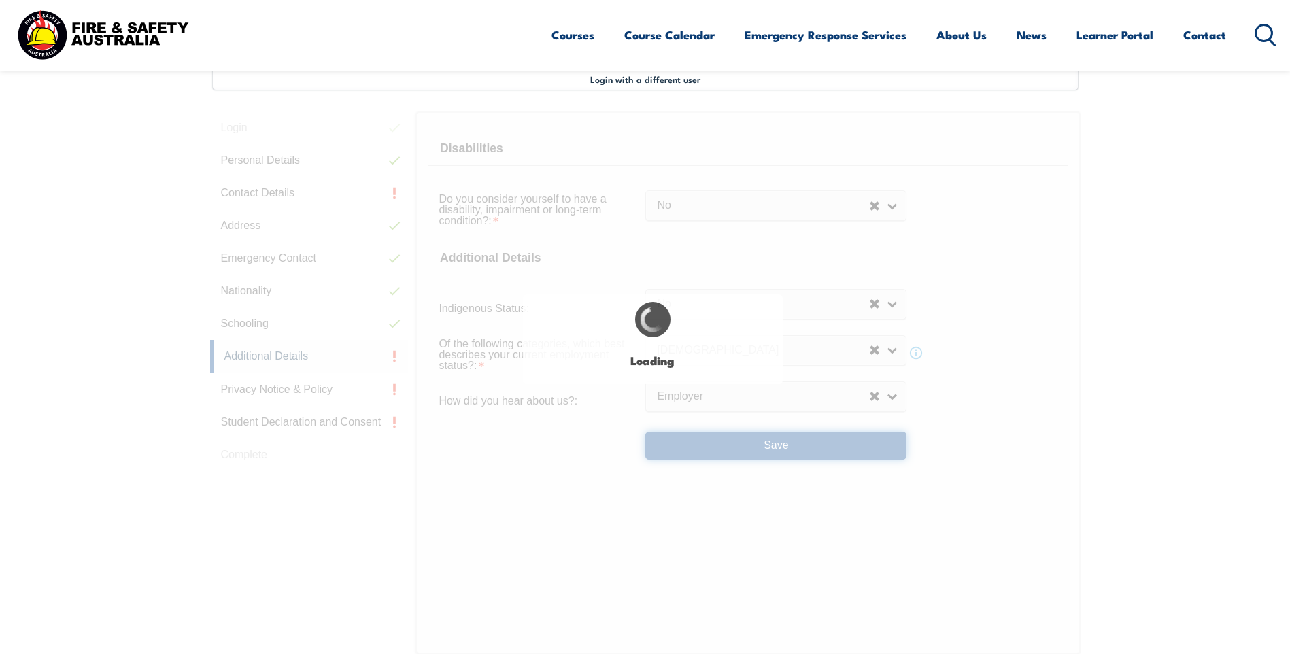
select select "false"
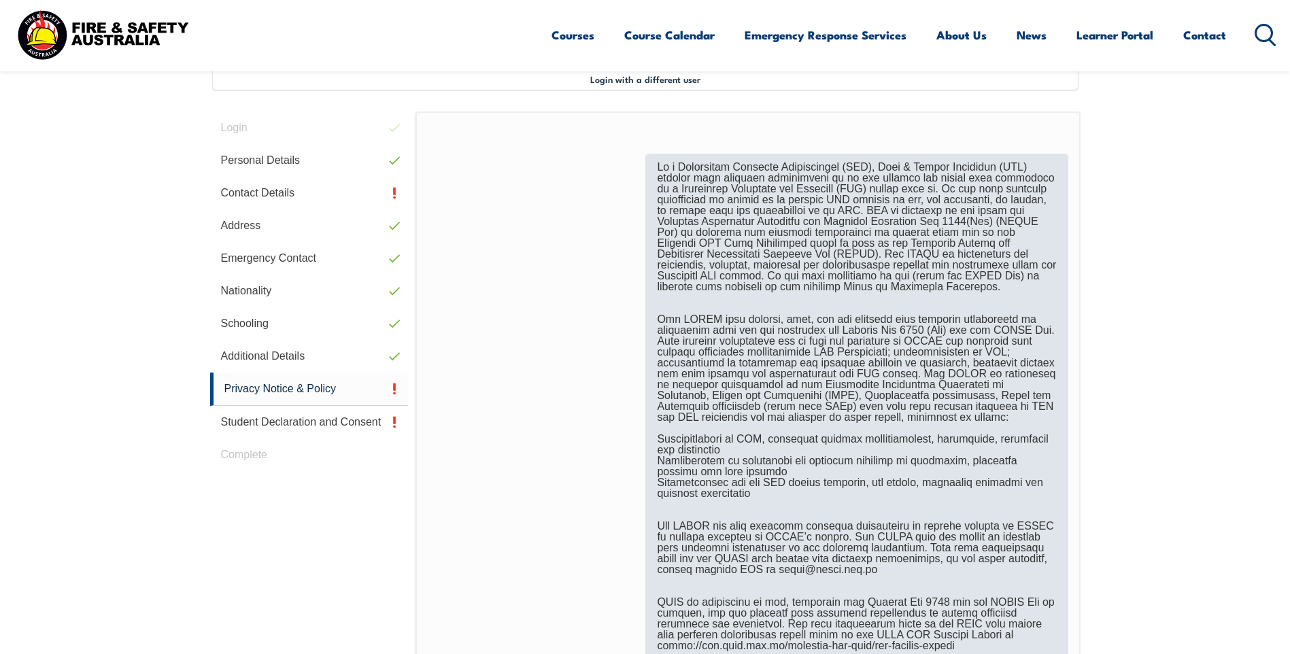
scroll to position [710, 0]
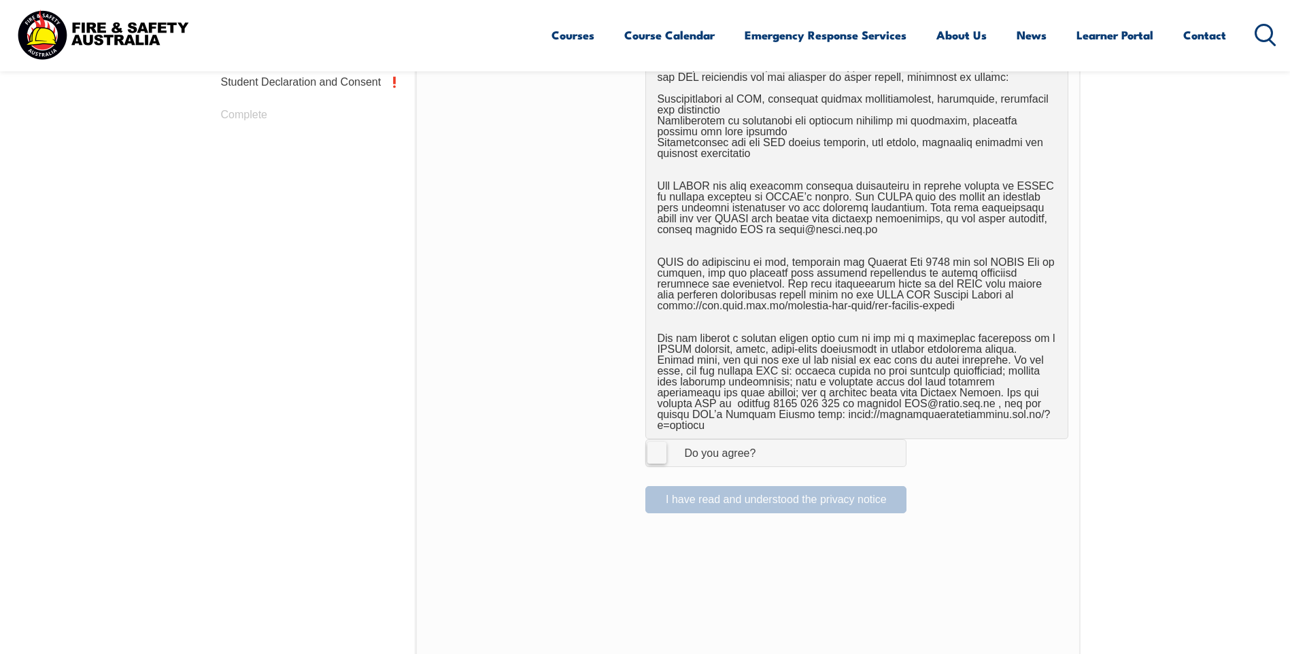
click at [654, 439] on label "I Agree Do you agree?" at bounding box center [775, 452] width 261 height 27
click at [766, 440] on input "I Agree Do you agree?" at bounding box center [777, 453] width 23 height 26
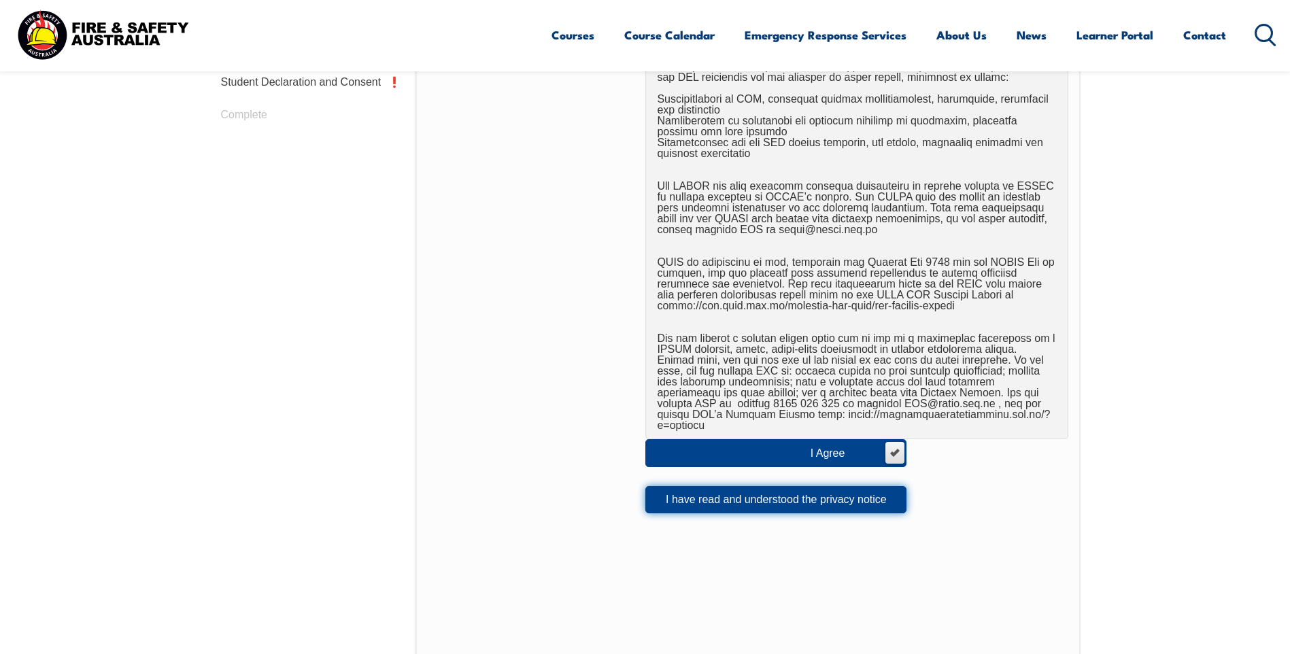
click at [841, 493] on button "I have read and understood the privacy notice" at bounding box center [775, 499] width 261 height 27
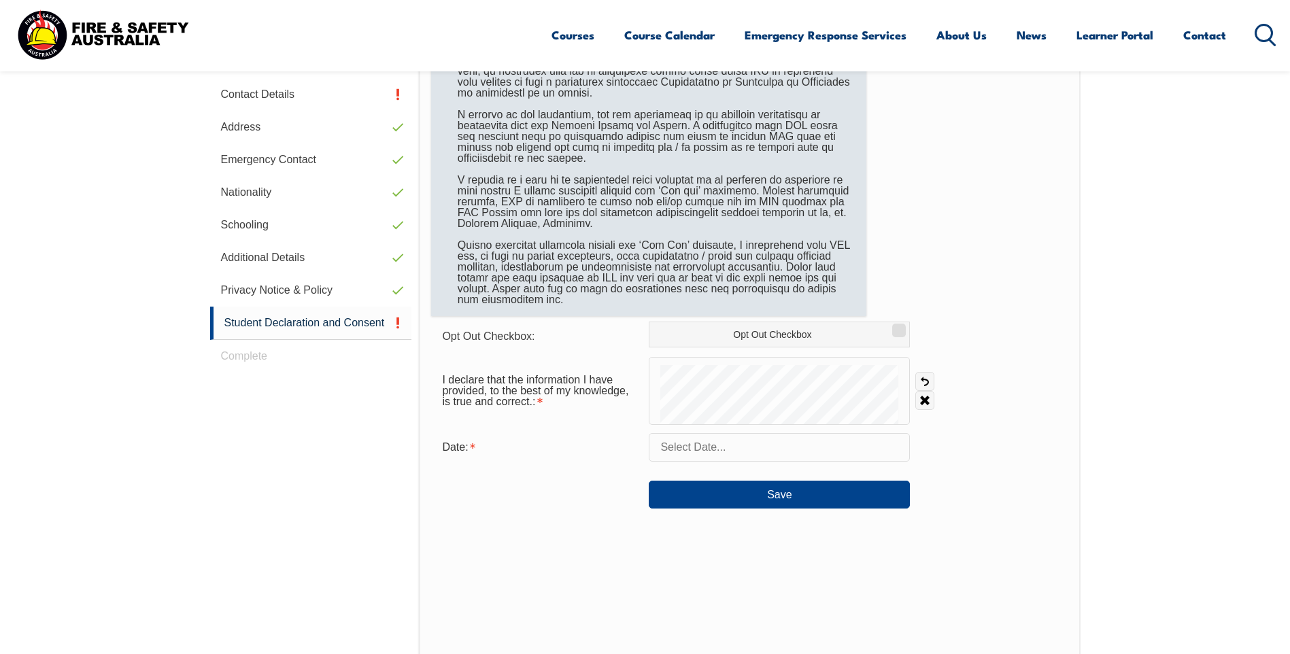
scroll to position [371, 0]
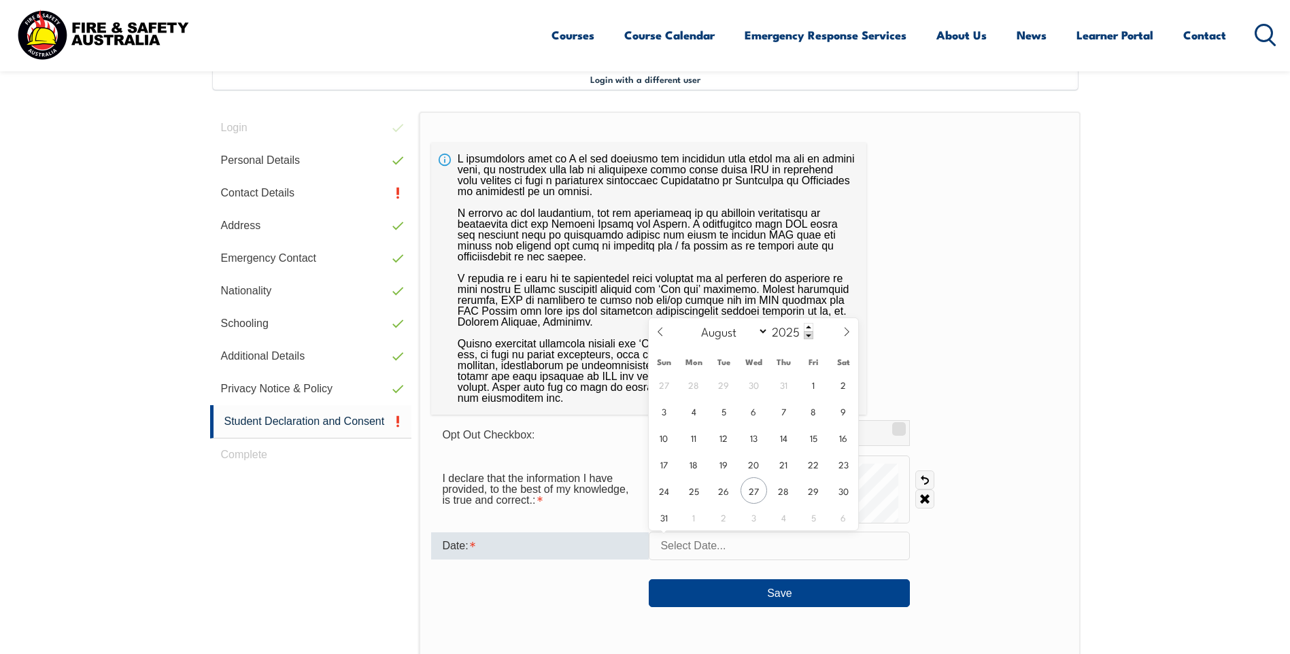
click at [747, 545] on input "text" at bounding box center [779, 546] width 261 height 29
click at [753, 487] on span "27" at bounding box center [753, 490] width 27 height 27
type input "[DATE]"
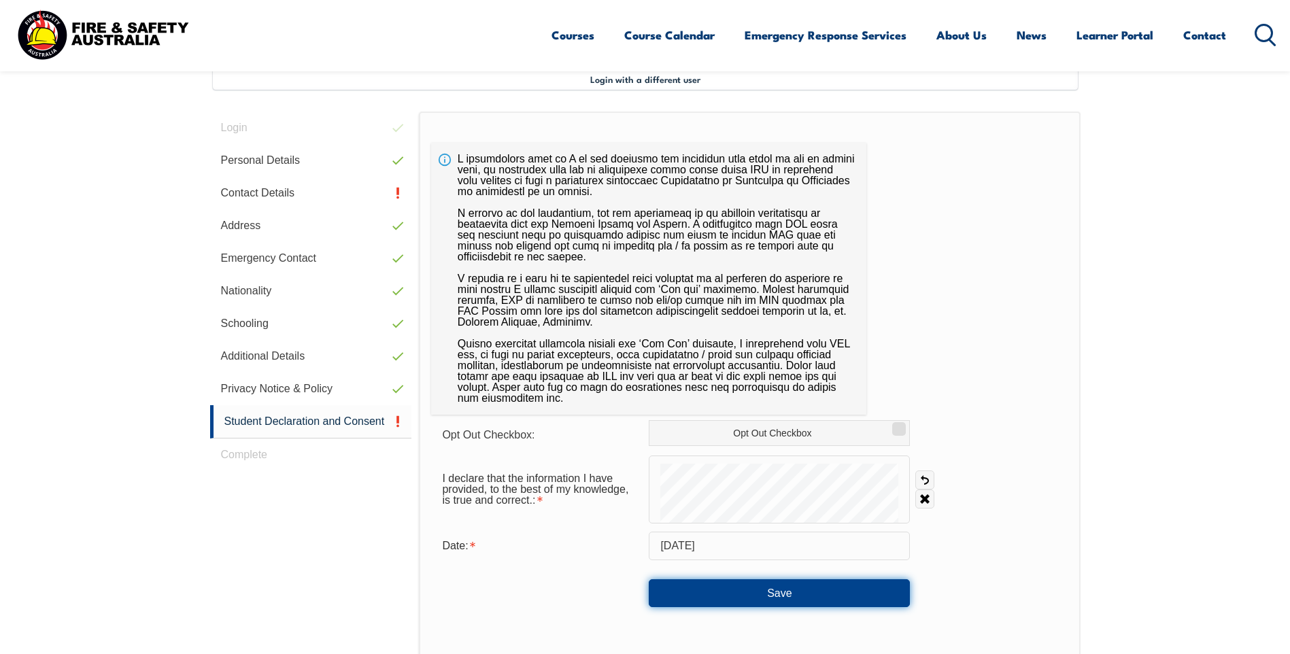
click at [771, 603] on button "Save" at bounding box center [779, 592] width 261 height 27
click at [757, 591] on button "Save" at bounding box center [779, 592] width 261 height 27
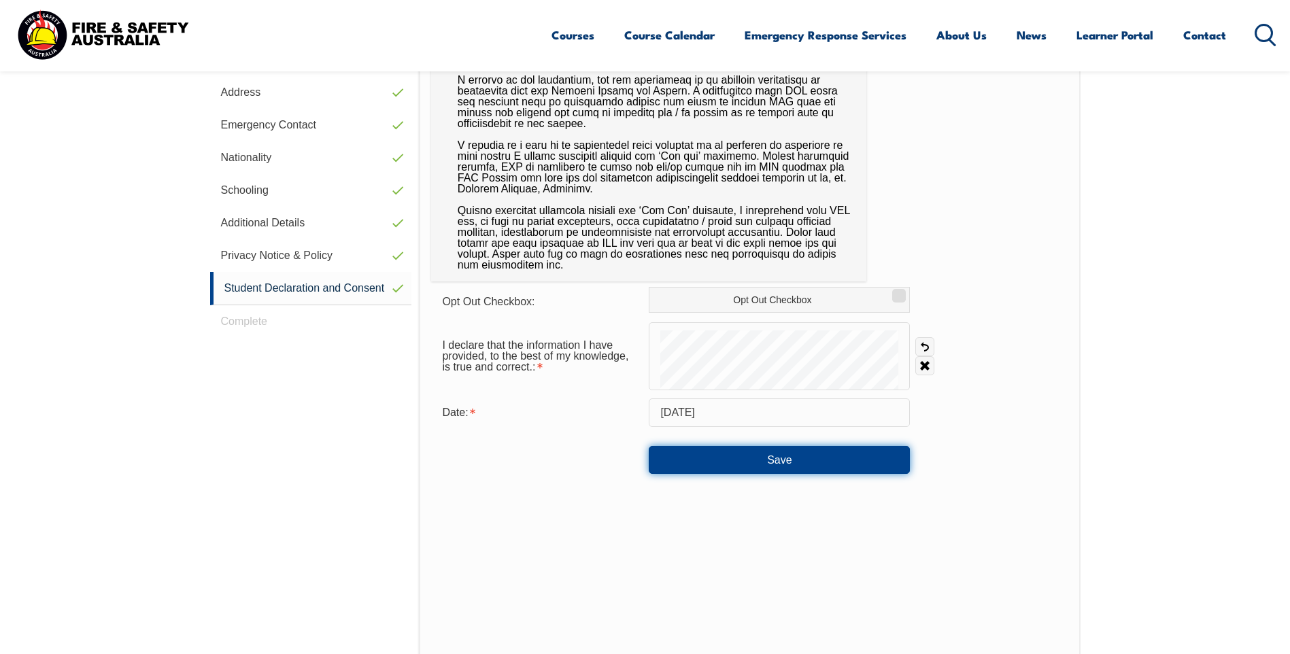
scroll to position [507, 0]
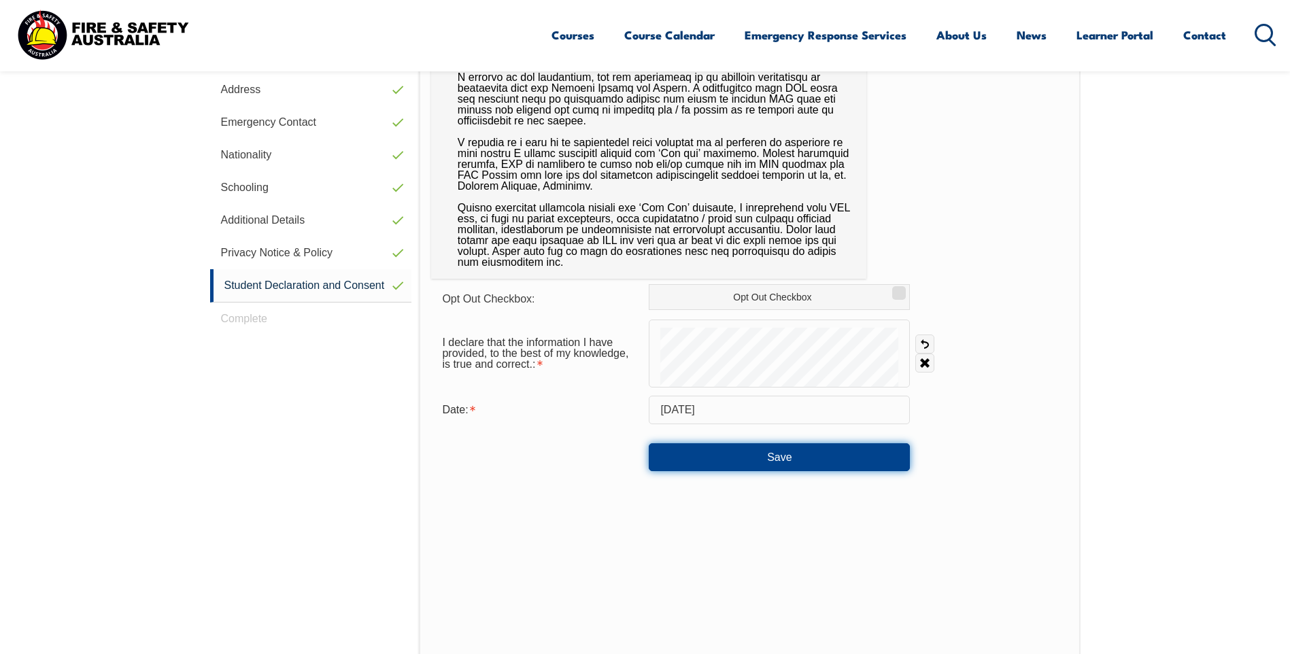
click at [721, 447] on button "Save" at bounding box center [779, 456] width 261 height 27
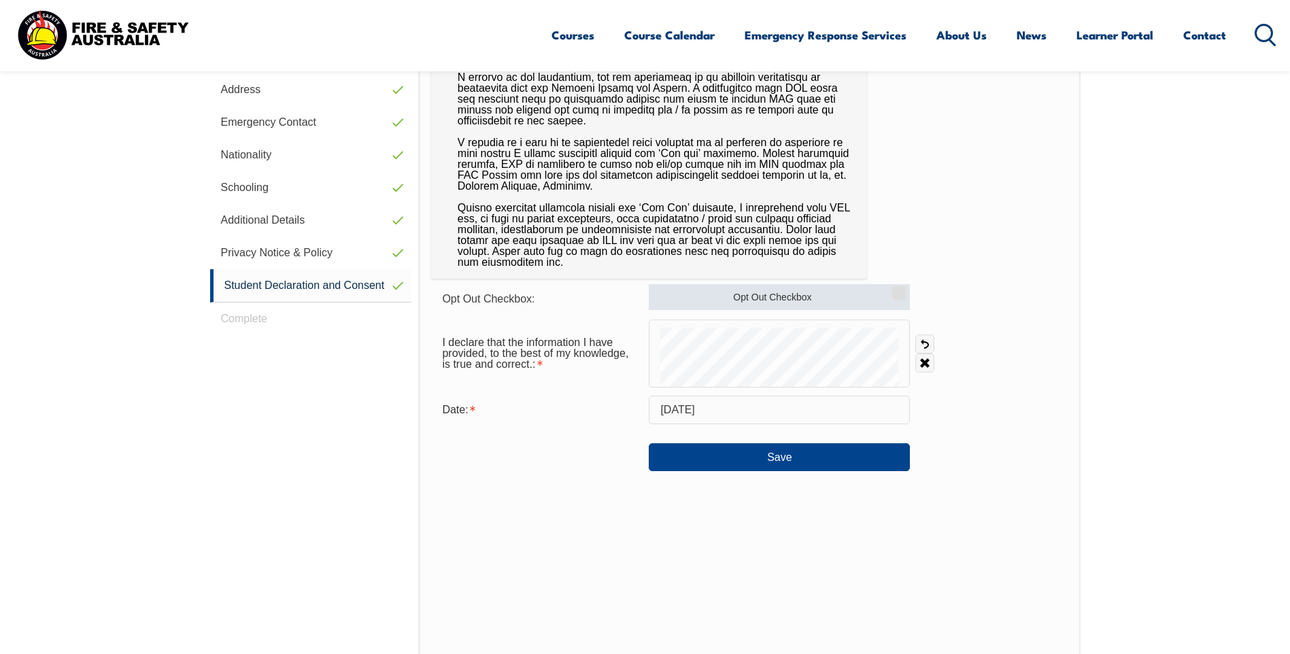
click at [900, 289] on input "Opt Out Checkbox" at bounding box center [897, 288] width 8 height 1
click at [900, 288] on input "Opt Out Checkbox" at bounding box center [897, 288] width 8 height 1
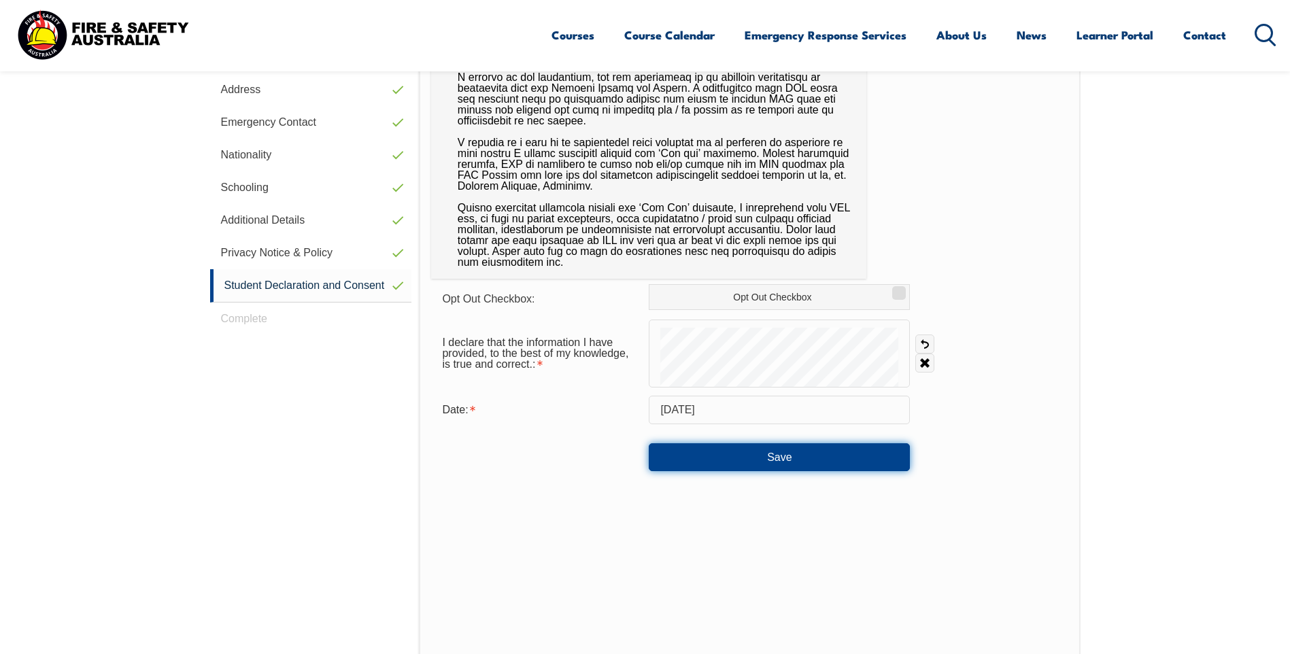
click at [833, 453] on button "Save" at bounding box center [779, 456] width 261 height 27
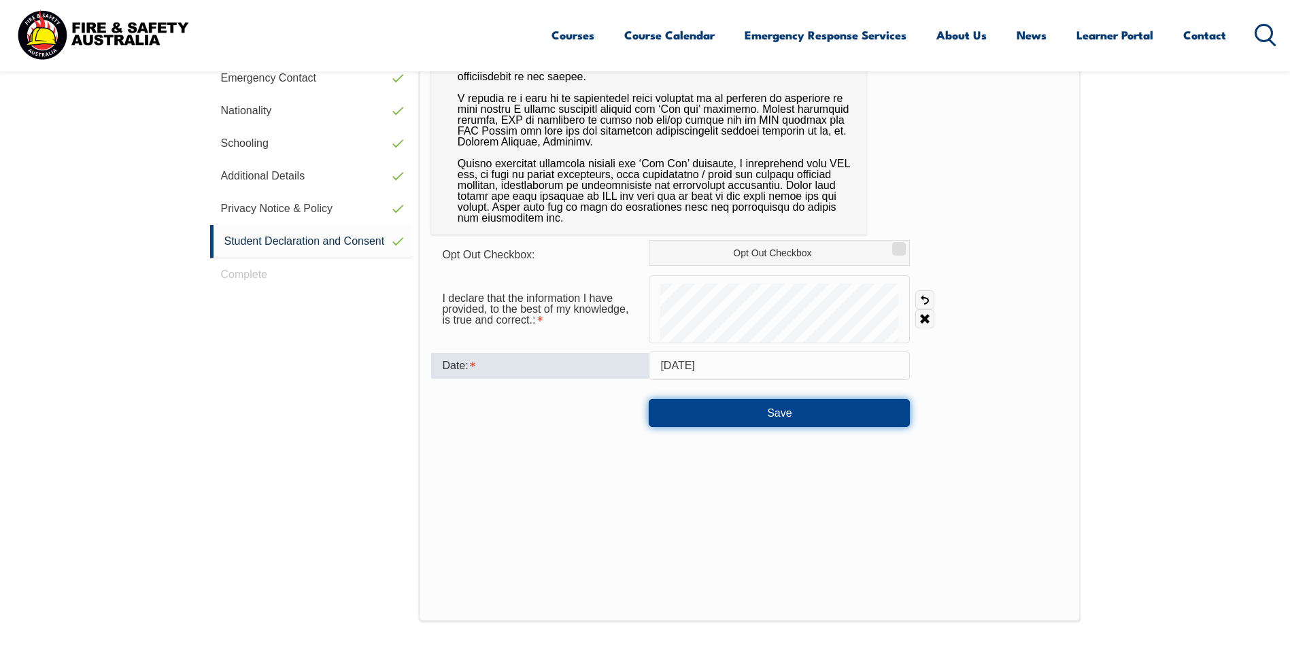
scroll to position [574, 0]
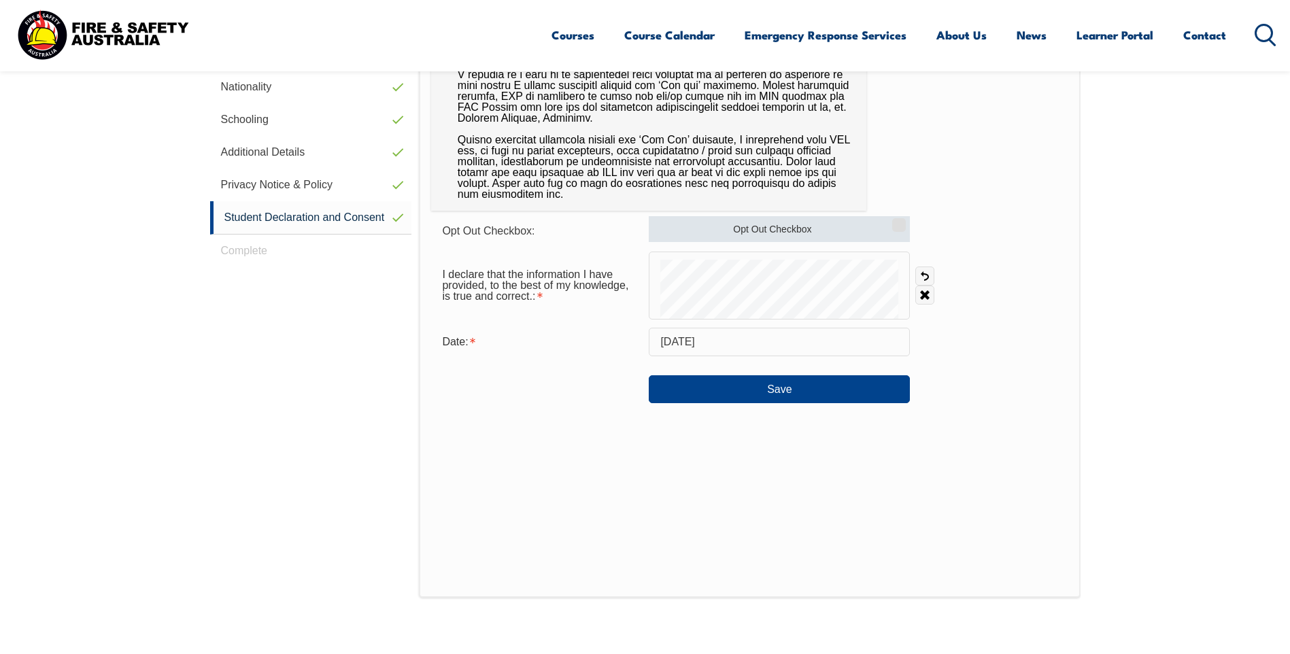
click at [899, 220] on input "Opt Out Checkbox" at bounding box center [897, 220] width 8 height 1
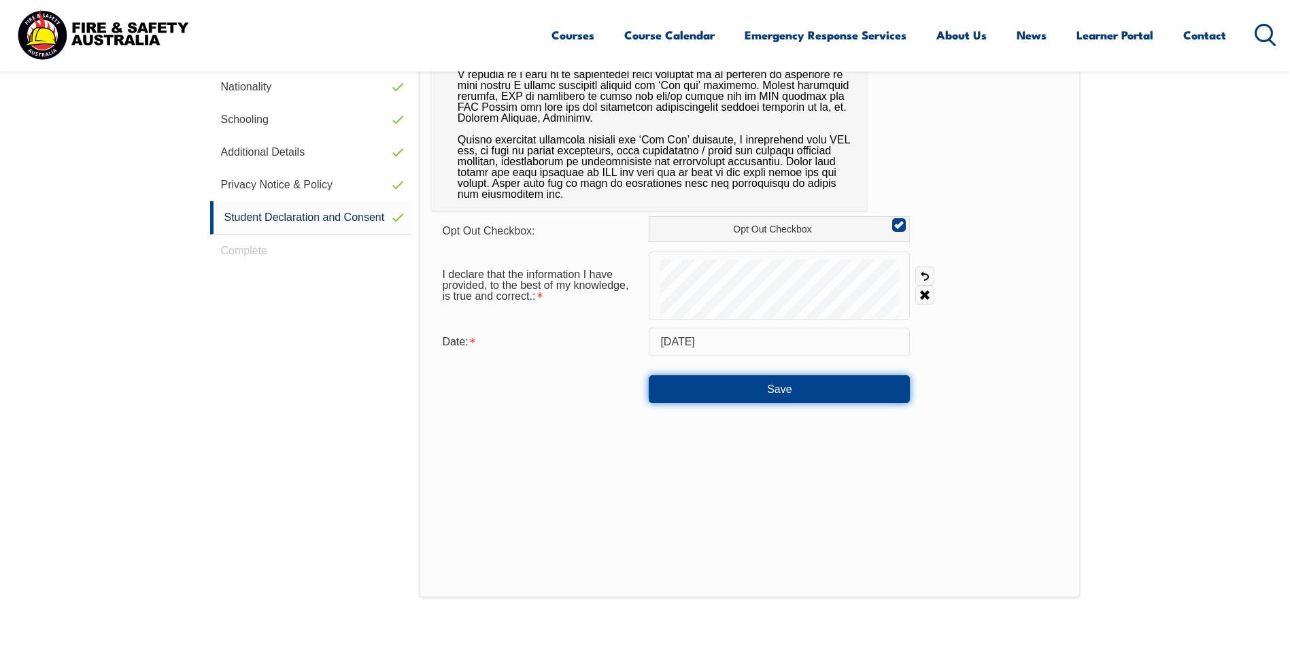
click at [825, 389] on button "Save" at bounding box center [779, 388] width 261 height 27
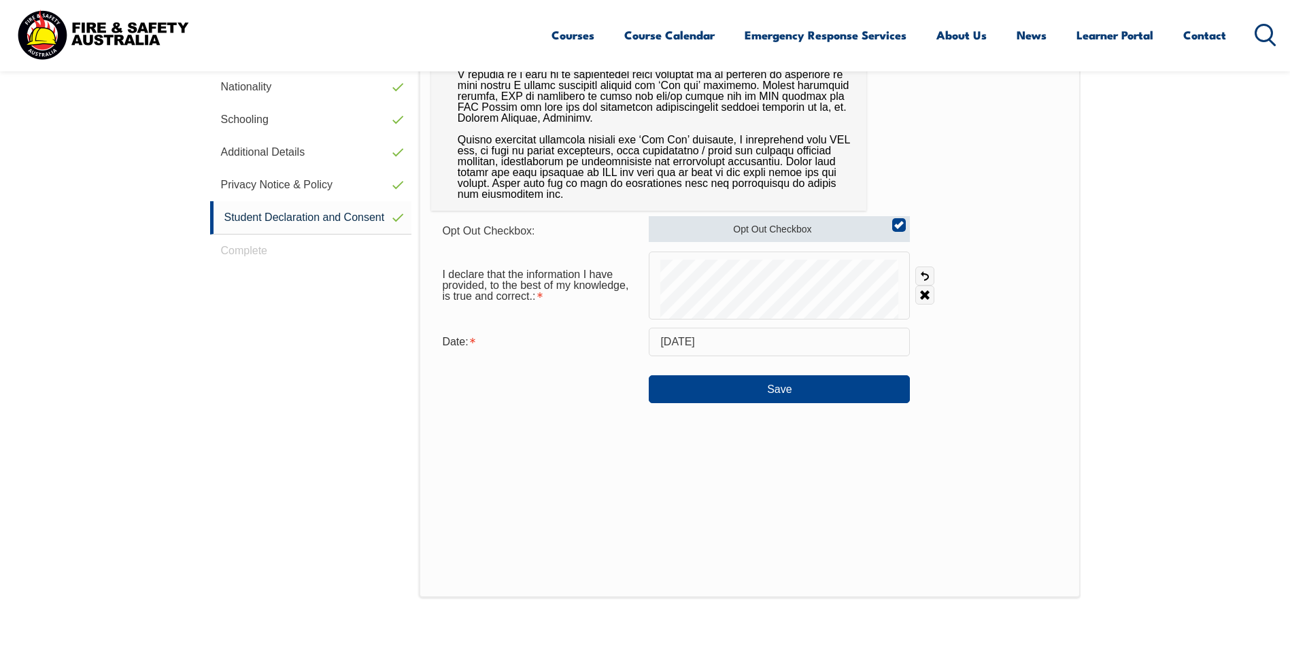
click at [910, 222] on label "Opt Out Checkbox" at bounding box center [779, 229] width 261 height 26
click at [901, 221] on input "Opt Out Checkbox" at bounding box center [897, 220] width 8 height 1
checkbox input "false"
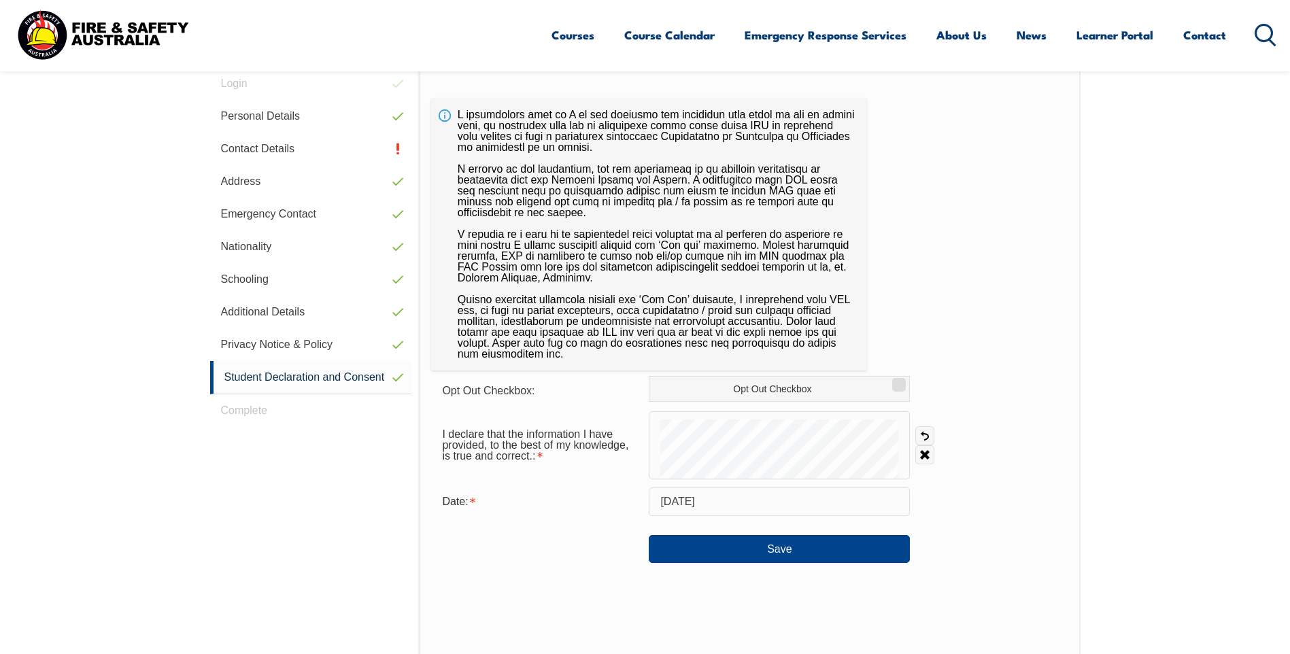
scroll to position [439, 0]
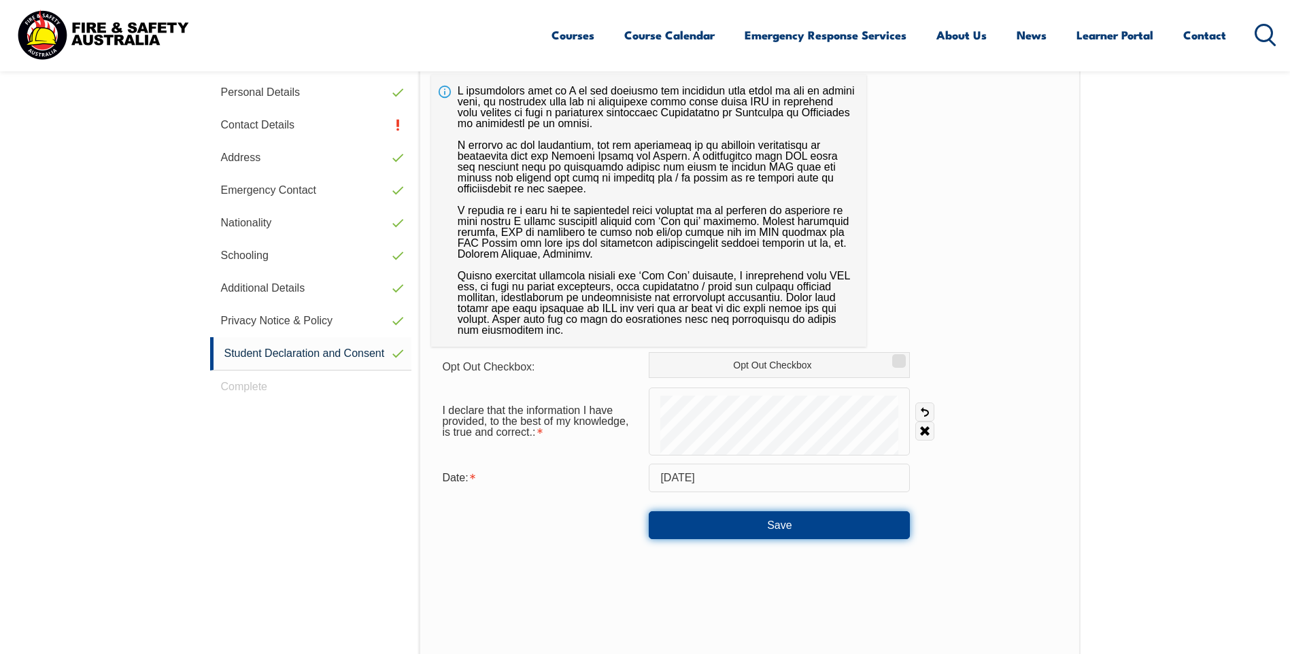
click at [768, 513] on button "Save" at bounding box center [779, 524] width 261 height 27
click at [804, 476] on input "[DATE]" at bounding box center [779, 478] width 261 height 29
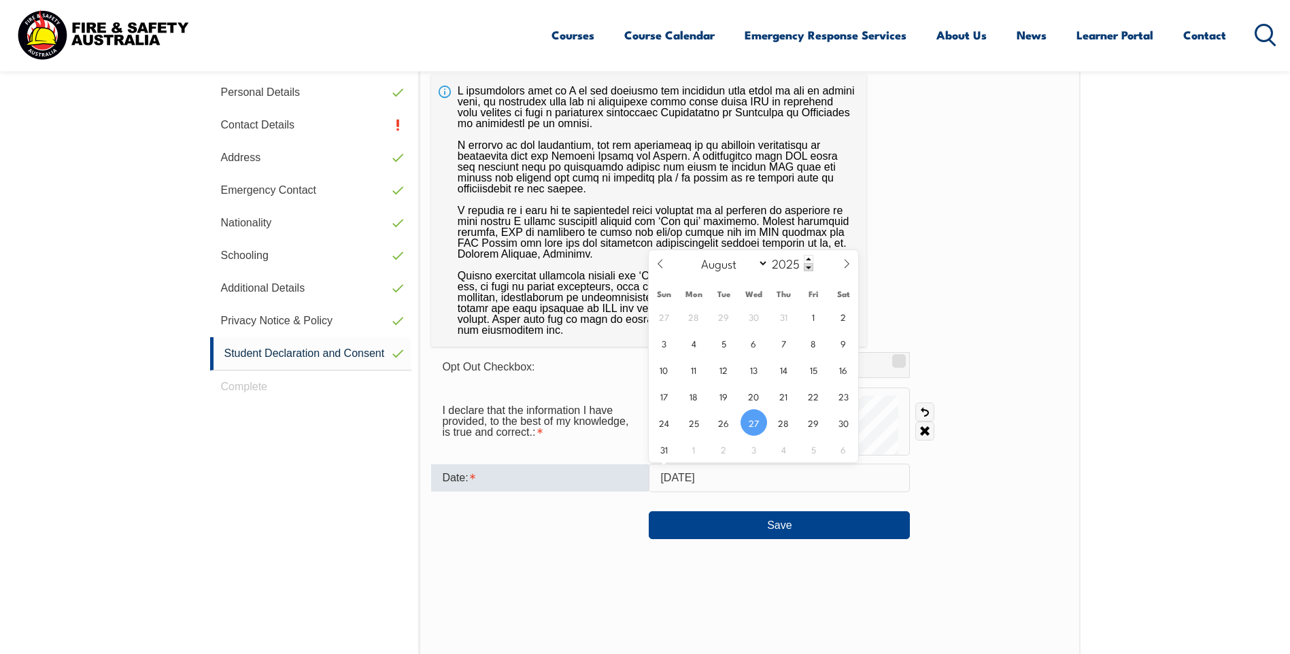
click at [804, 476] on input "[DATE]" at bounding box center [779, 478] width 261 height 29
drag, startPoint x: 804, startPoint y: 476, endPoint x: 725, endPoint y: 423, distance: 95.0
click at [725, 423] on span "26" at bounding box center [723, 422] width 27 height 27
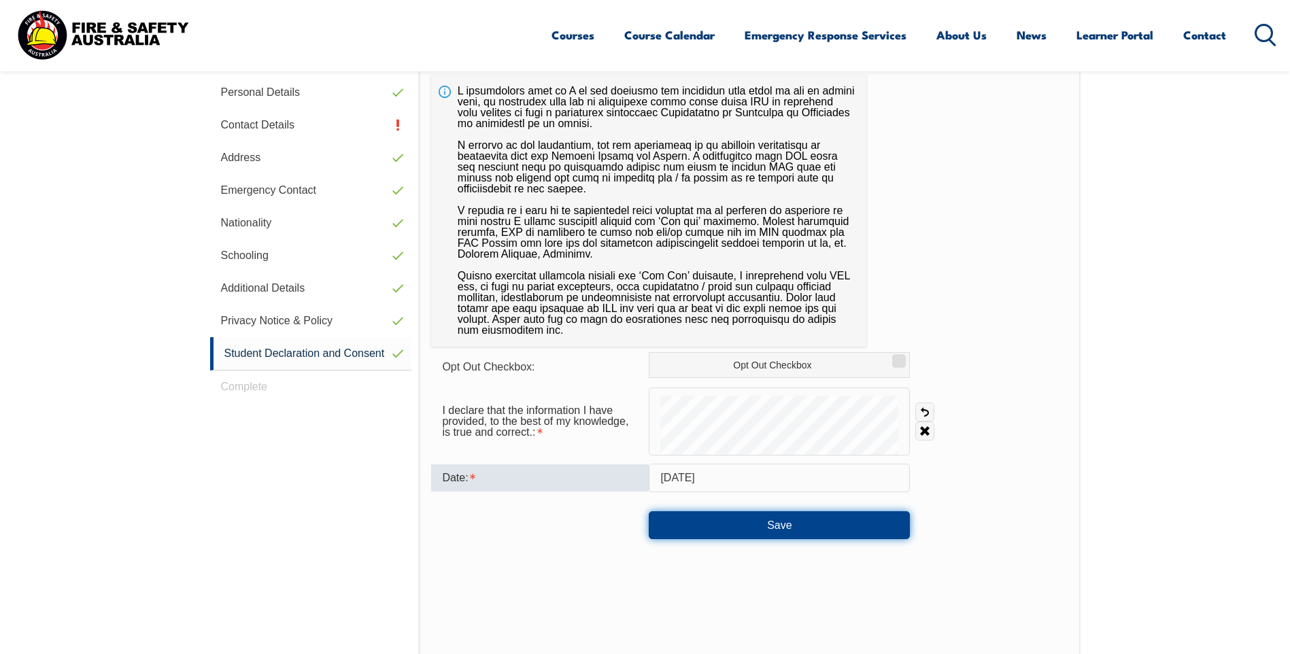
click at [768, 521] on button "Save" at bounding box center [779, 524] width 261 height 27
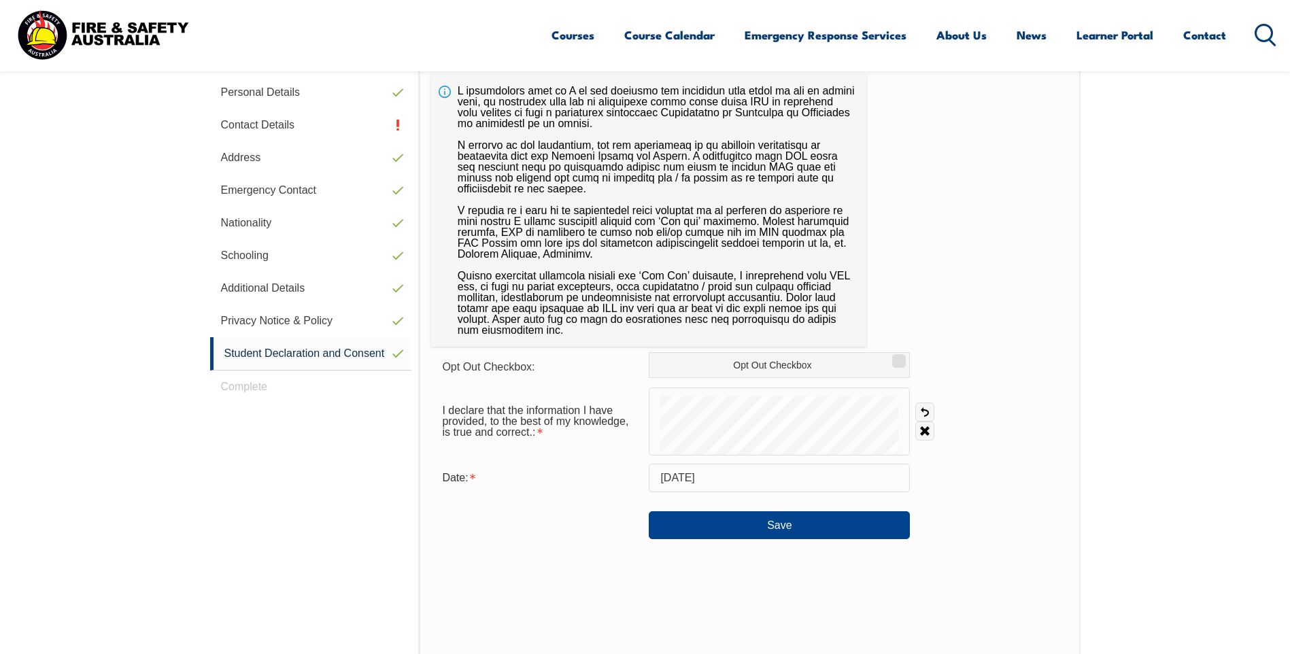
click at [749, 476] on input "[DATE]" at bounding box center [779, 478] width 261 height 29
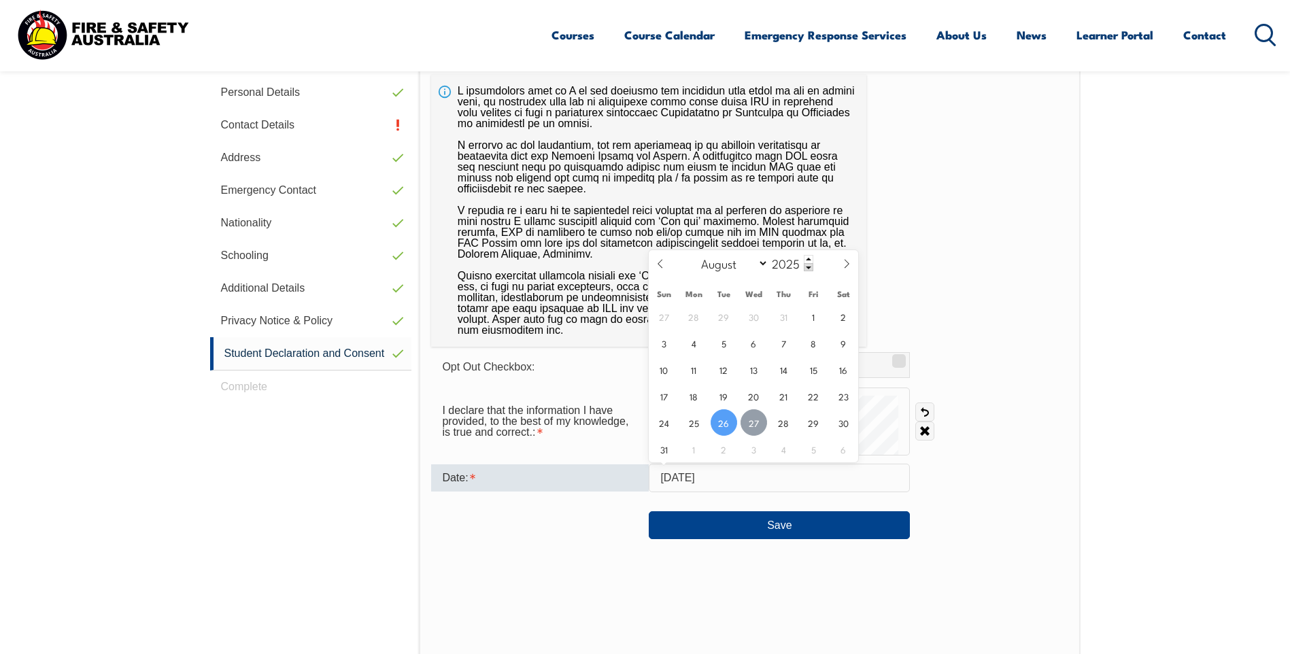
click at [757, 424] on span "27" at bounding box center [753, 422] width 27 height 27
type input "[DATE]"
click at [784, 528] on button "Save" at bounding box center [779, 524] width 261 height 27
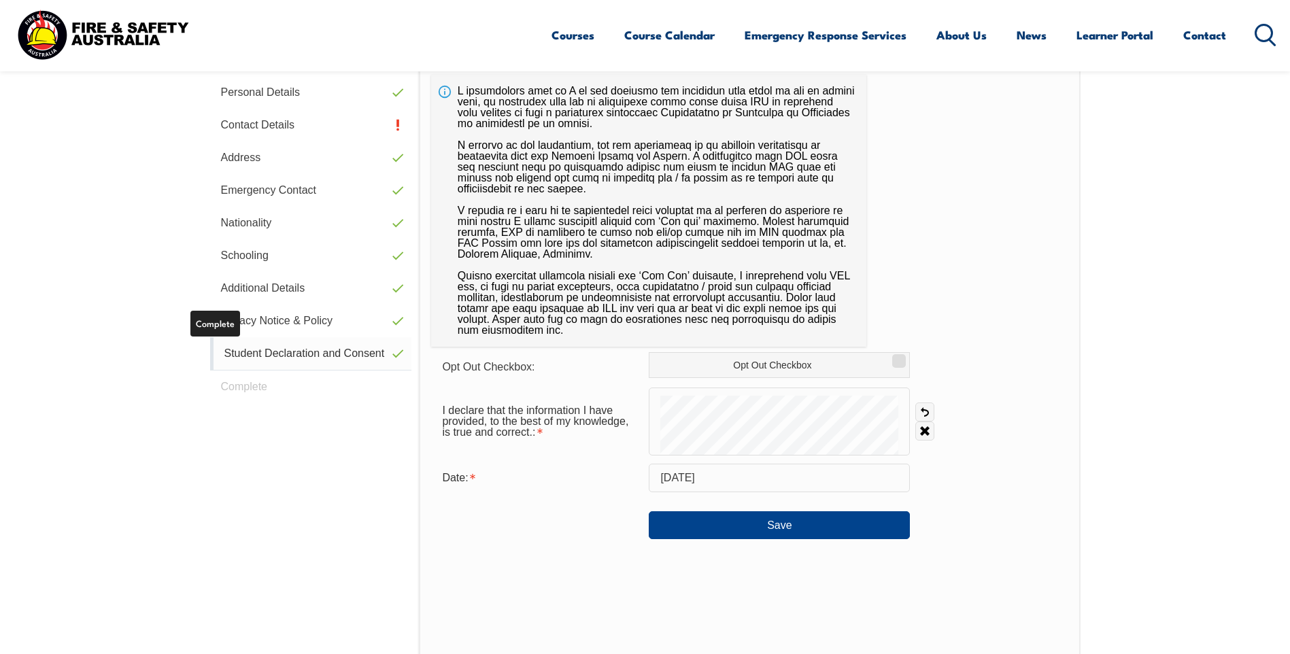
click at [316, 352] on link "Student Declaration and Consent" at bounding box center [311, 353] width 202 height 33
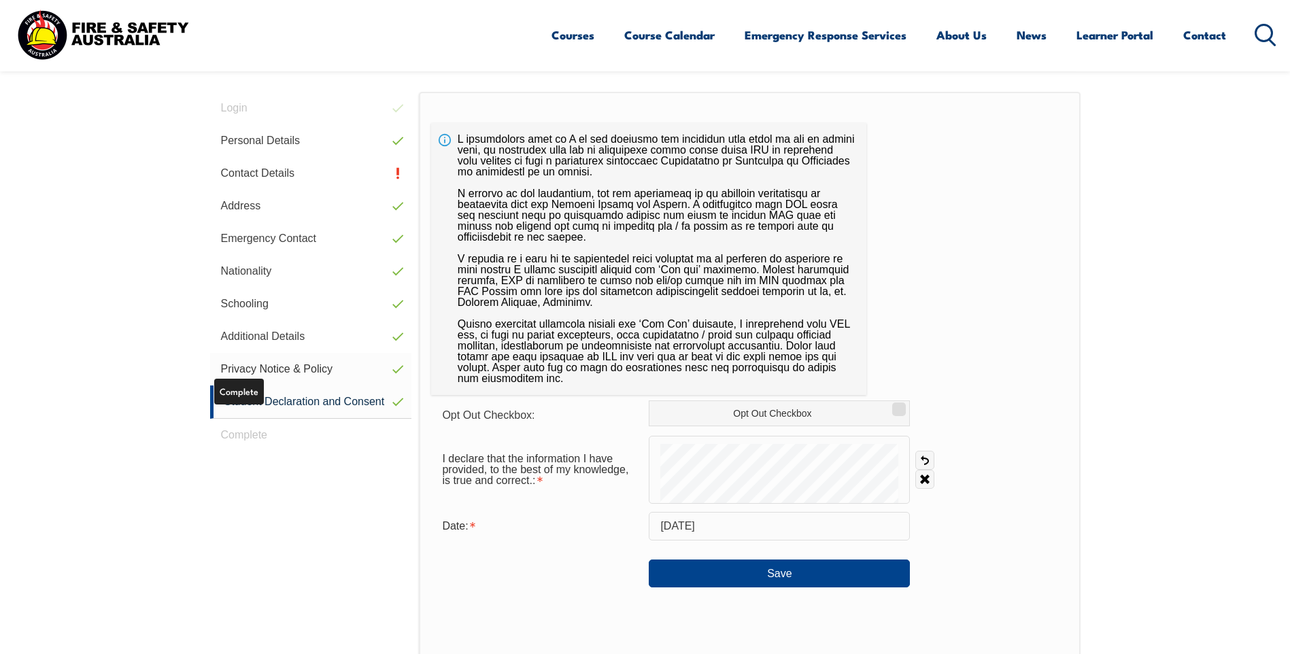
scroll to position [371, 0]
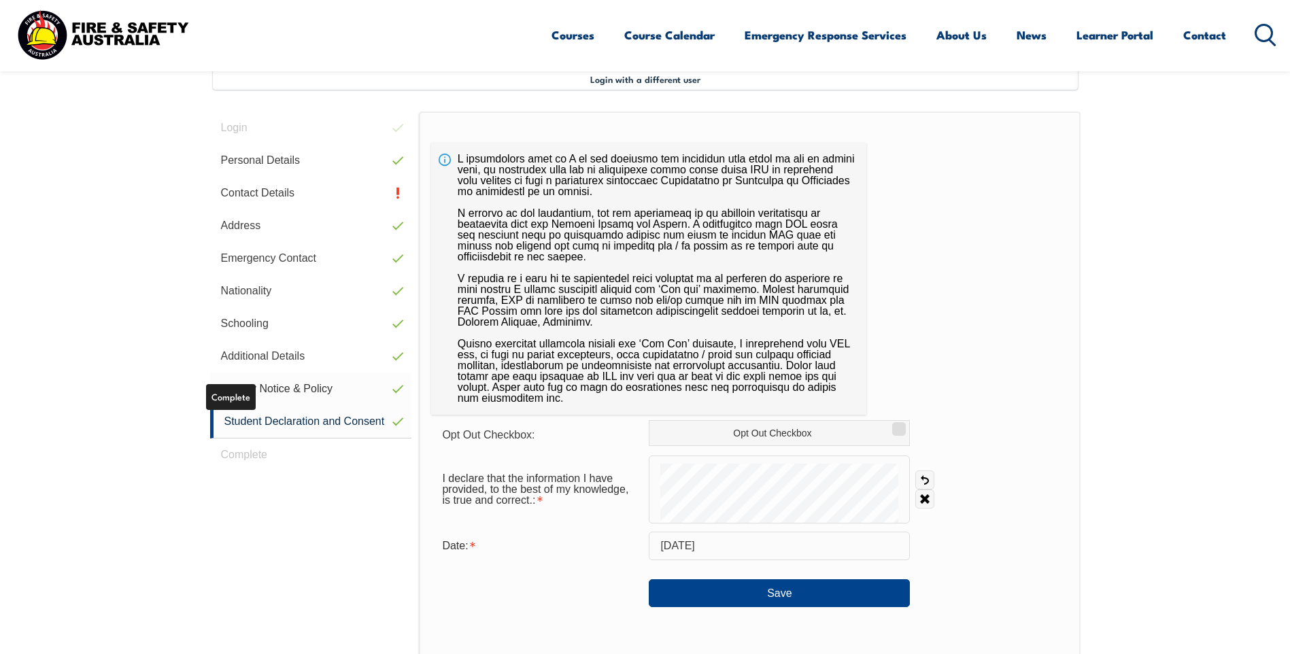
click at [307, 388] on link "Privacy Notice & Policy" at bounding box center [311, 389] width 202 height 33
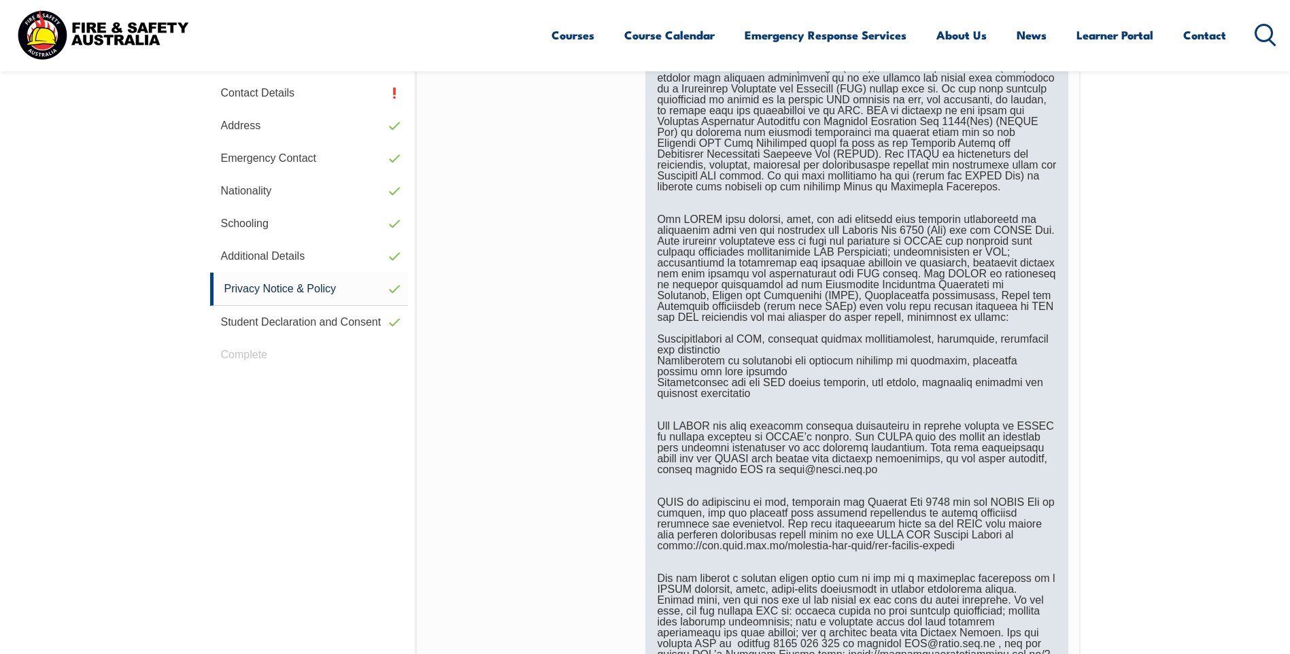
scroll to position [710, 0]
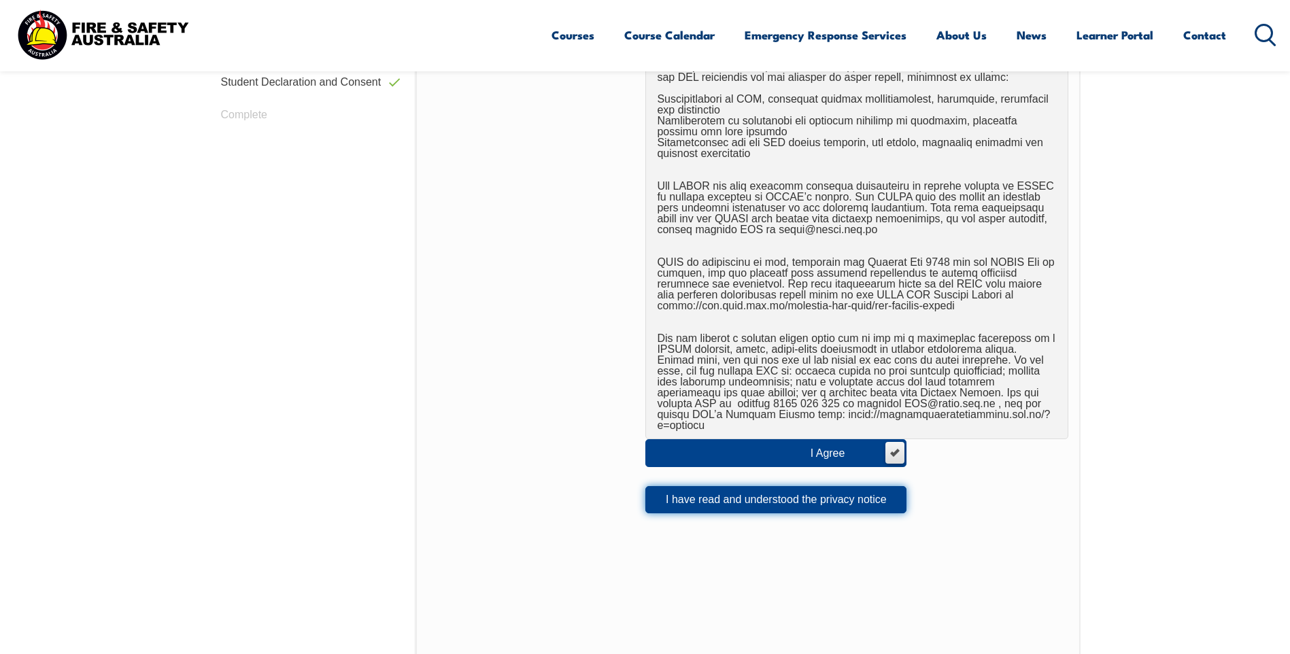
click at [827, 501] on button "I have read and understood the privacy notice" at bounding box center [775, 499] width 261 height 27
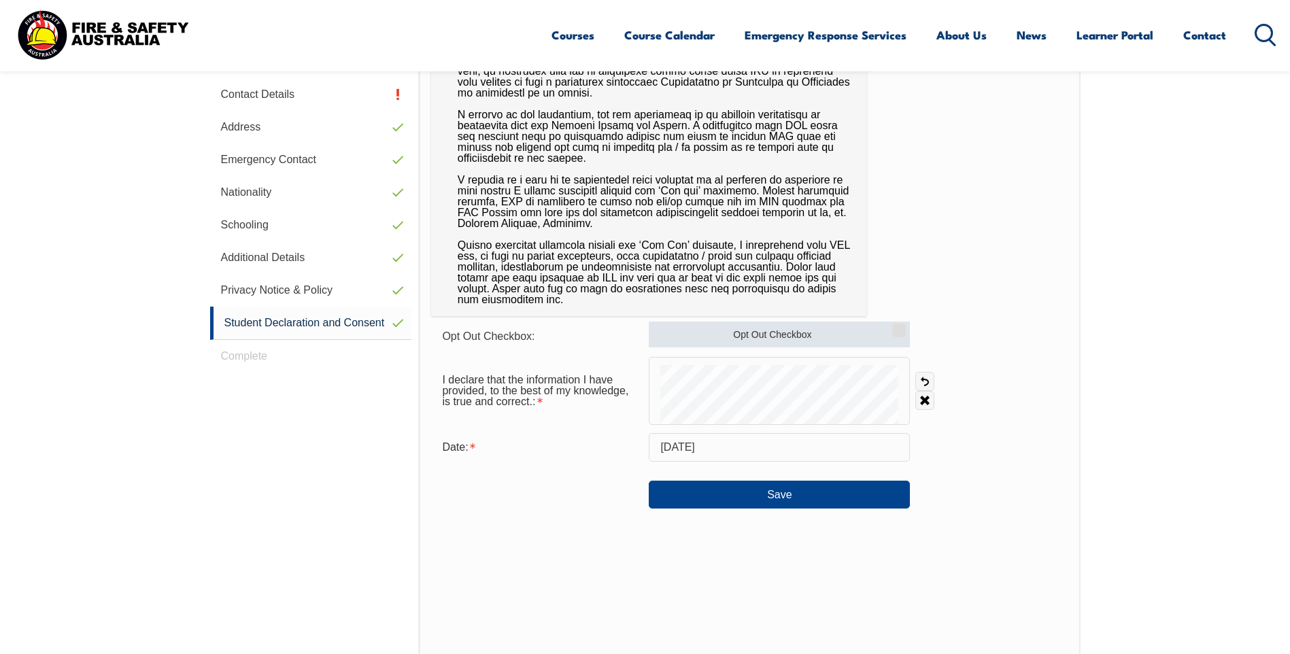
scroll to position [371, 0]
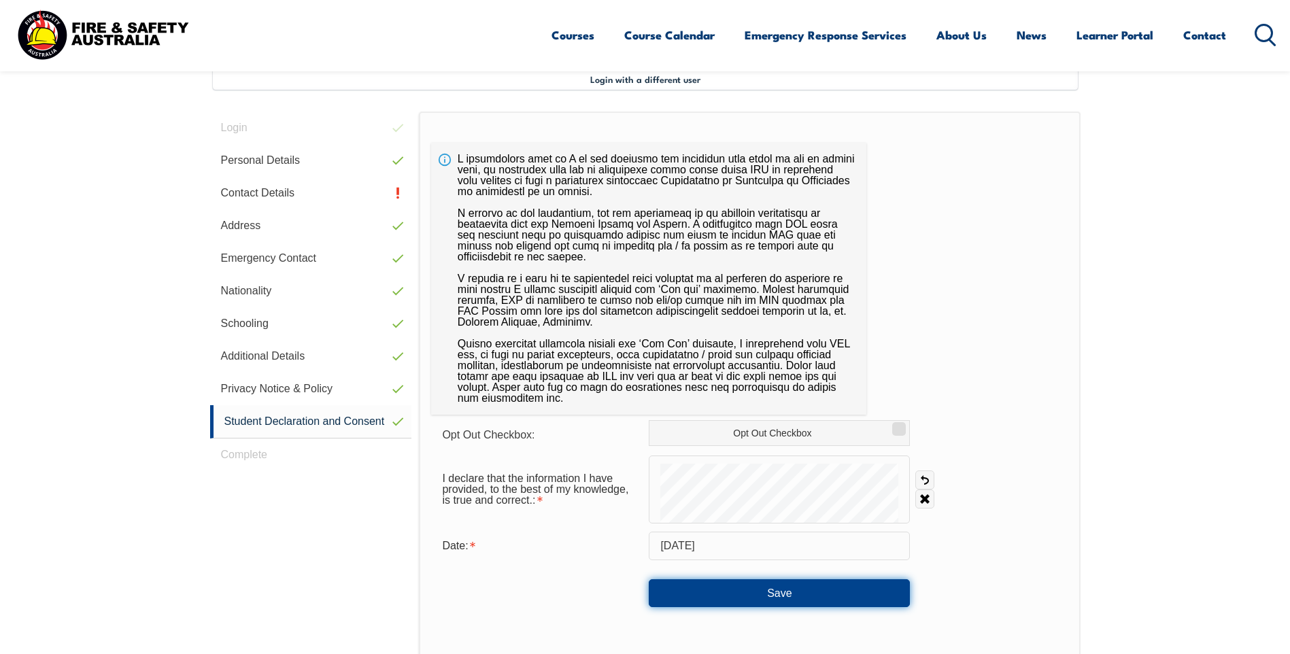
click at [749, 585] on button "Save" at bounding box center [779, 592] width 261 height 27
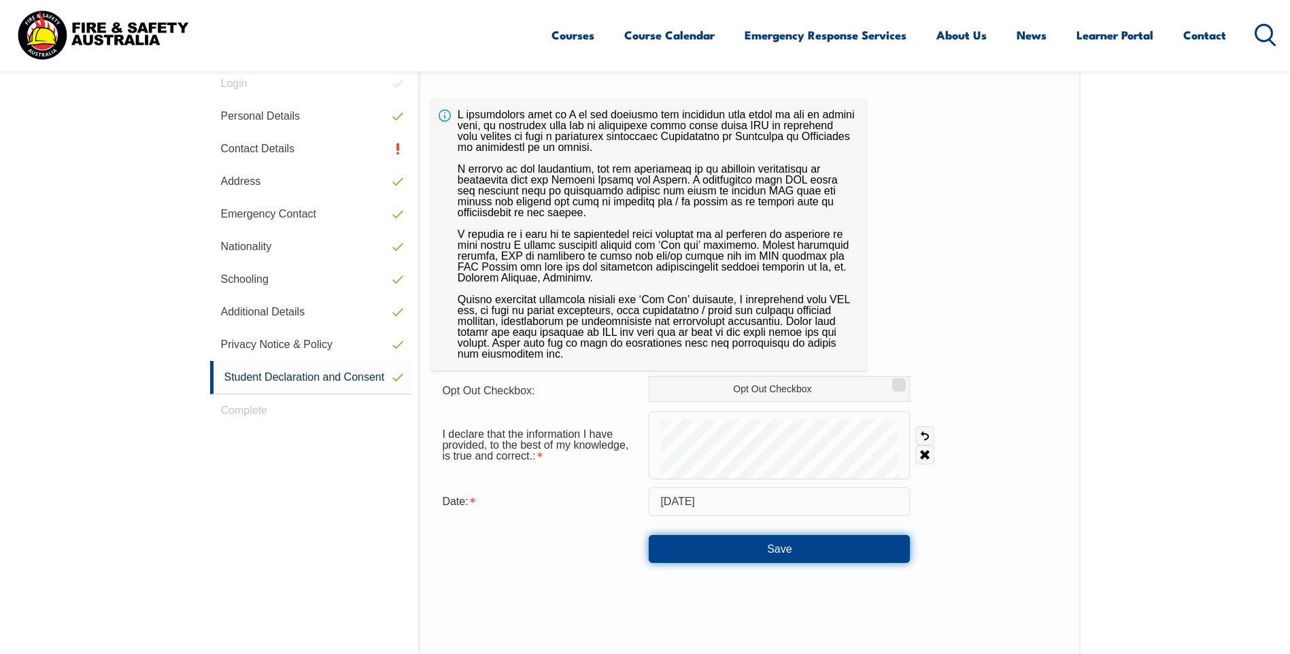
scroll to position [439, 0]
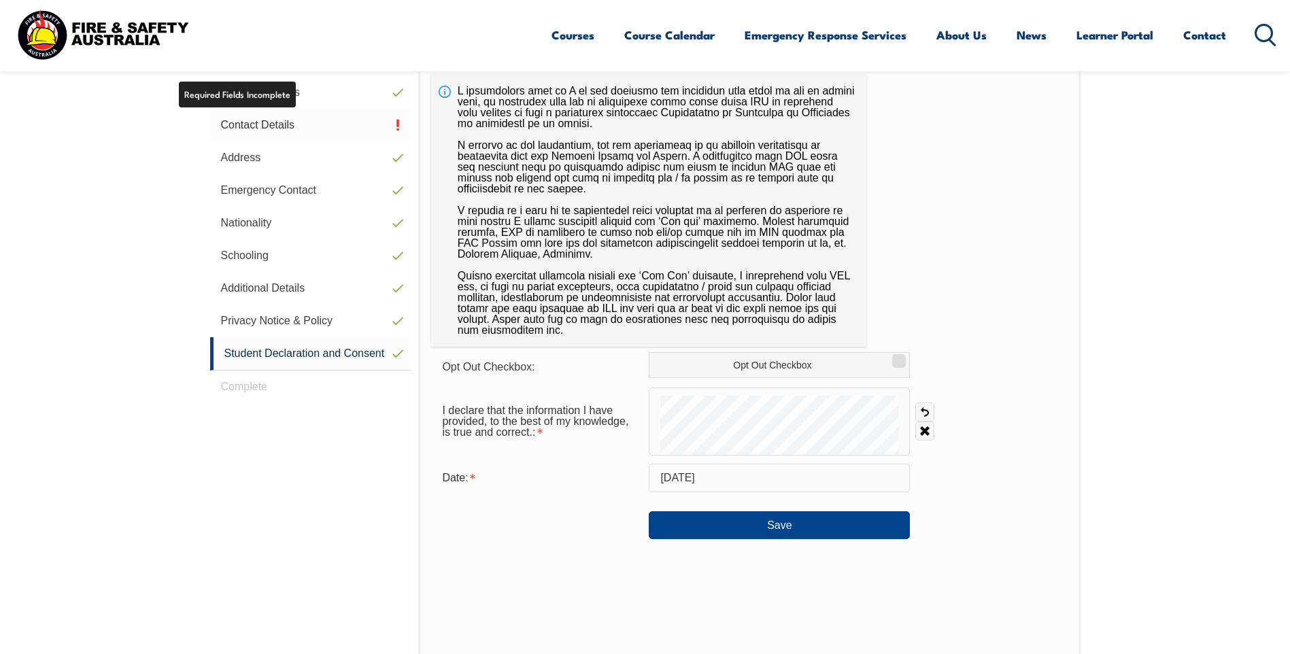
click at [267, 130] on link "Contact Details" at bounding box center [311, 125] width 202 height 33
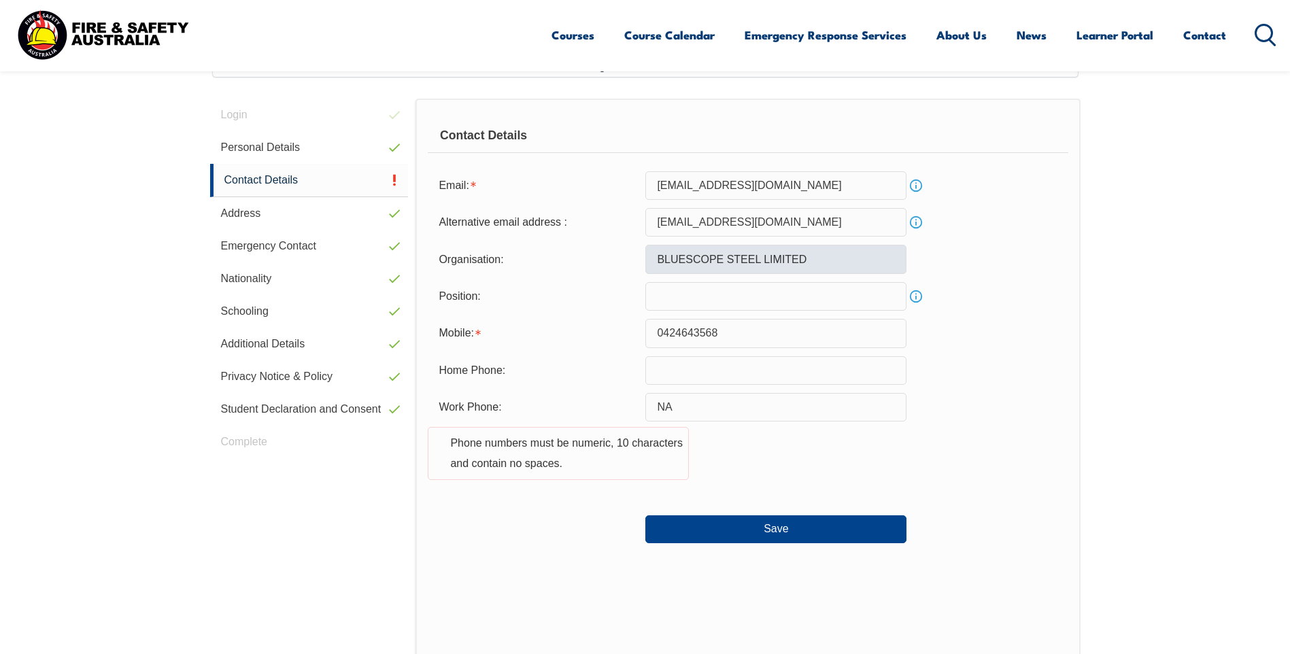
scroll to position [371, 0]
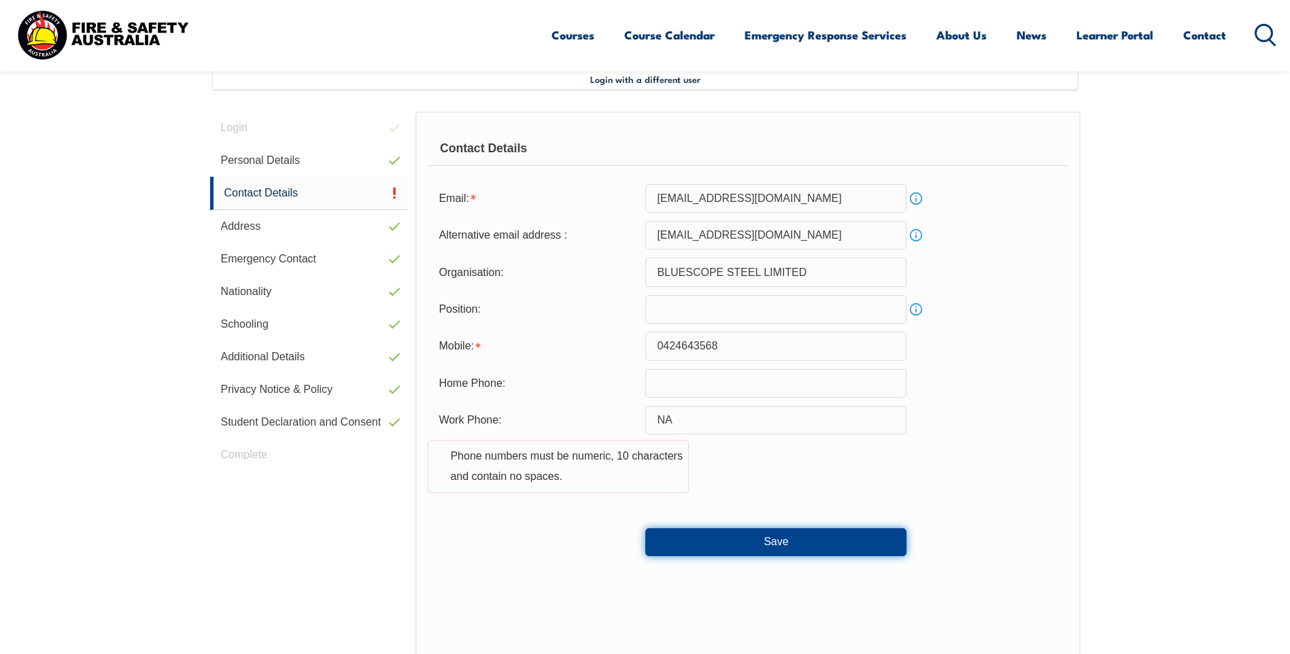
click at [725, 549] on button "Save" at bounding box center [775, 541] width 261 height 27
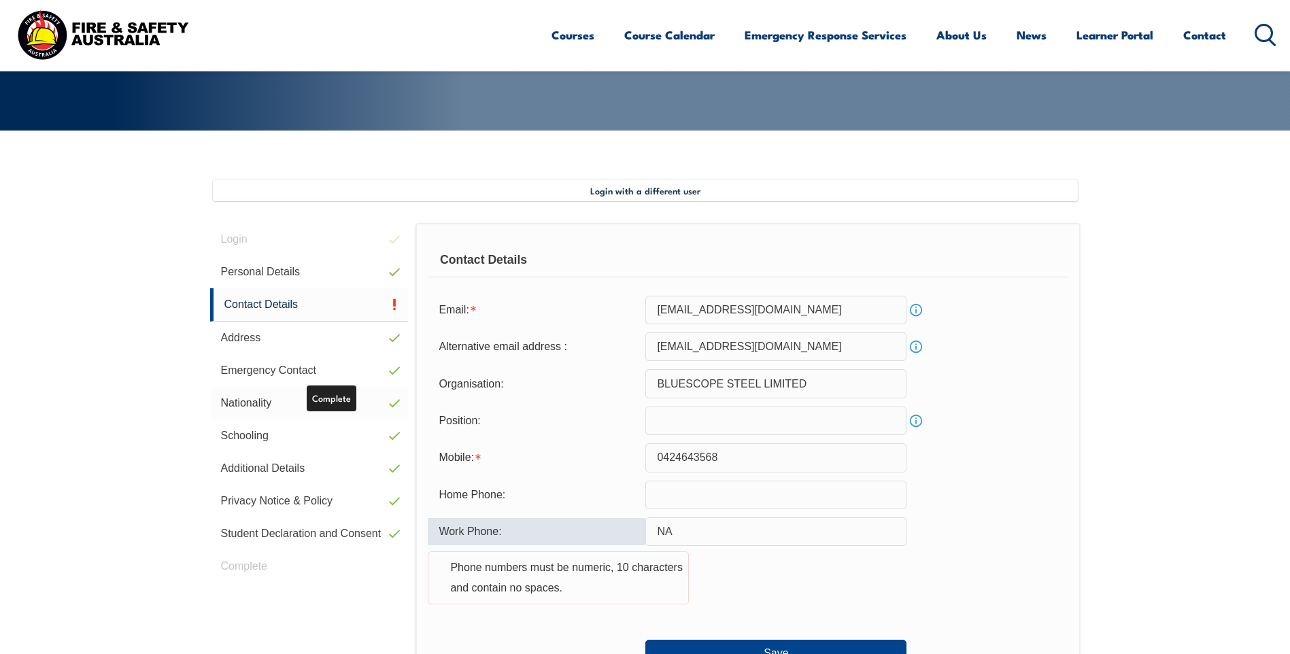
scroll to position [233, 0]
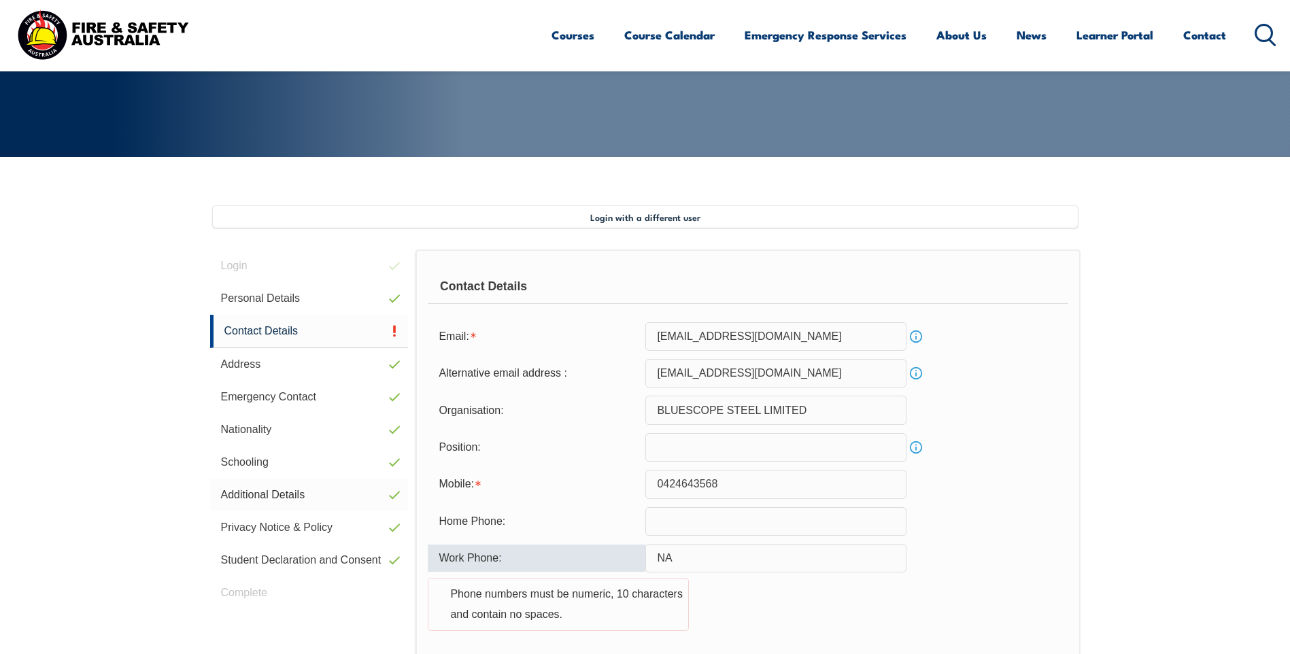
drag, startPoint x: 707, startPoint y: 564, endPoint x: 372, endPoint y: 509, distance: 339.8
click at [373, 511] on div "Login Personal Details Contact Details Address Emergency Contact Nationality Sc…" at bounding box center [645, 624] width 870 height 748
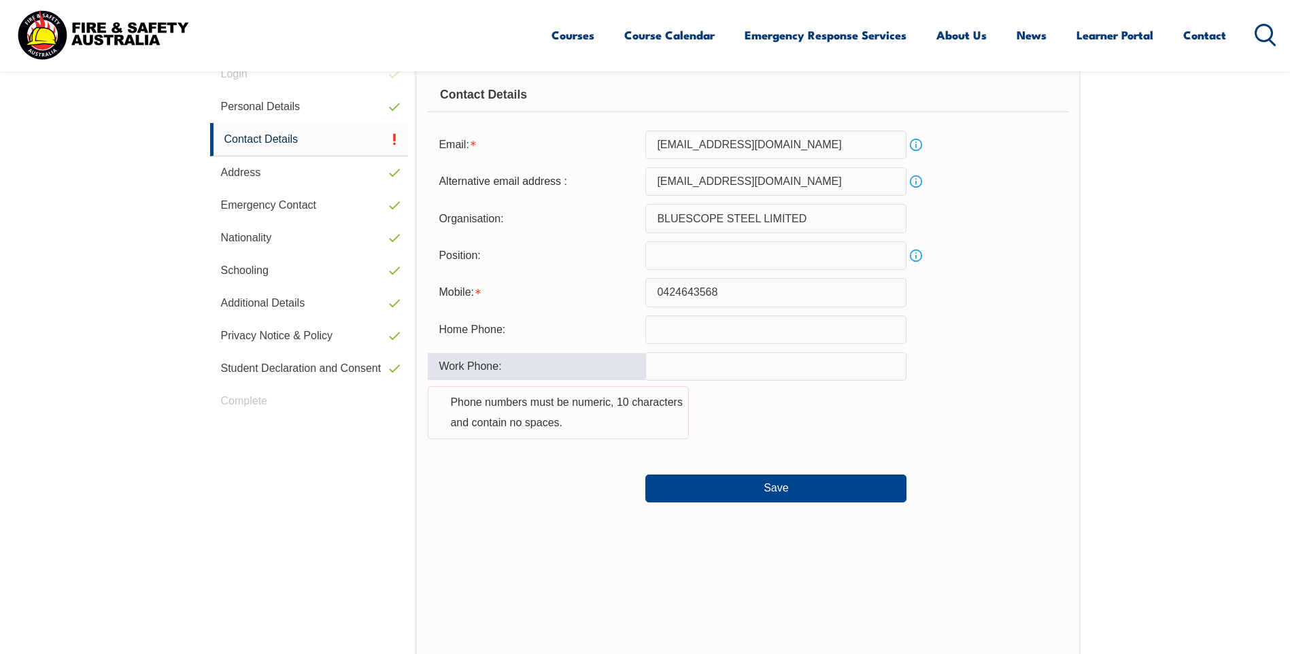
scroll to position [436, 0]
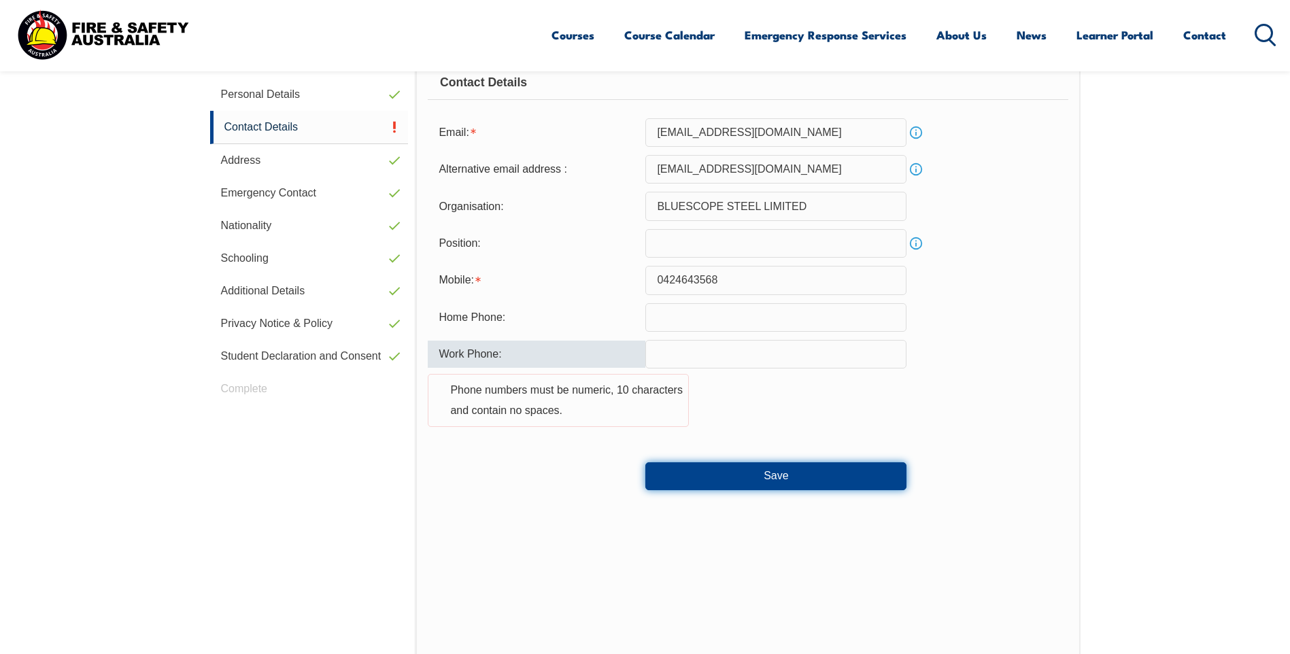
click at [819, 475] on button "Save" at bounding box center [775, 475] width 261 height 27
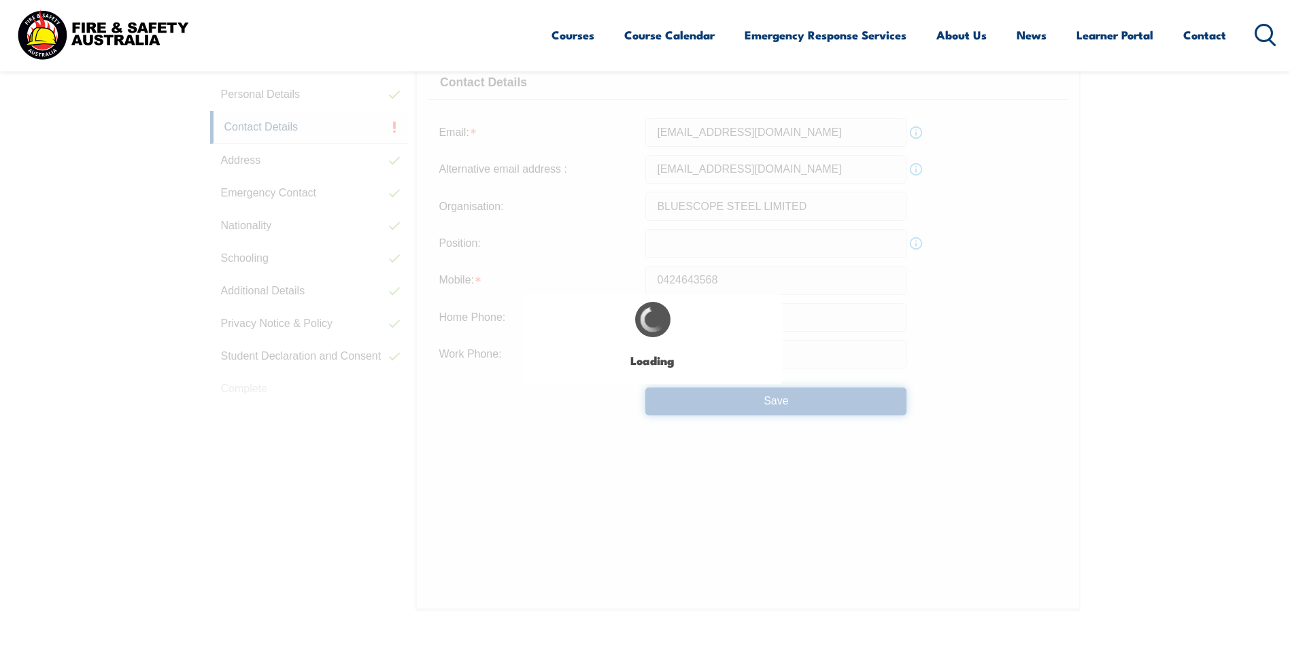
type input "NA"
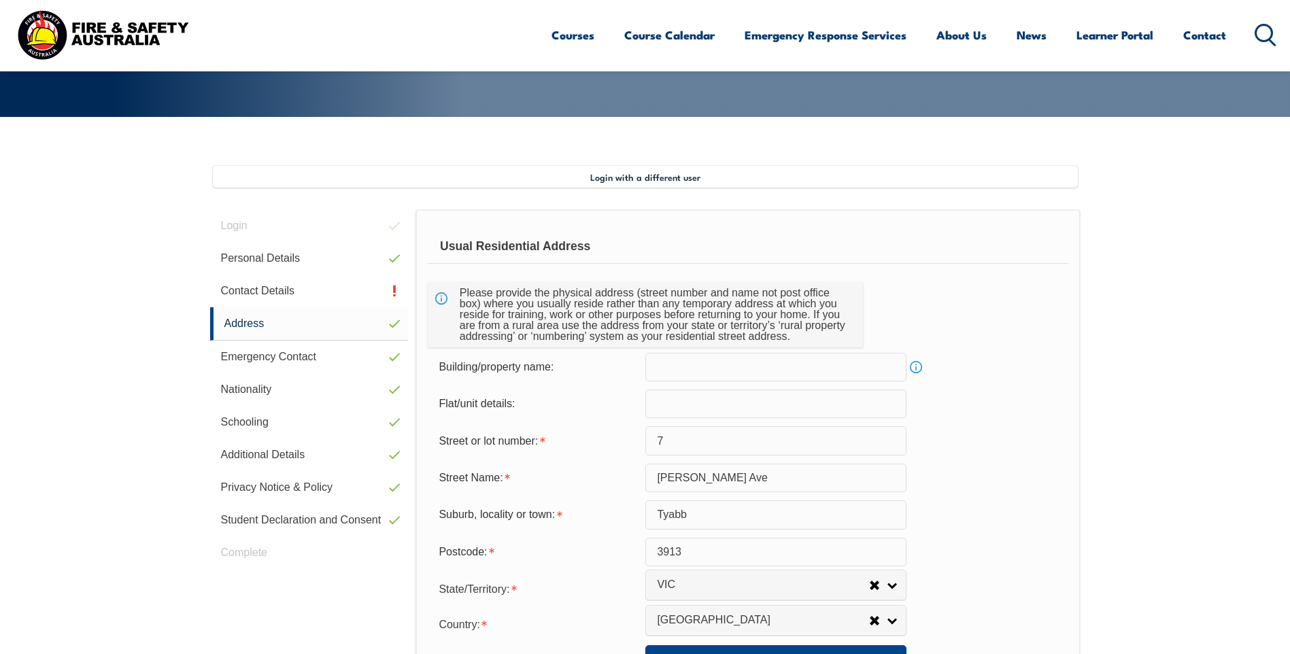
scroll to position [235, 0]
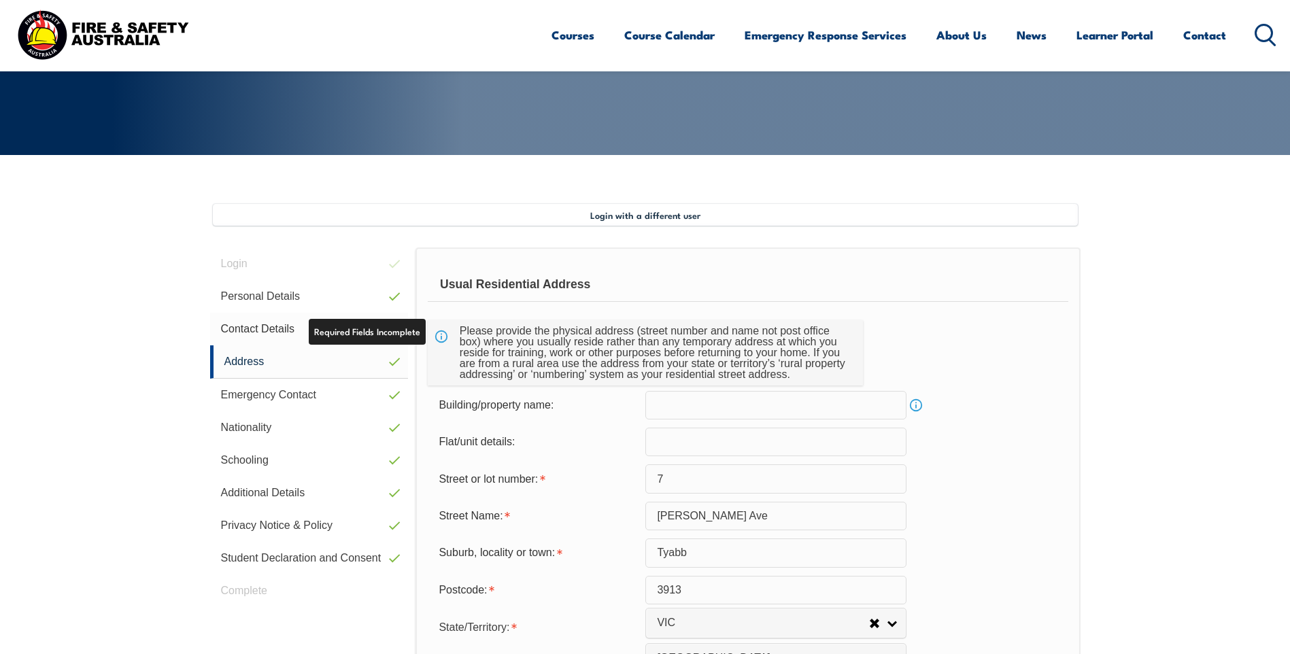
click at [272, 325] on link "Contact Details" at bounding box center [309, 329] width 199 height 33
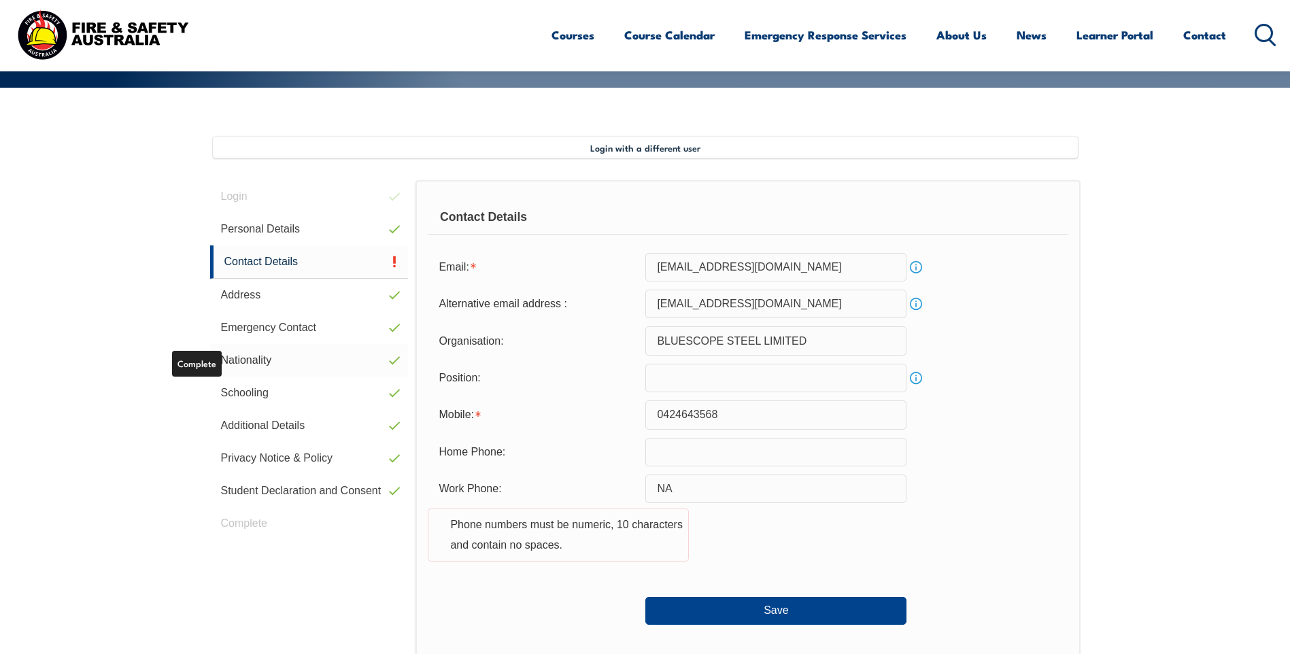
scroll to position [371, 0]
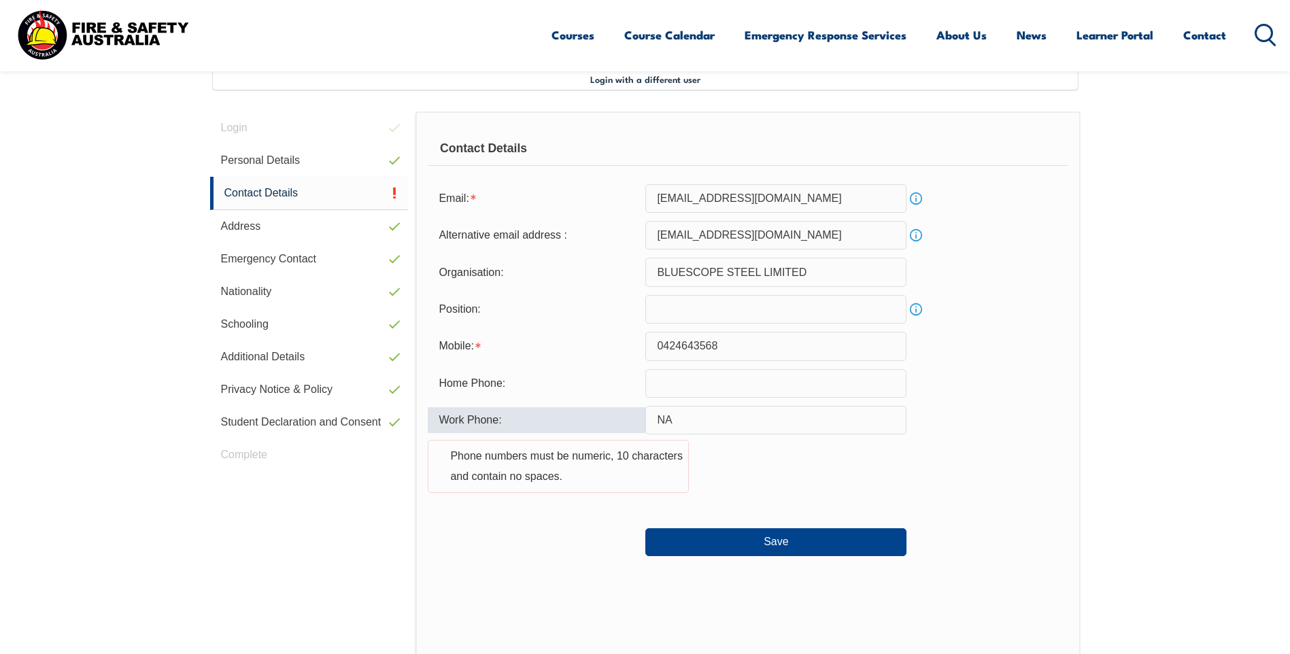
drag, startPoint x: 714, startPoint y: 417, endPoint x: 528, endPoint y: 407, distance: 185.9
click at [529, 407] on div "Work Phone: NA Phone numbers must be numeric, 10 characters and contain no spac…" at bounding box center [748, 457] width 640 height 103
click at [748, 352] on input "0424643568" at bounding box center [775, 346] width 261 height 29
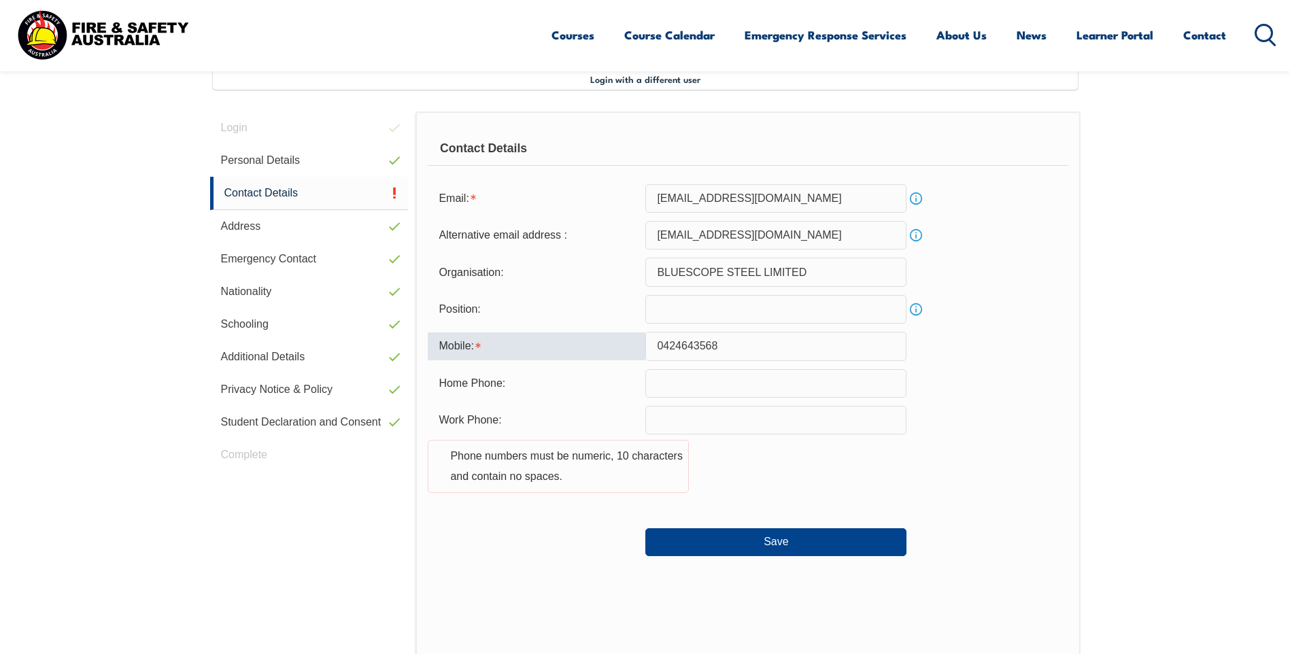
click at [683, 415] on input "text" at bounding box center [775, 420] width 261 height 29
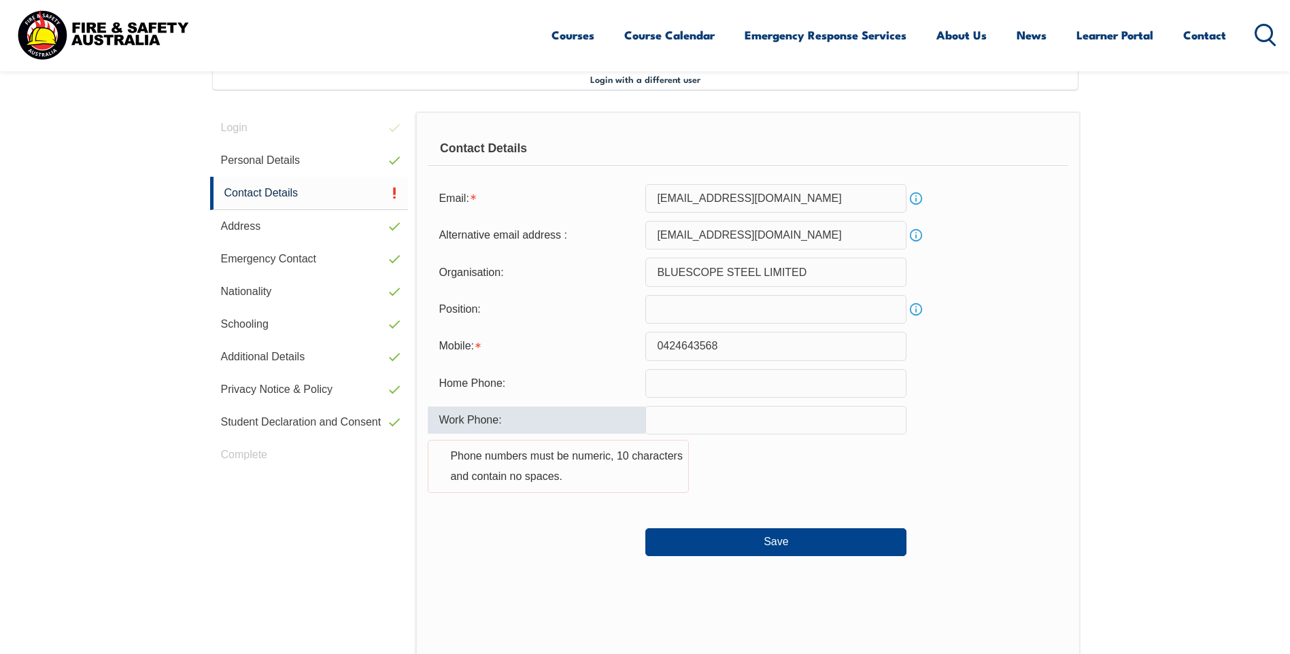
type input "0424643568"
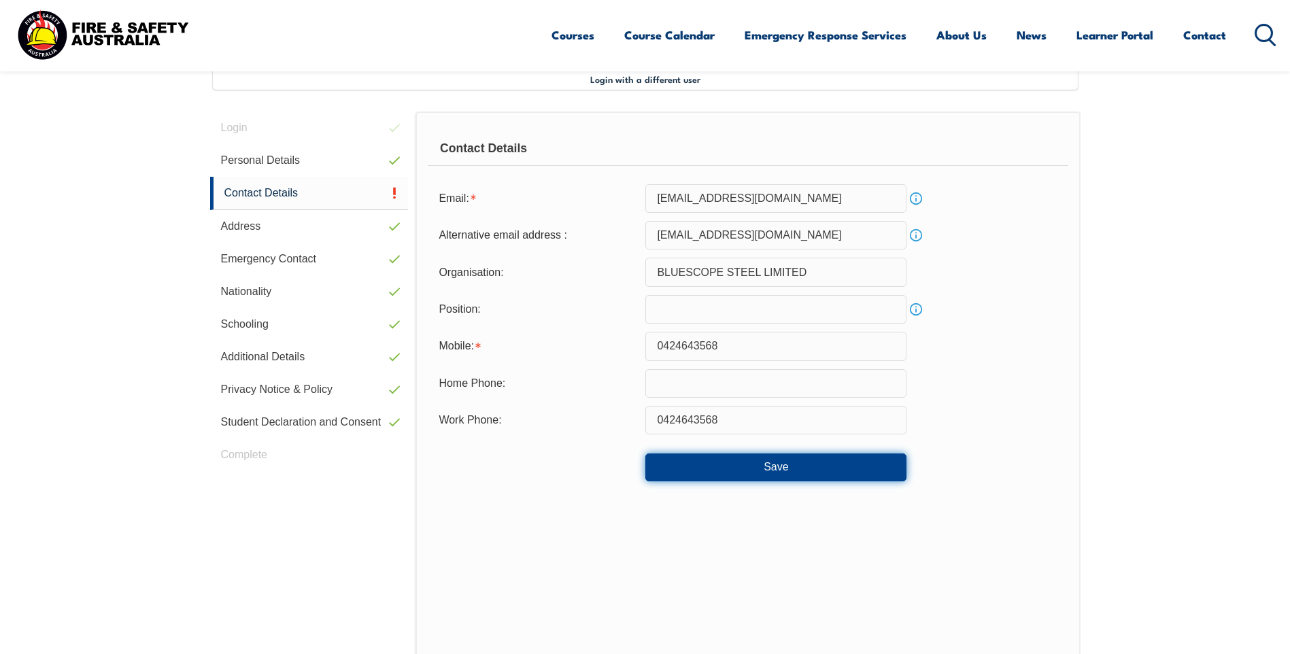
click at [725, 475] on button "Save" at bounding box center [775, 466] width 261 height 27
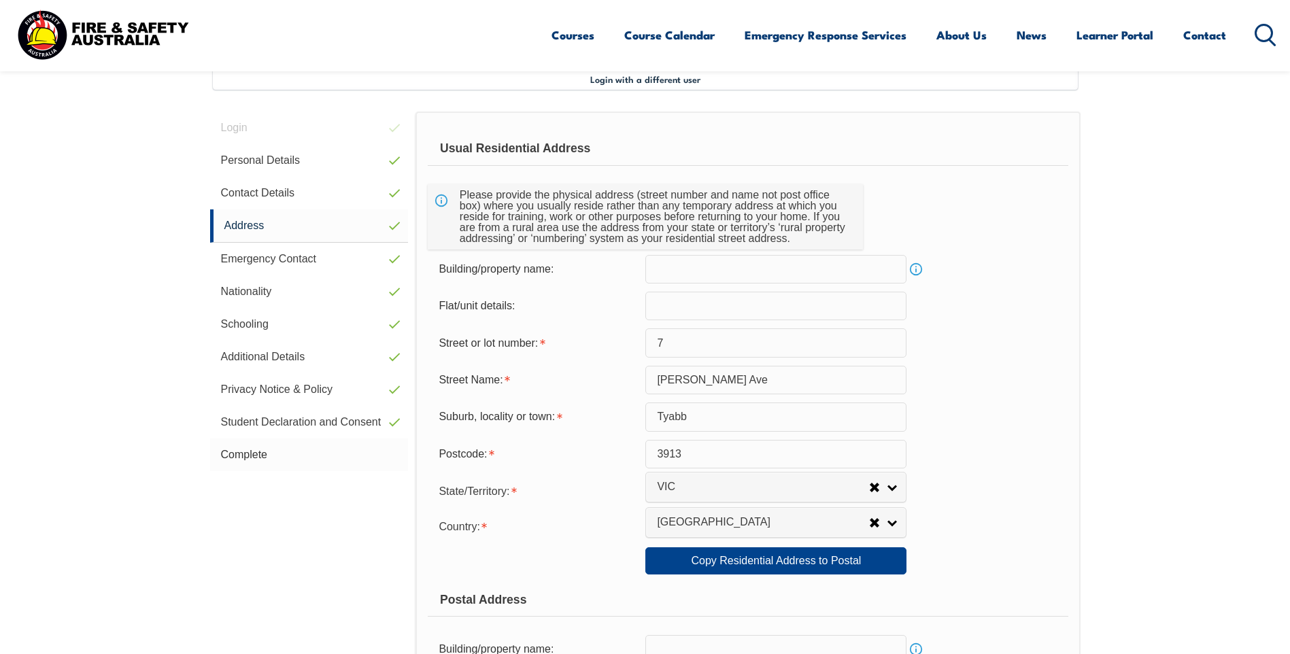
click at [272, 453] on link "Complete" at bounding box center [309, 455] width 199 height 33
